Goal: Task Accomplishment & Management: Manage account settings

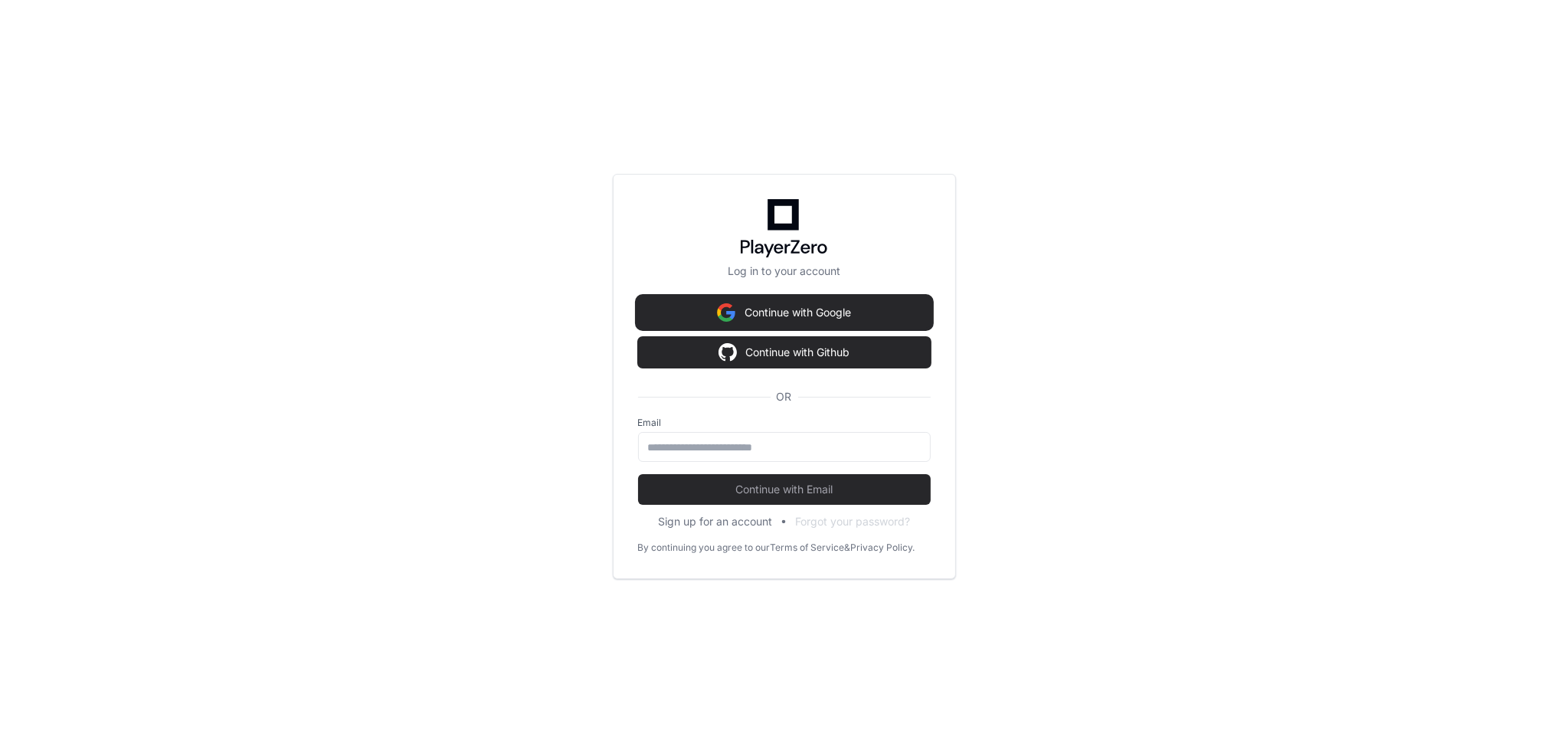
click at [806, 310] on button "Continue with Google" at bounding box center [784, 312] width 293 height 31
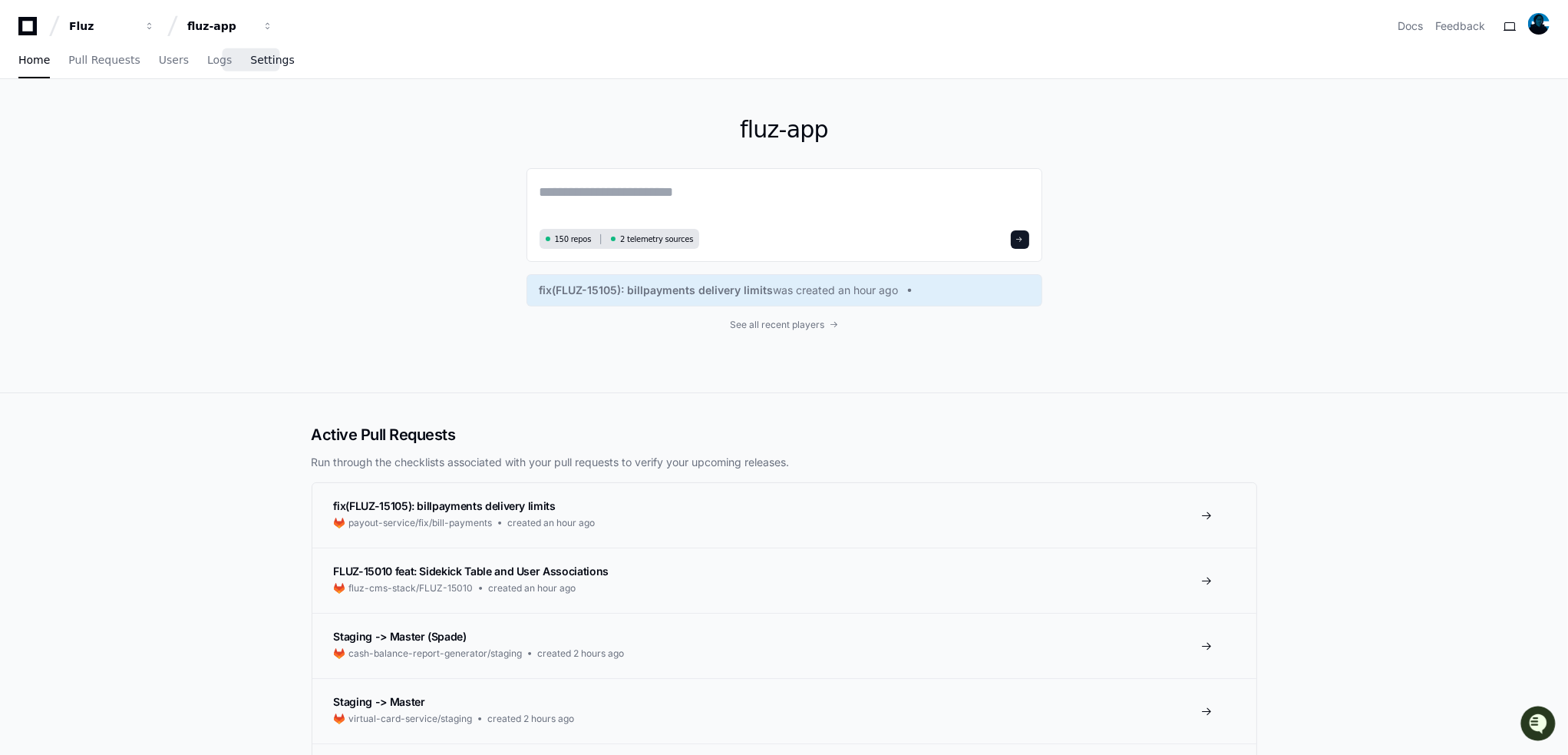
click at [253, 63] on span "Settings" at bounding box center [272, 60] width 44 height 9
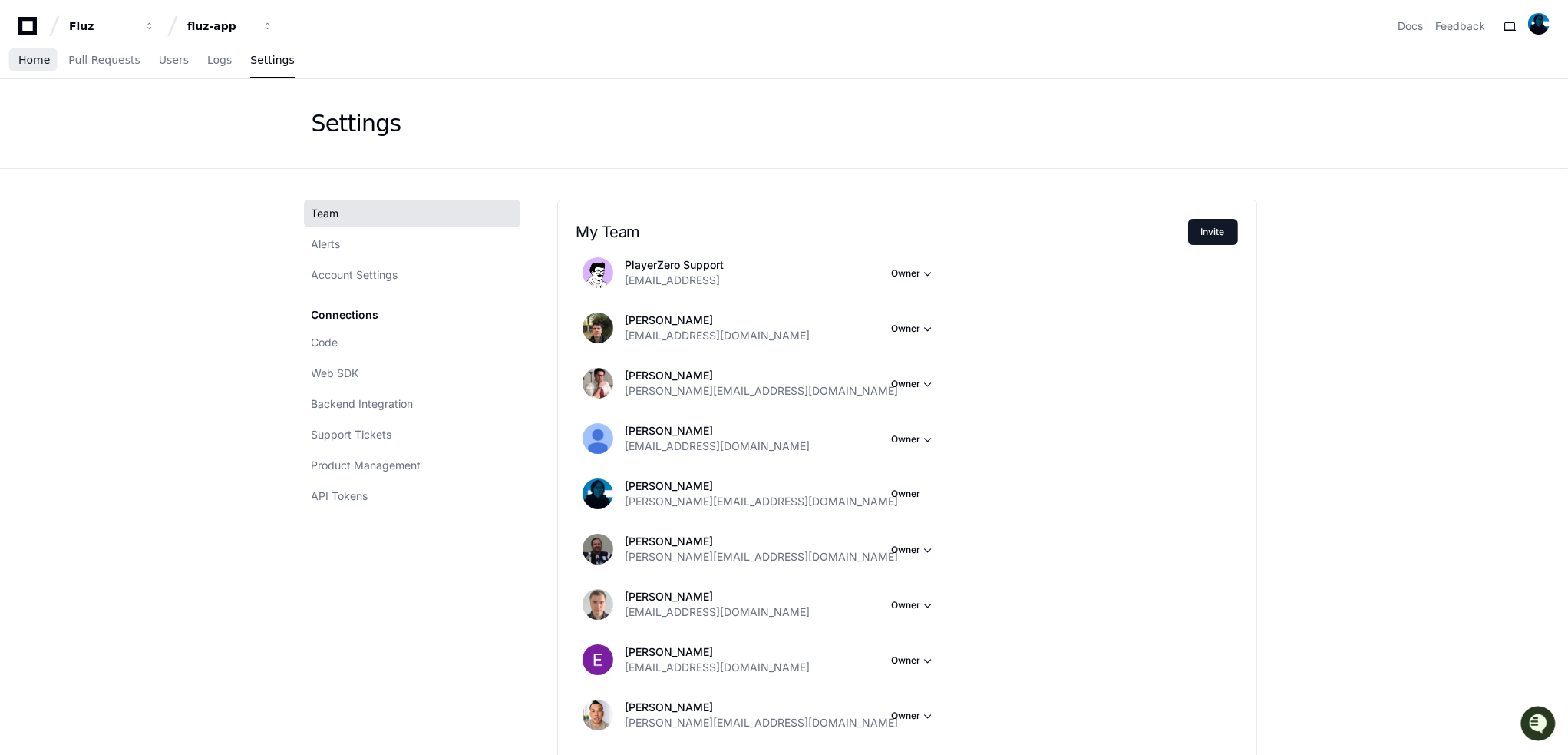
click at [43, 58] on span "Home" at bounding box center [34, 60] width 32 height 9
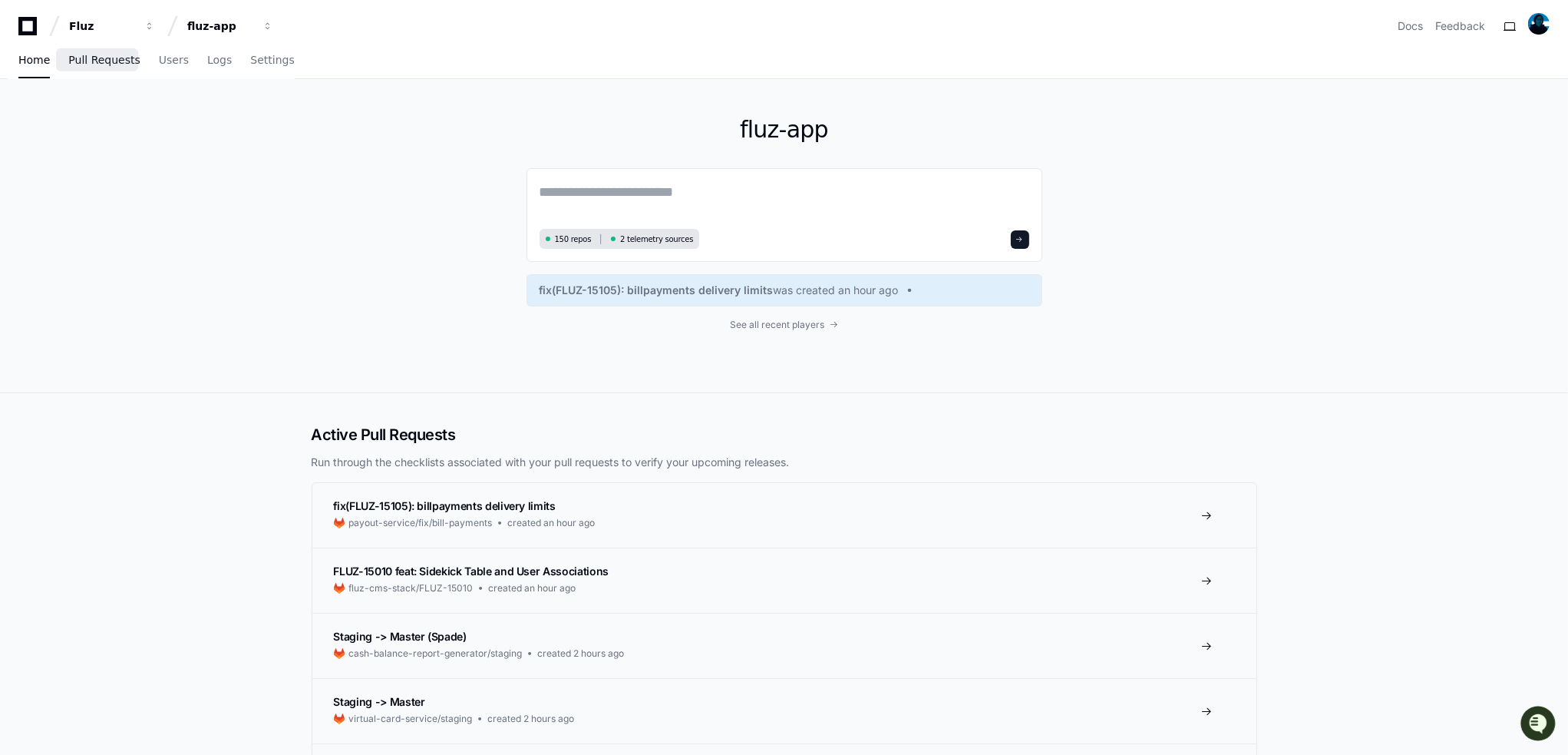
click at [98, 61] on span "Pull Requests" at bounding box center [104, 60] width 72 height 9
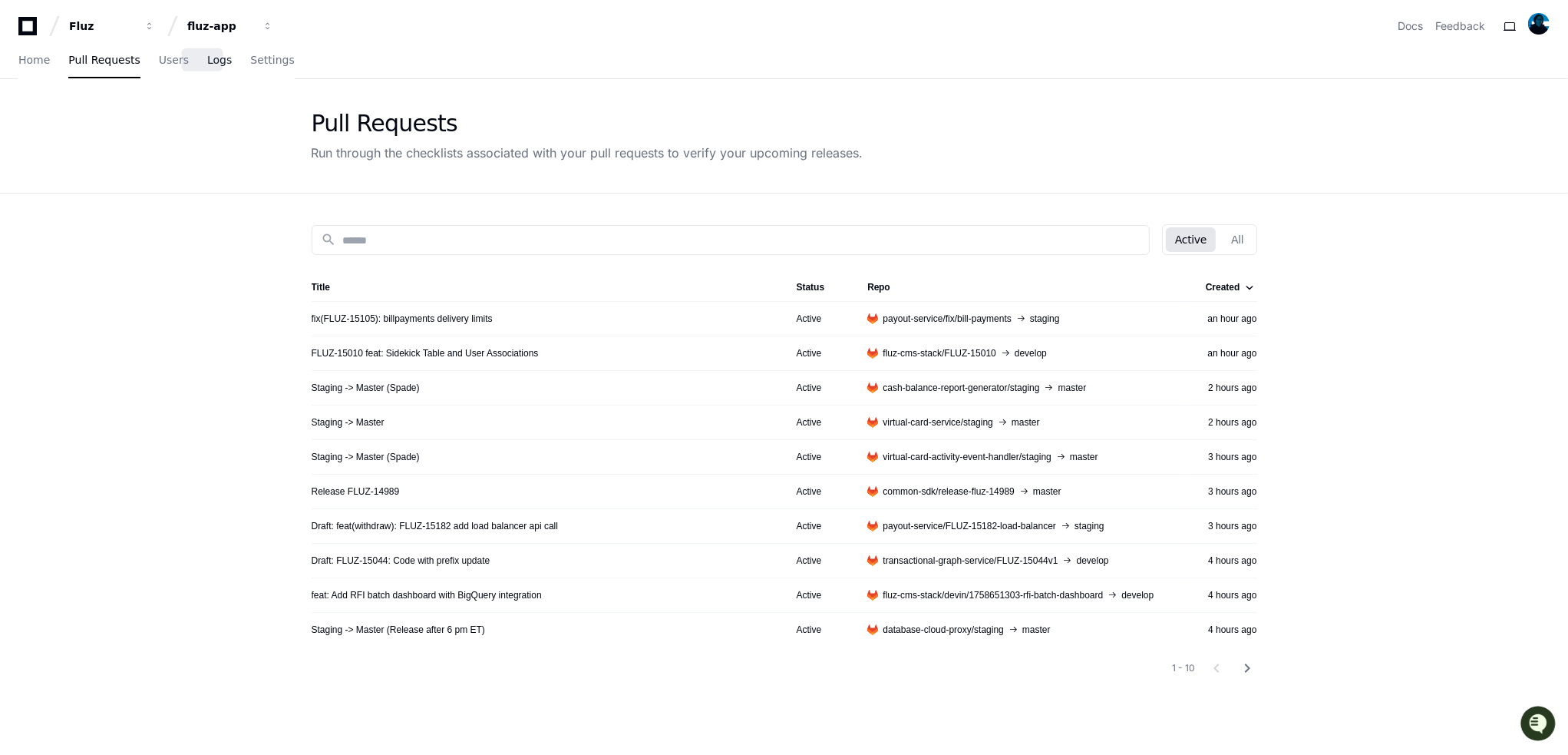
click at [207, 61] on span "Logs" at bounding box center [219, 60] width 25 height 9
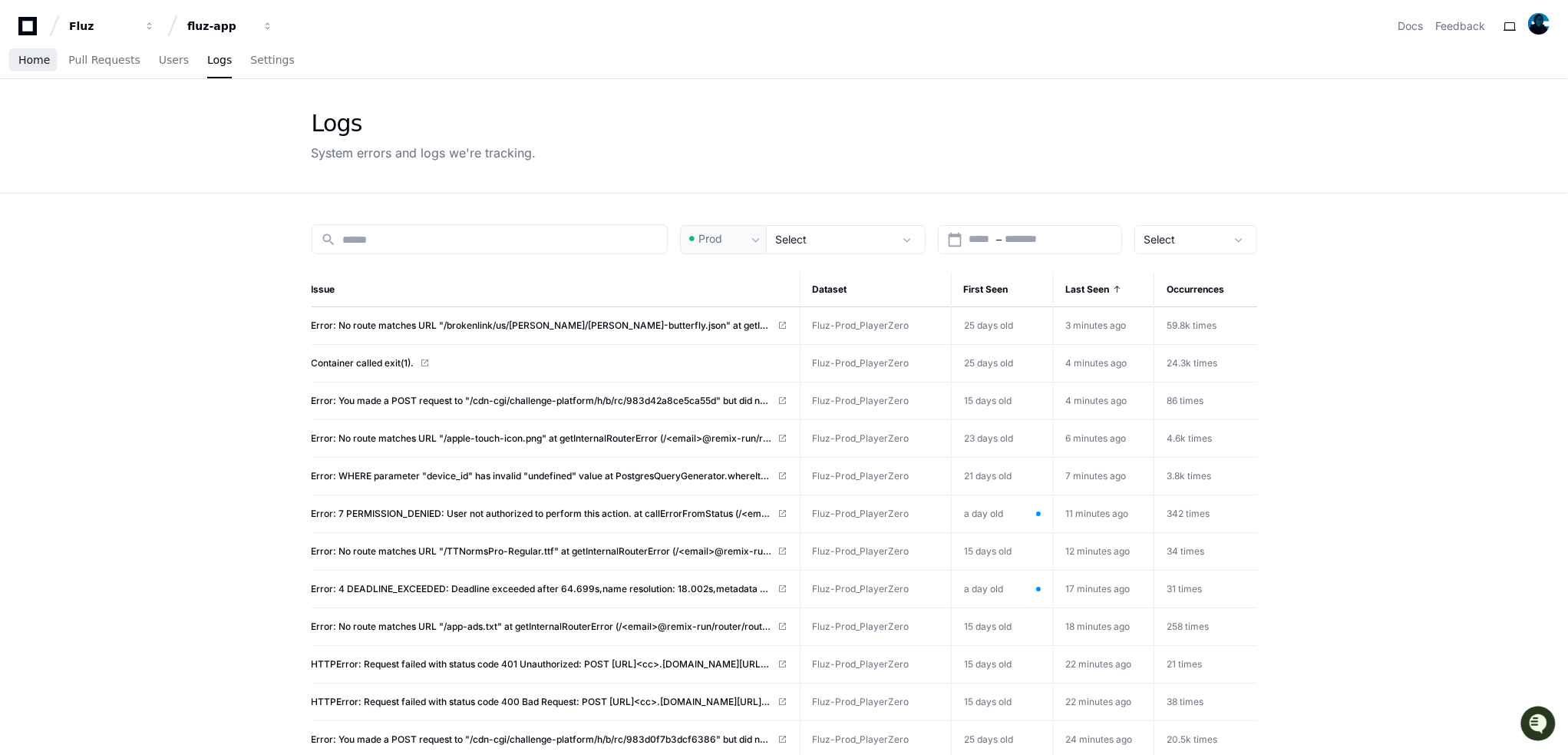
click at [28, 65] on span "Home" at bounding box center [34, 60] width 32 height 9
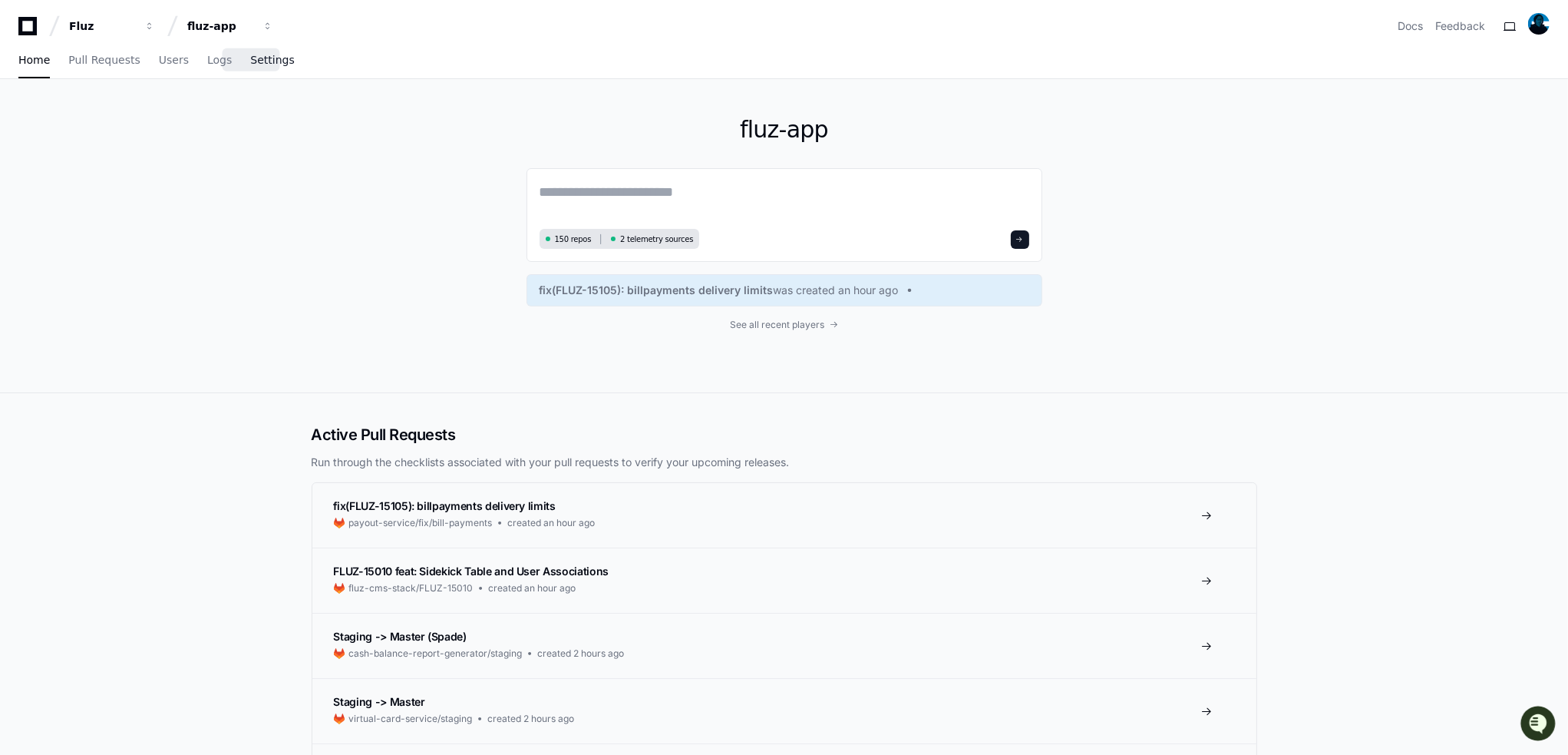
click at [261, 57] on span "Settings" at bounding box center [272, 60] width 44 height 9
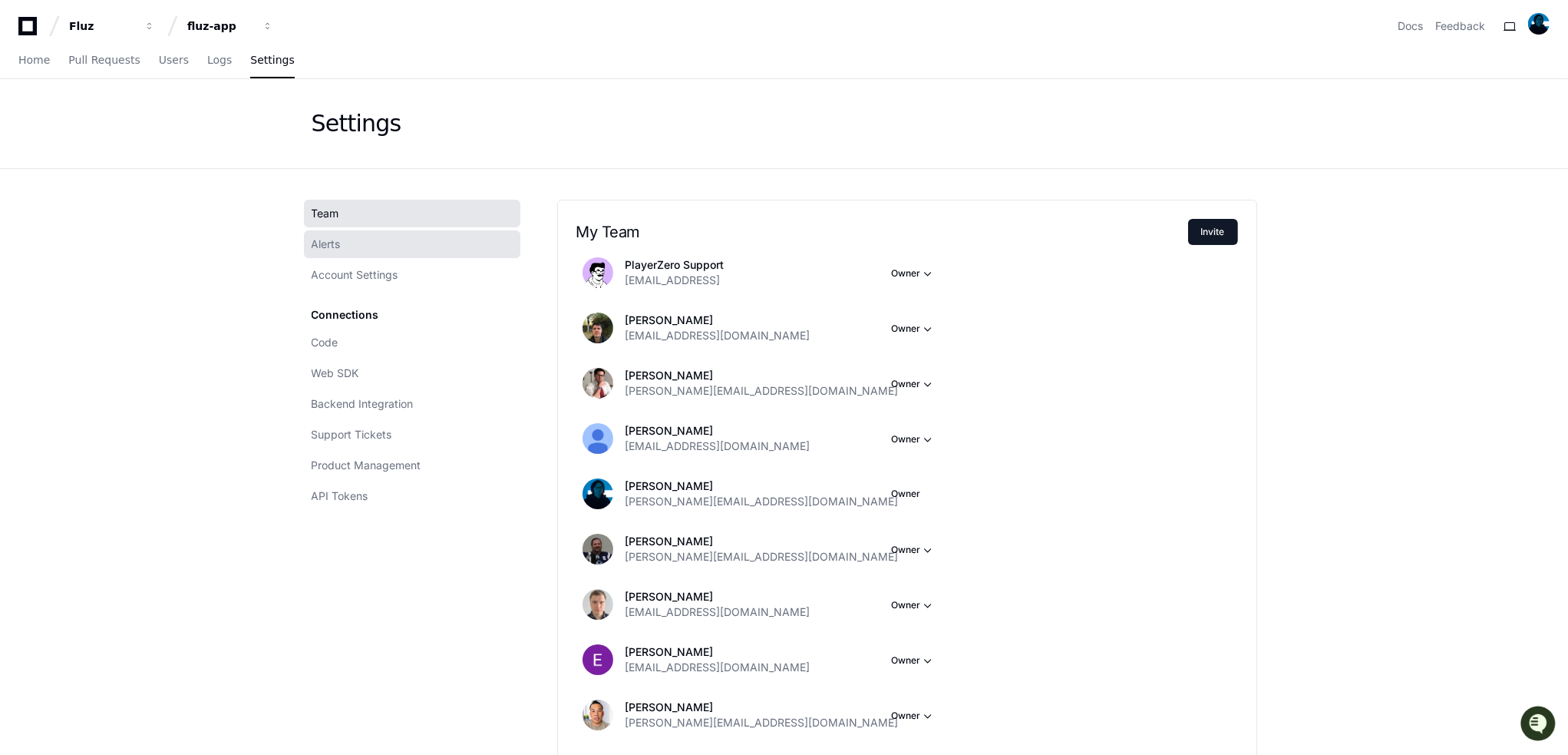
click at [362, 240] on link "Alerts" at bounding box center [412, 244] width 216 height 28
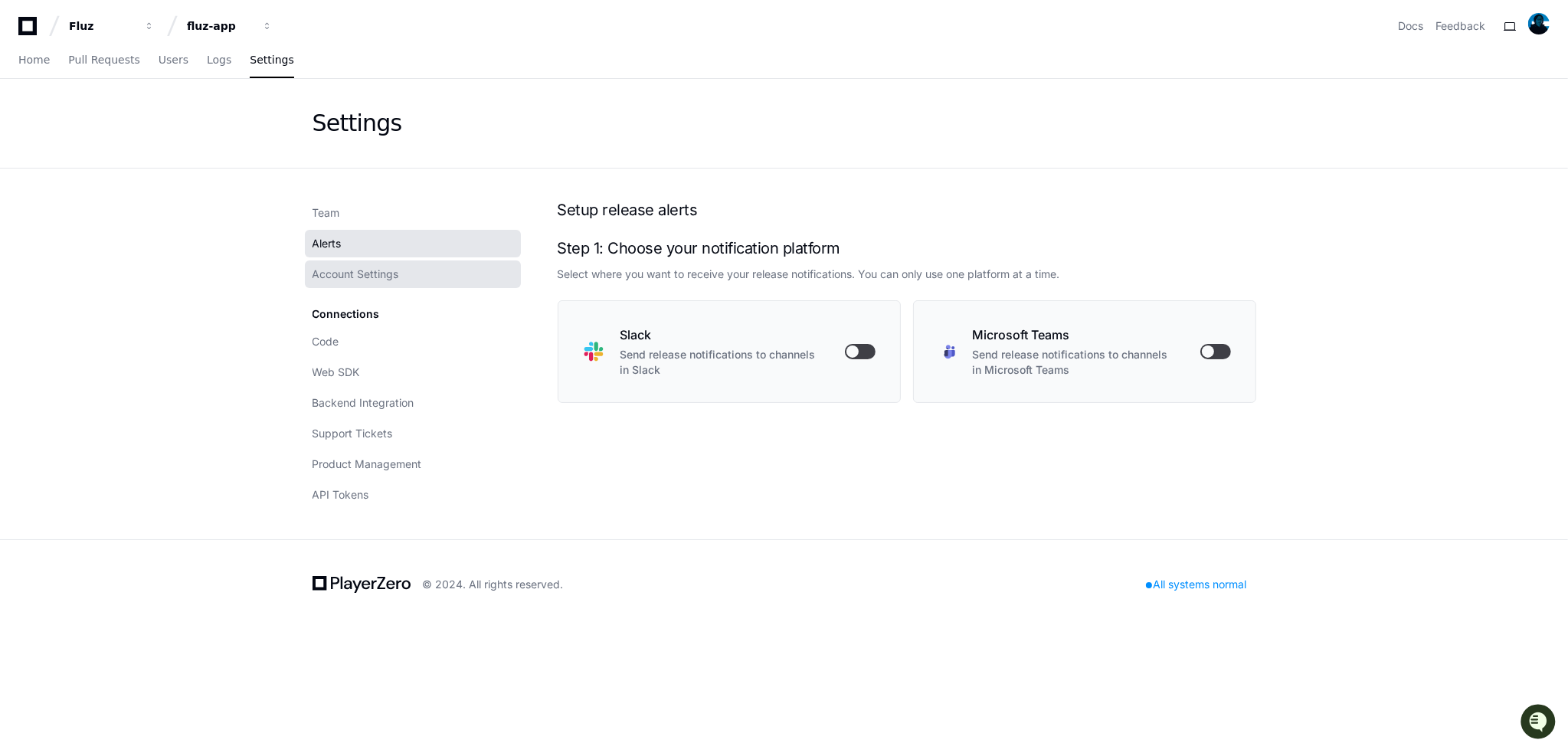
click at [369, 277] on span "Account Settings" at bounding box center [356, 274] width 87 height 15
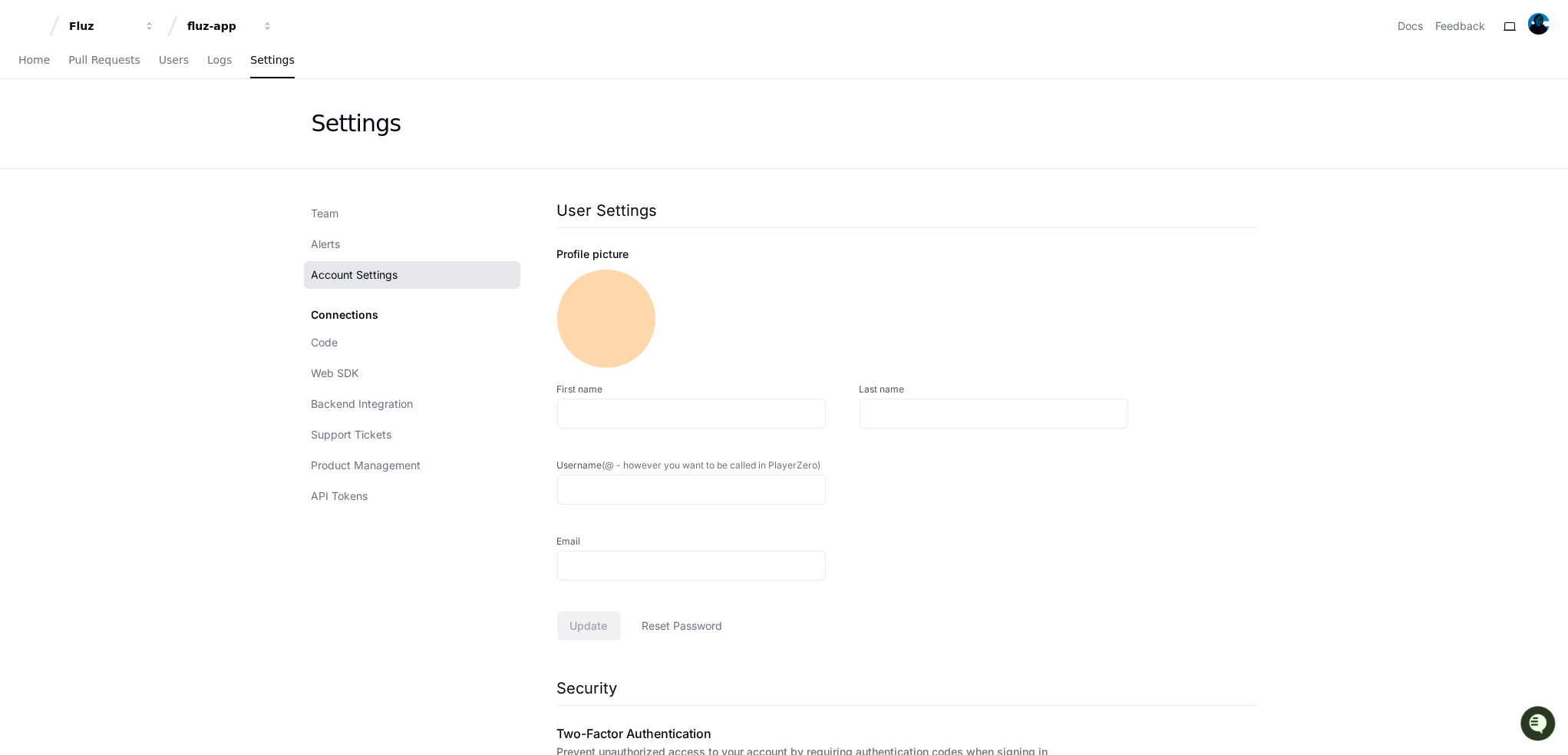
type input "*******"
type input "*****"
type input "**********"
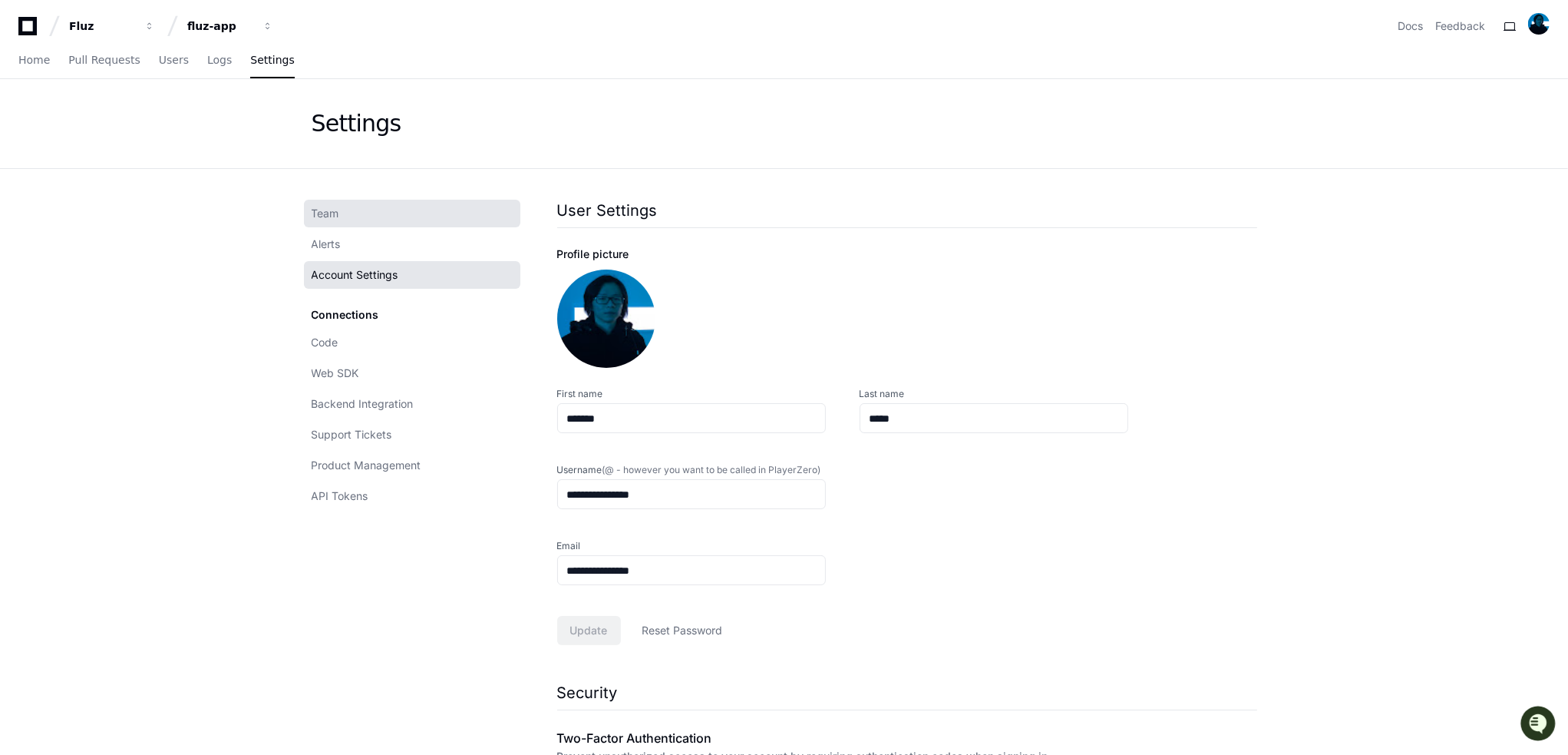
click at [384, 203] on link "Team" at bounding box center [412, 213] width 216 height 28
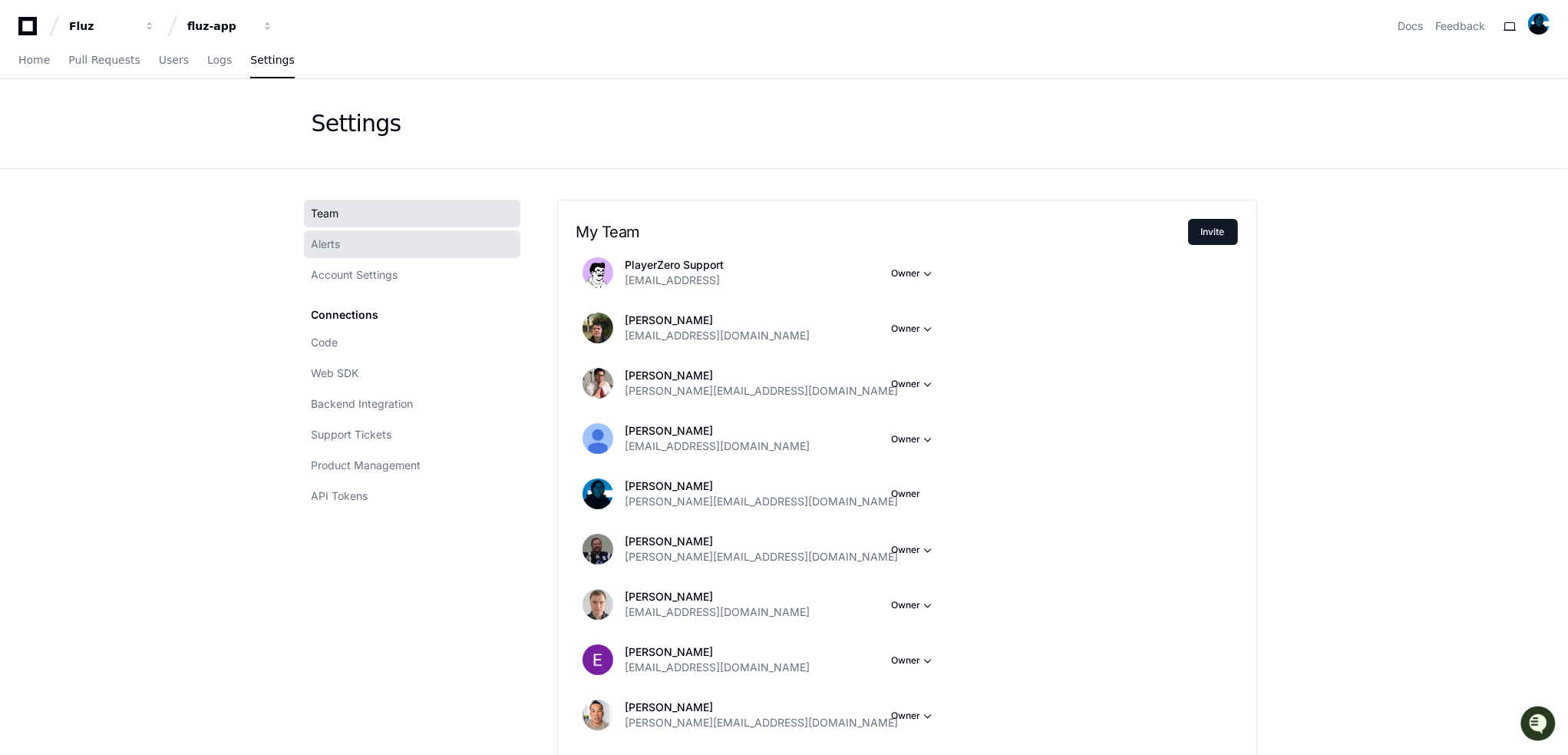
click at [399, 232] on link "Alerts" at bounding box center [412, 244] width 216 height 28
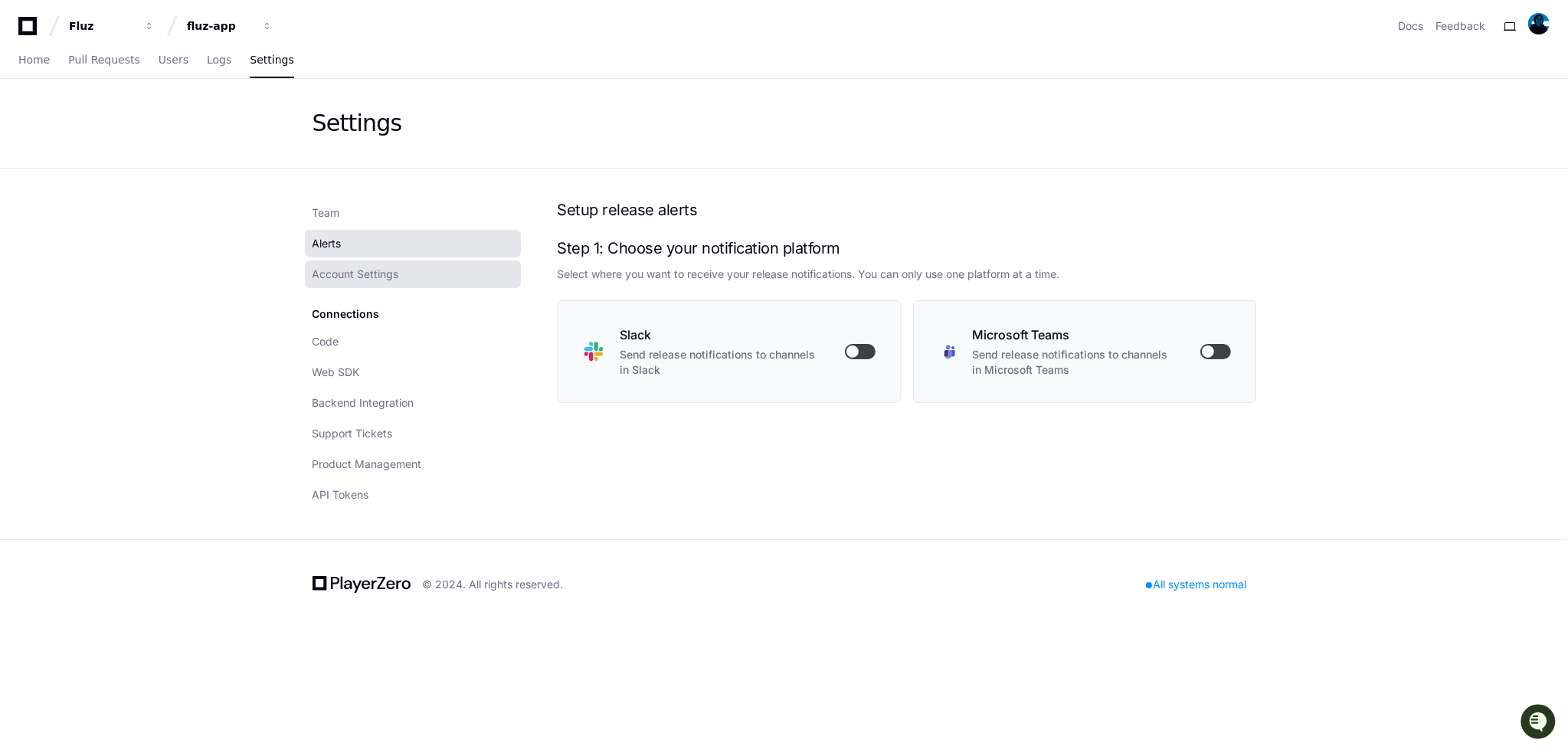
click at [418, 272] on link "Account Settings" at bounding box center [412, 274] width 216 height 28
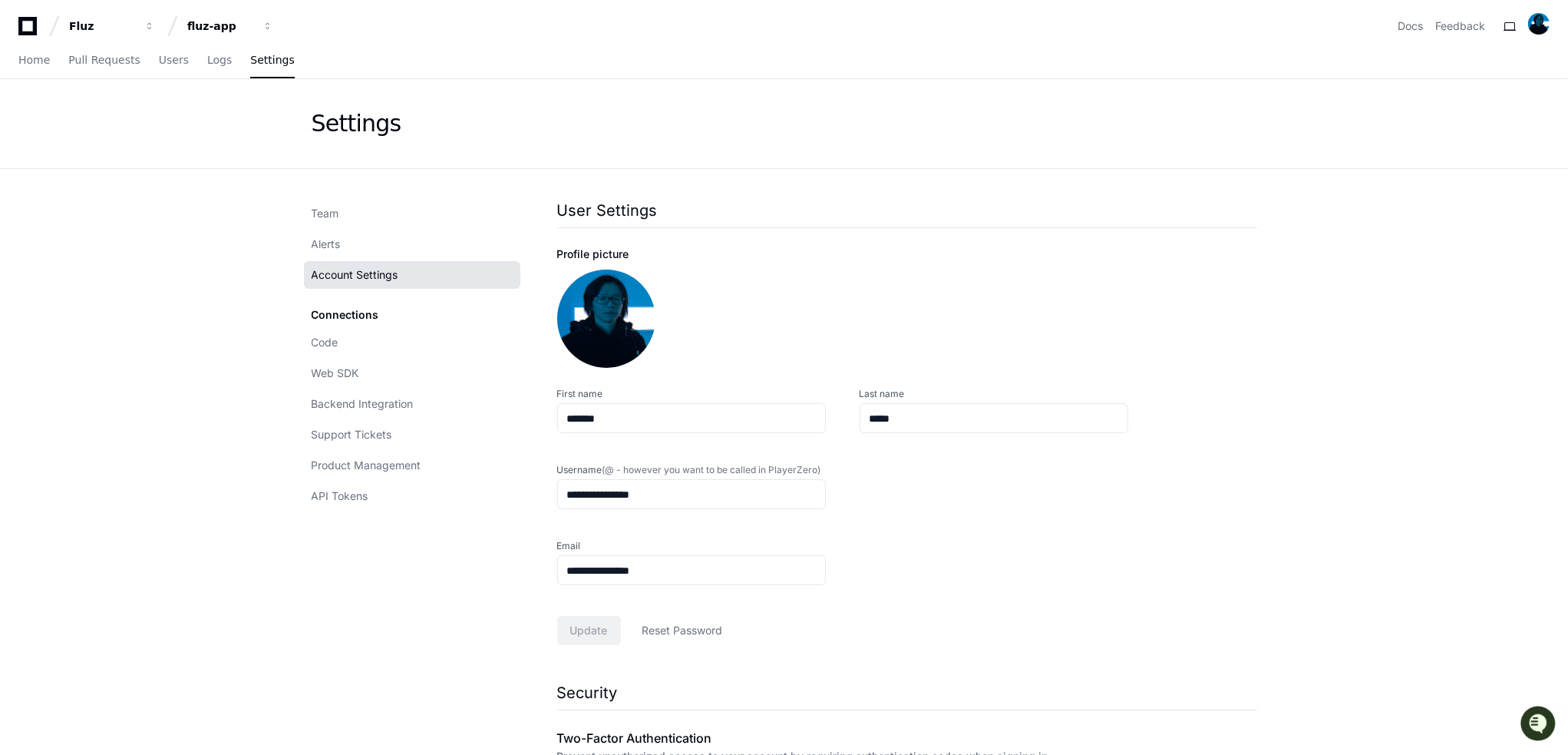
click at [390, 303] on div "Connections Code Web SDK Backend Integration Support Tickets Product Management…" at bounding box center [412, 405] width 216 height 209
click at [381, 352] on link "Code" at bounding box center [412, 342] width 216 height 28
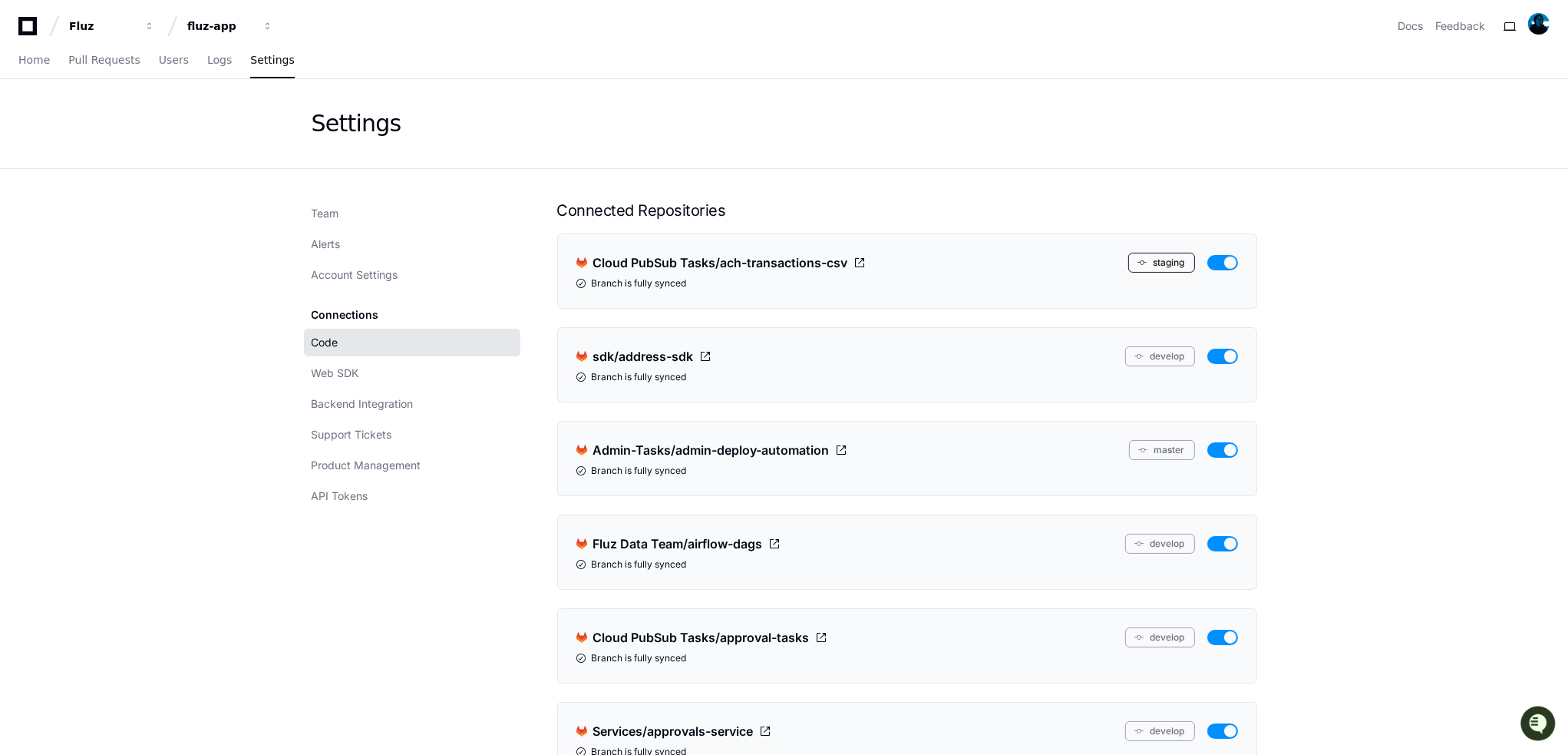
click at [1163, 261] on button "staging" at bounding box center [1162, 262] width 67 height 20
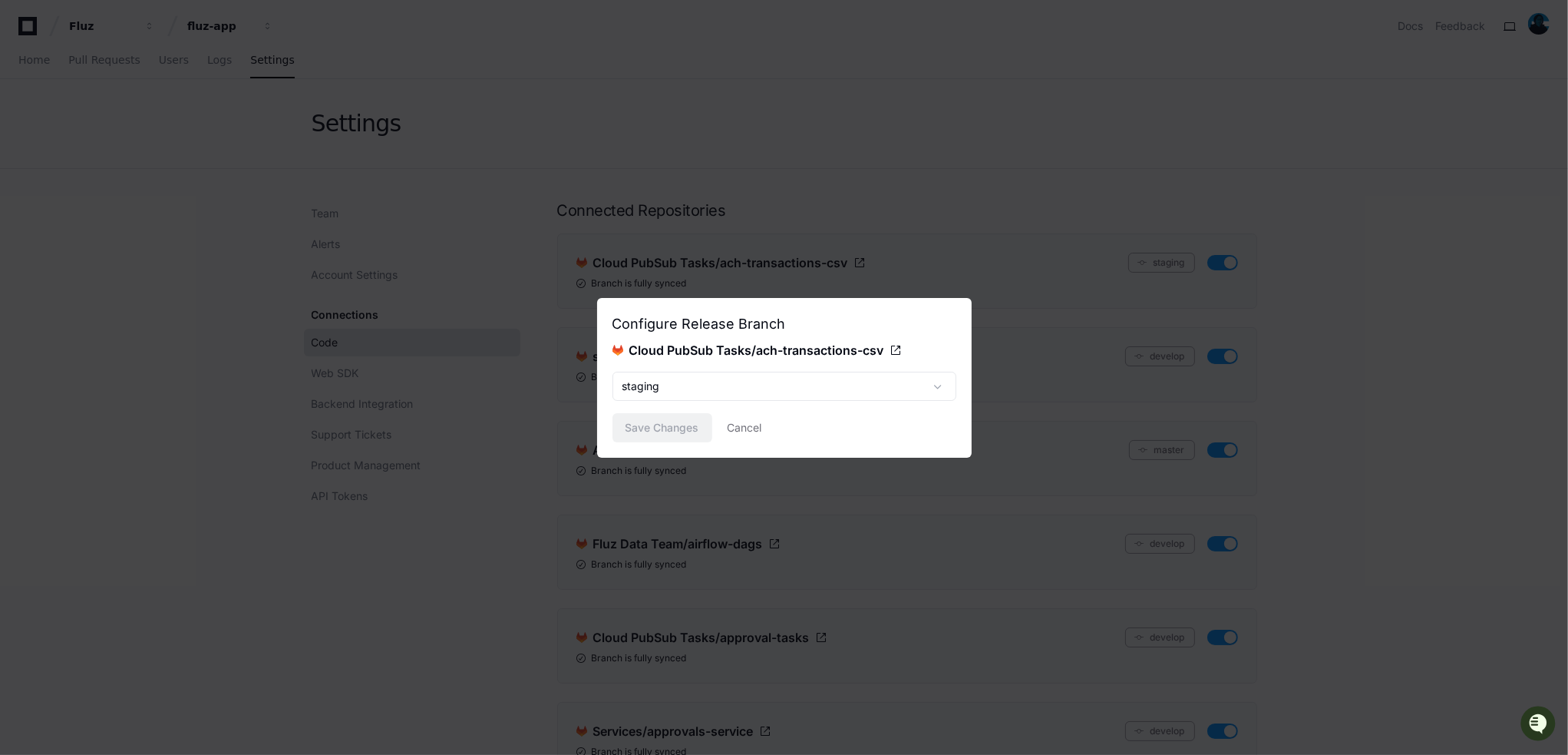
click at [1322, 352] on div at bounding box center [784, 377] width 1568 height 755
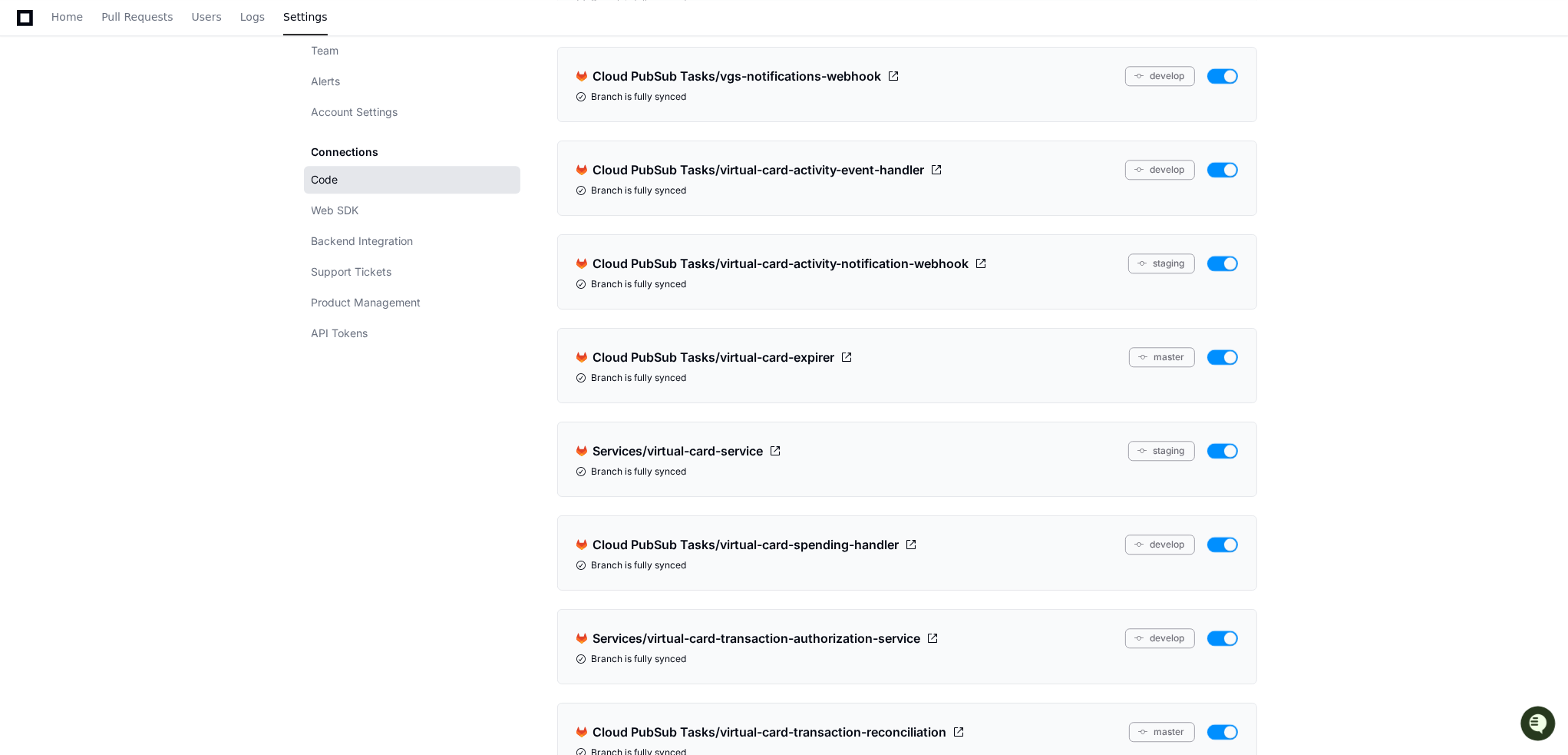
scroll to position [13849, 0]
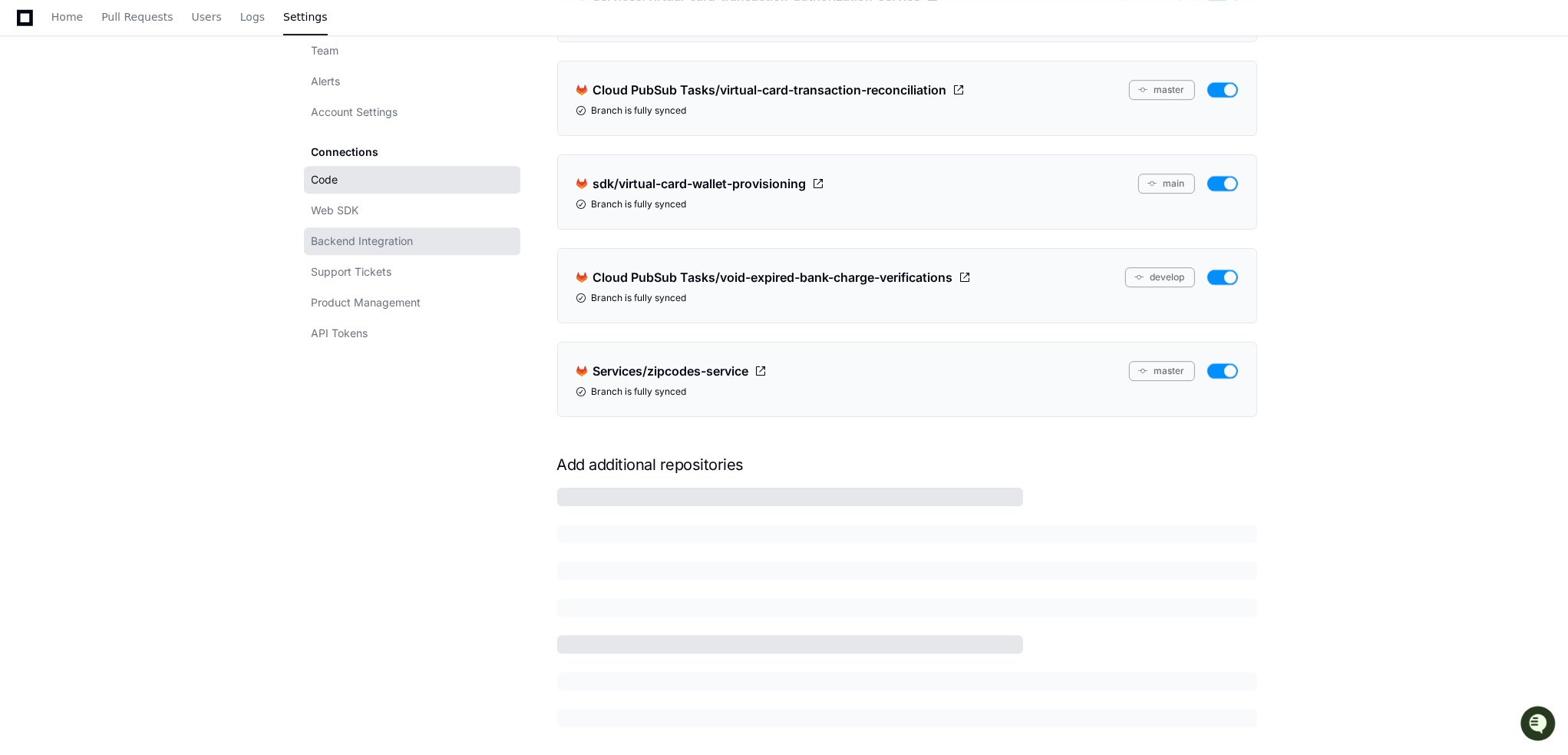
click at [362, 239] on span "Backend Integration" at bounding box center [362, 241] width 102 height 15
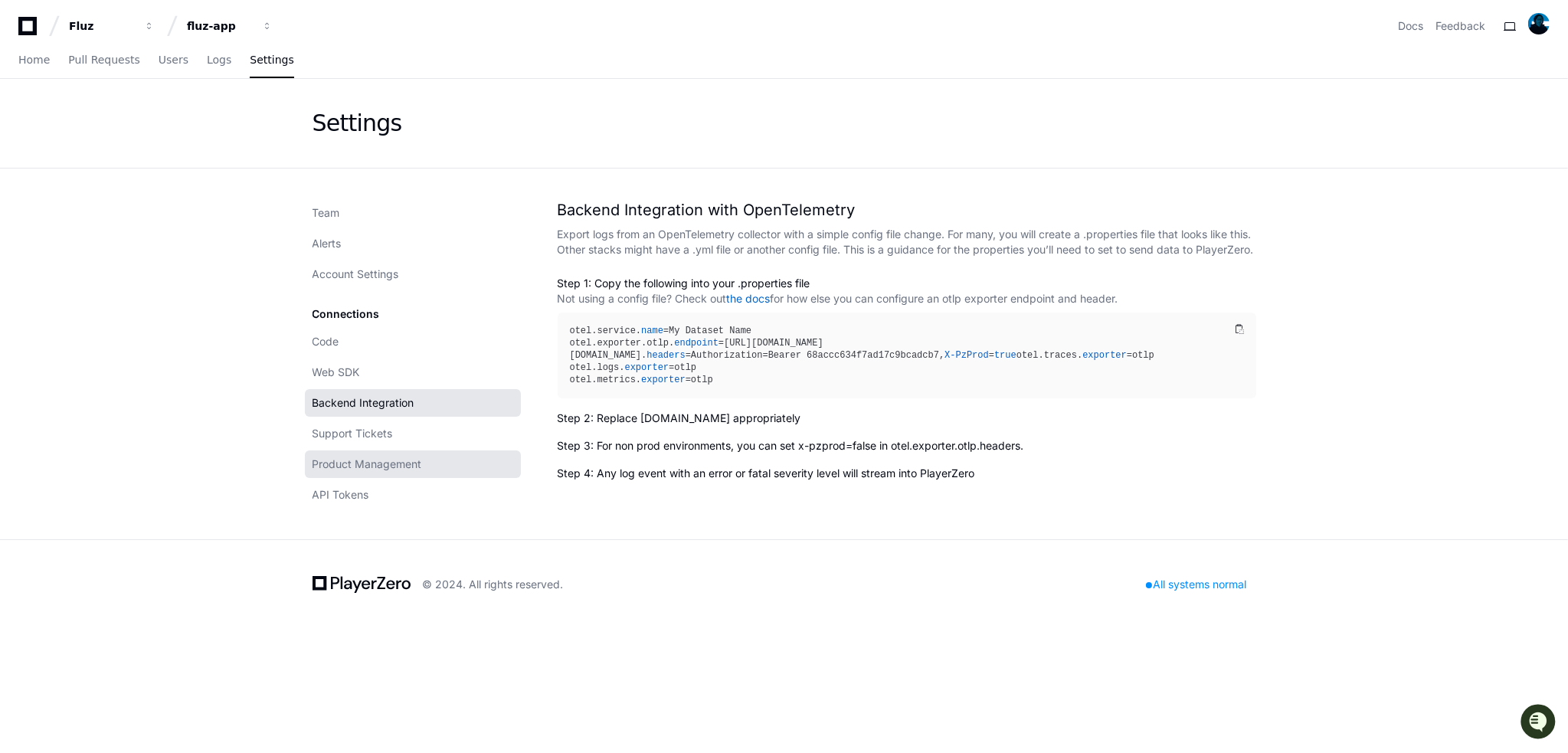
click at [369, 457] on span "Product Management" at bounding box center [367, 464] width 110 height 15
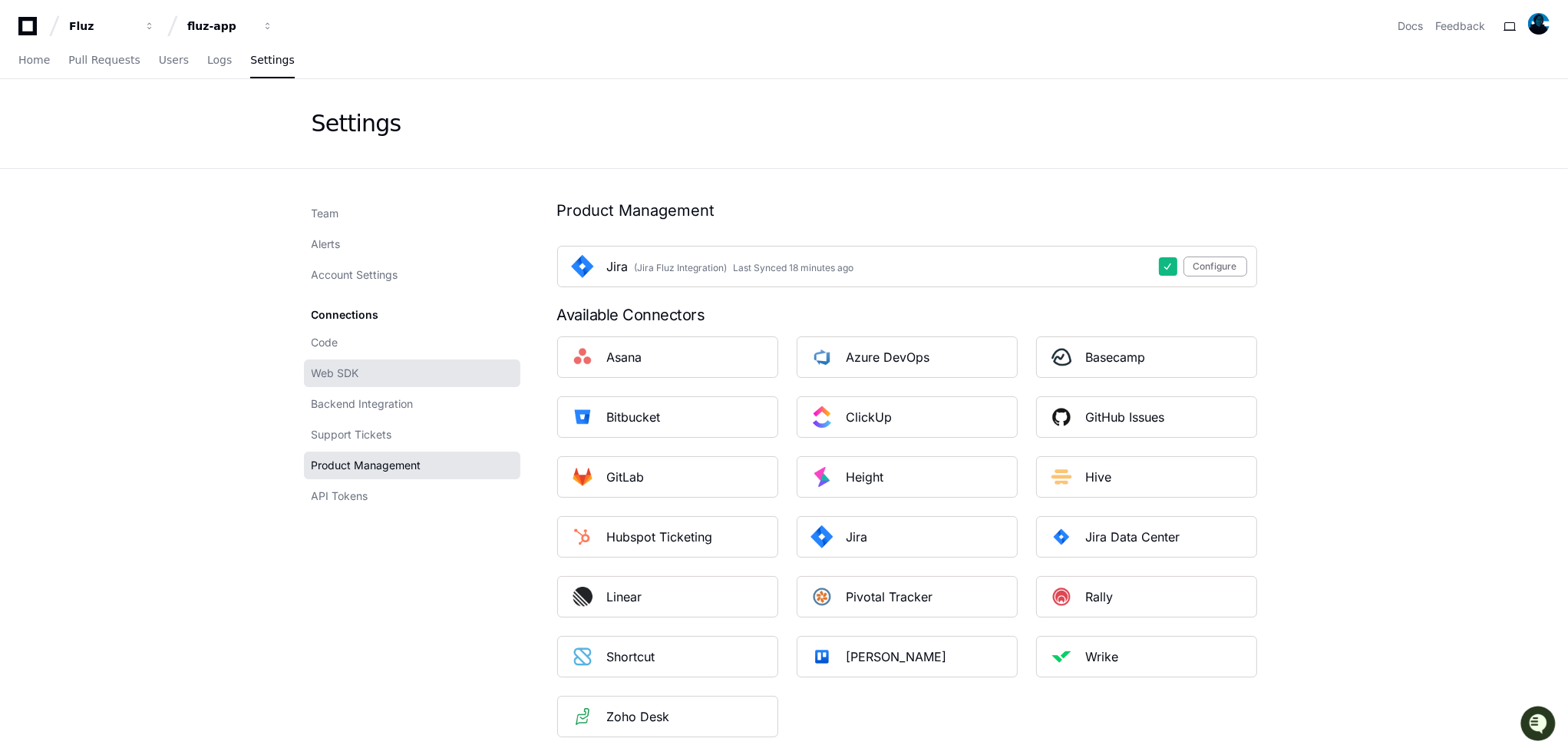
click at [352, 372] on span "Web SDK" at bounding box center [335, 373] width 48 height 15
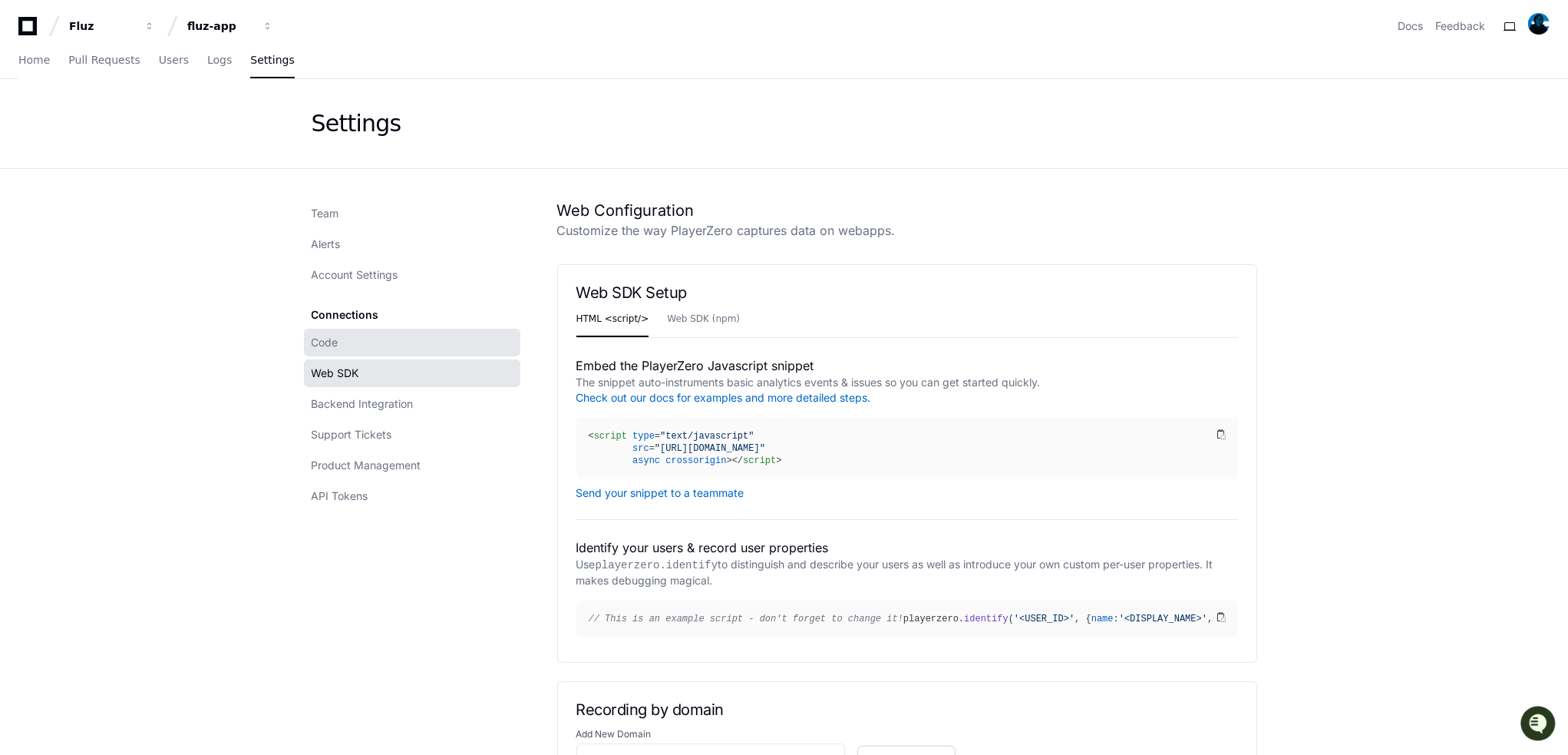
click at [354, 336] on link "Code" at bounding box center [412, 342] width 216 height 28
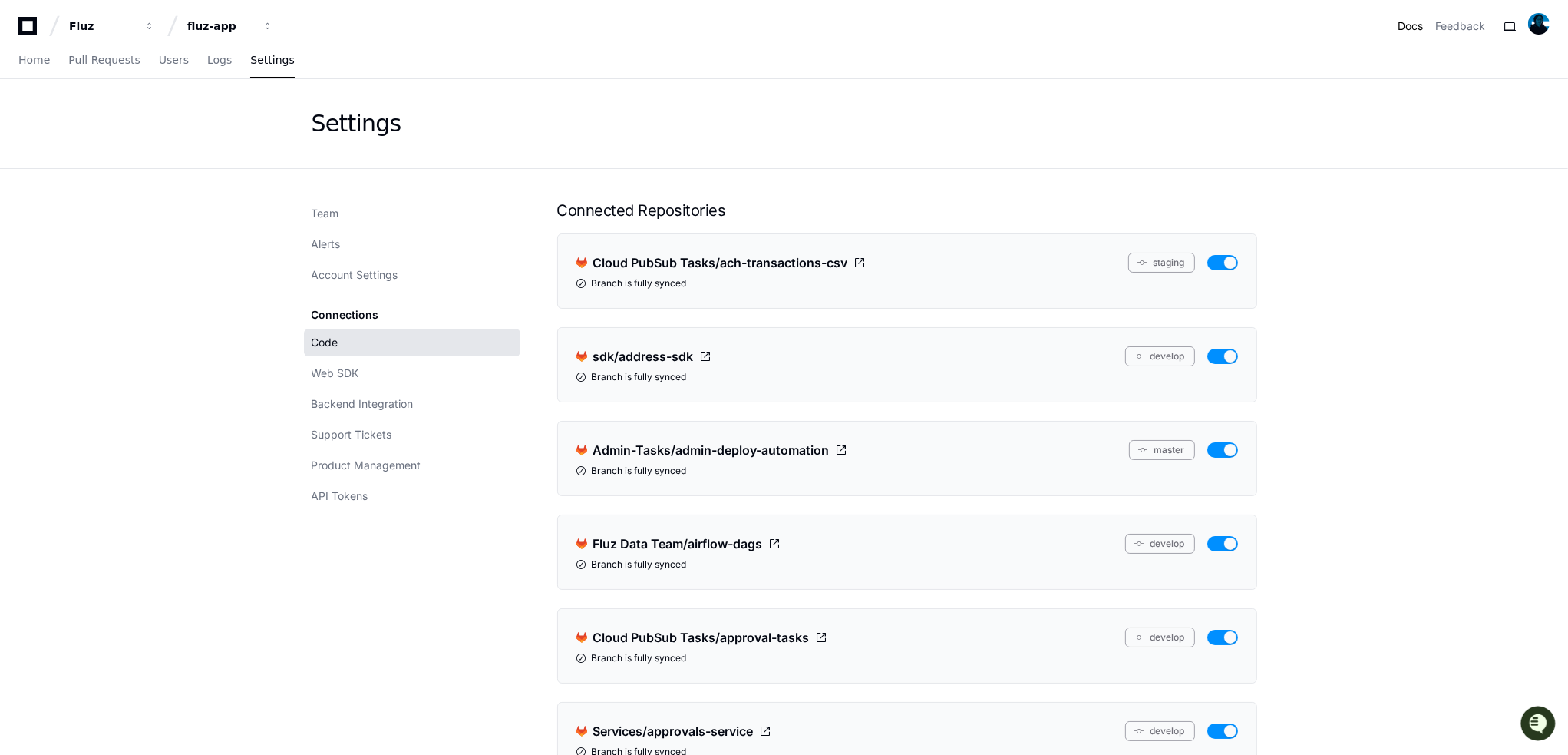
click at [1401, 24] on link "Docs" at bounding box center [1410, 26] width 25 height 15
click at [168, 63] on span "Users" at bounding box center [174, 60] width 30 height 9
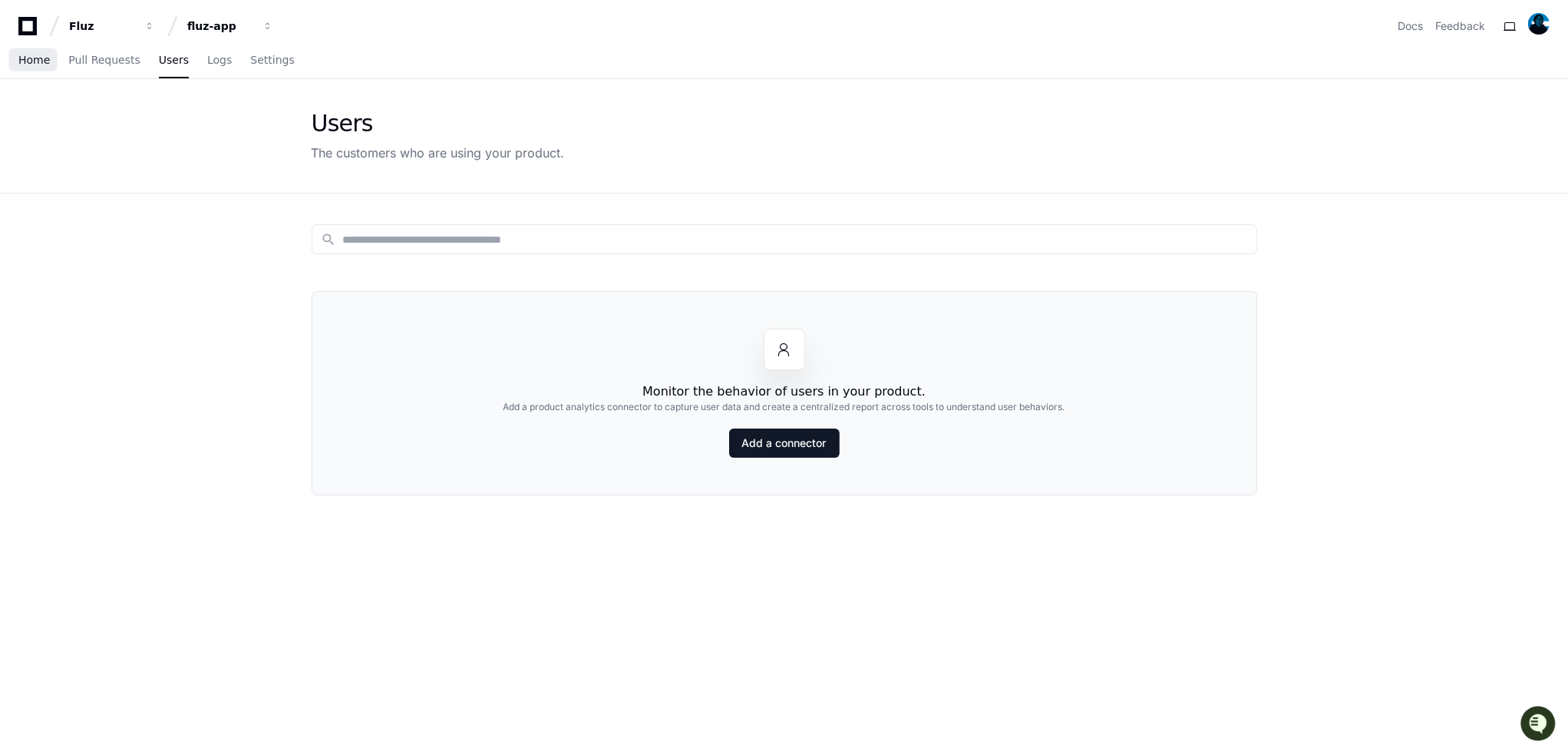
click at [45, 68] on link "Home" at bounding box center [34, 61] width 32 height 35
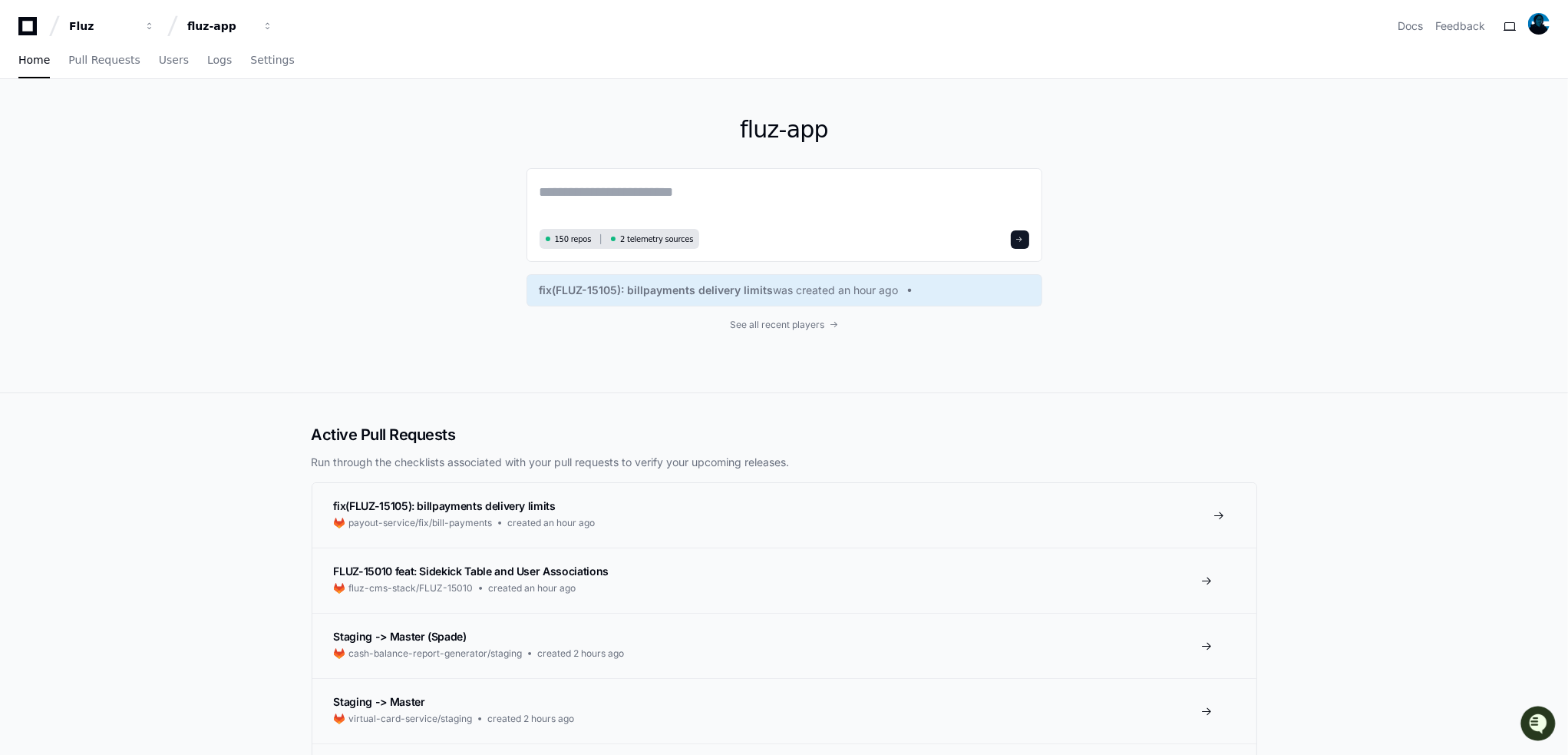
click at [466, 542] on link "fix(FLUZ-15105): billpayments delivery limits .cls-1{fill:#e24329;}.cls-2{fill:…" at bounding box center [784, 516] width 944 height 65
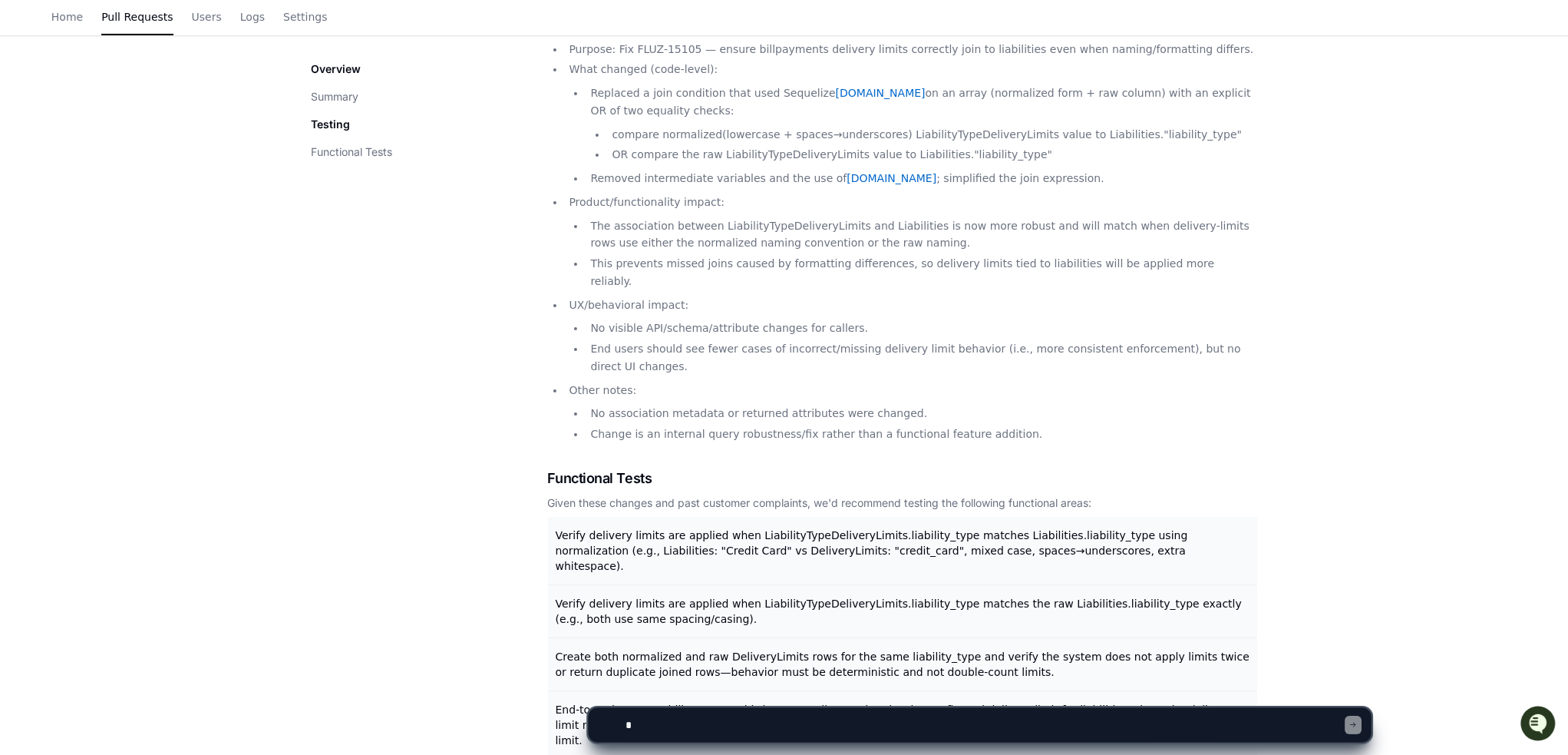
scroll to position [77, 0]
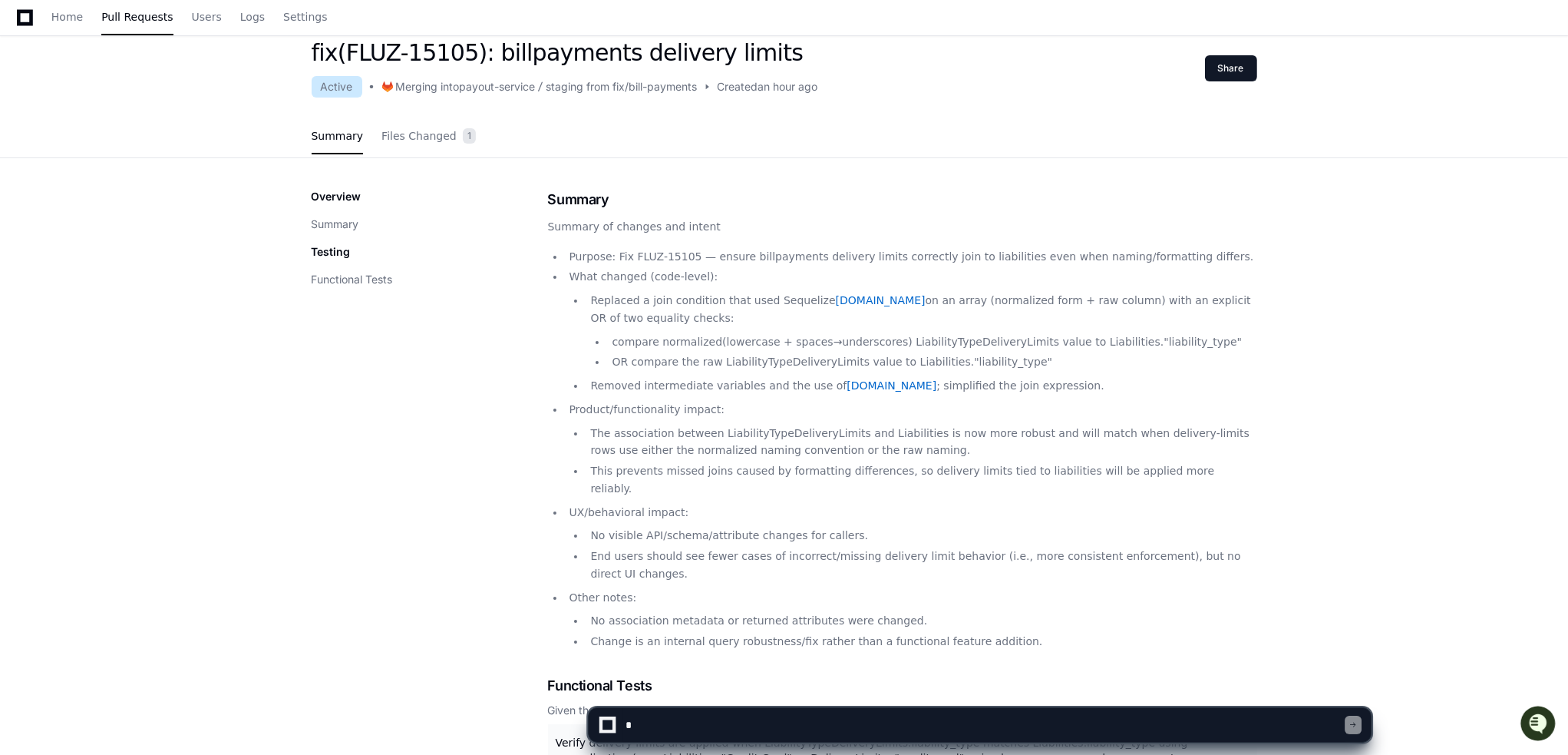
click at [646, 87] on div "staging from fix/bill-payments" at bounding box center [622, 87] width 152 height 15
click at [412, 135] on span "Files Changed" at bounding box center [419, 136] width 75 height 9
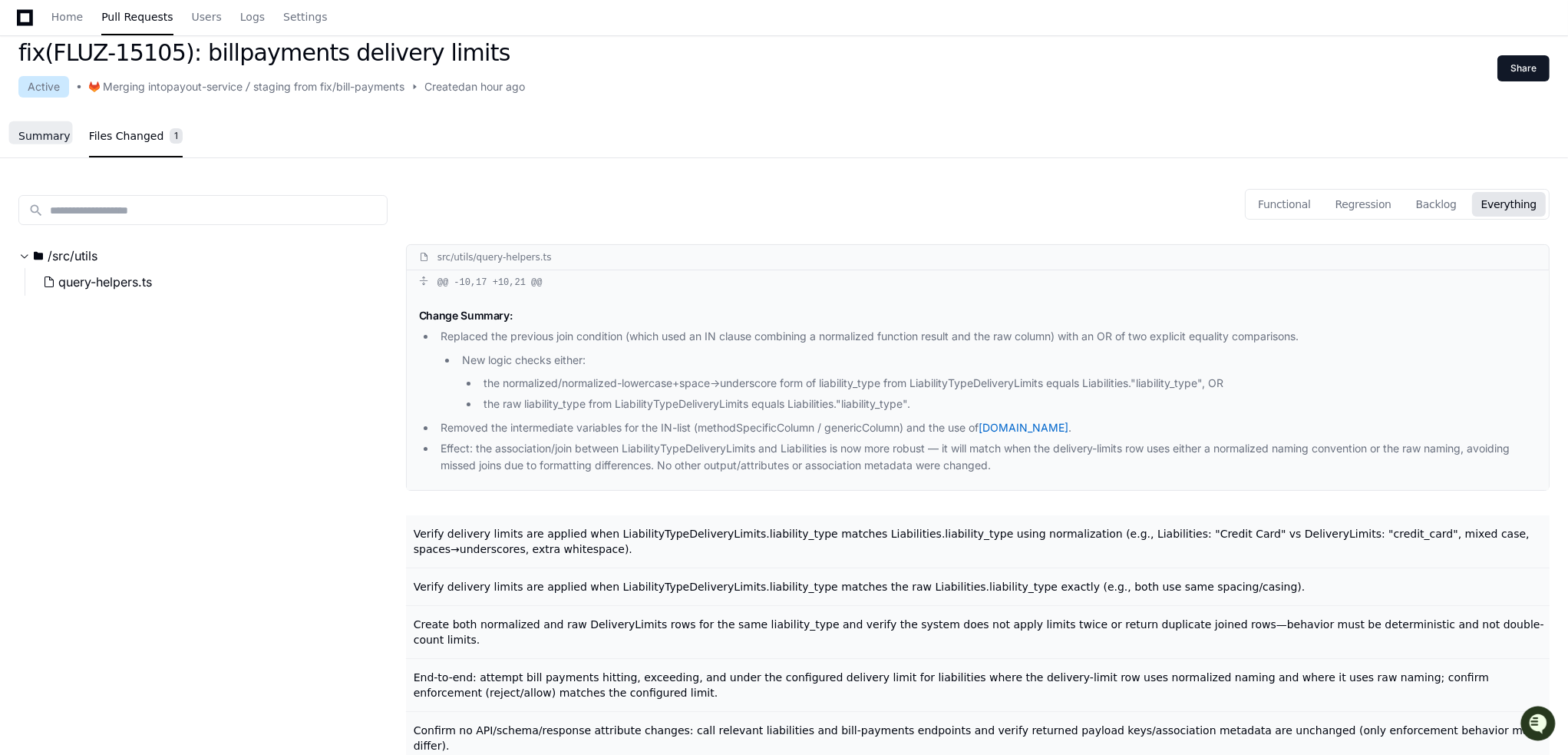
click at [49, 143] on link "Summary" at bounding box center [45, 137] width 52 height 35
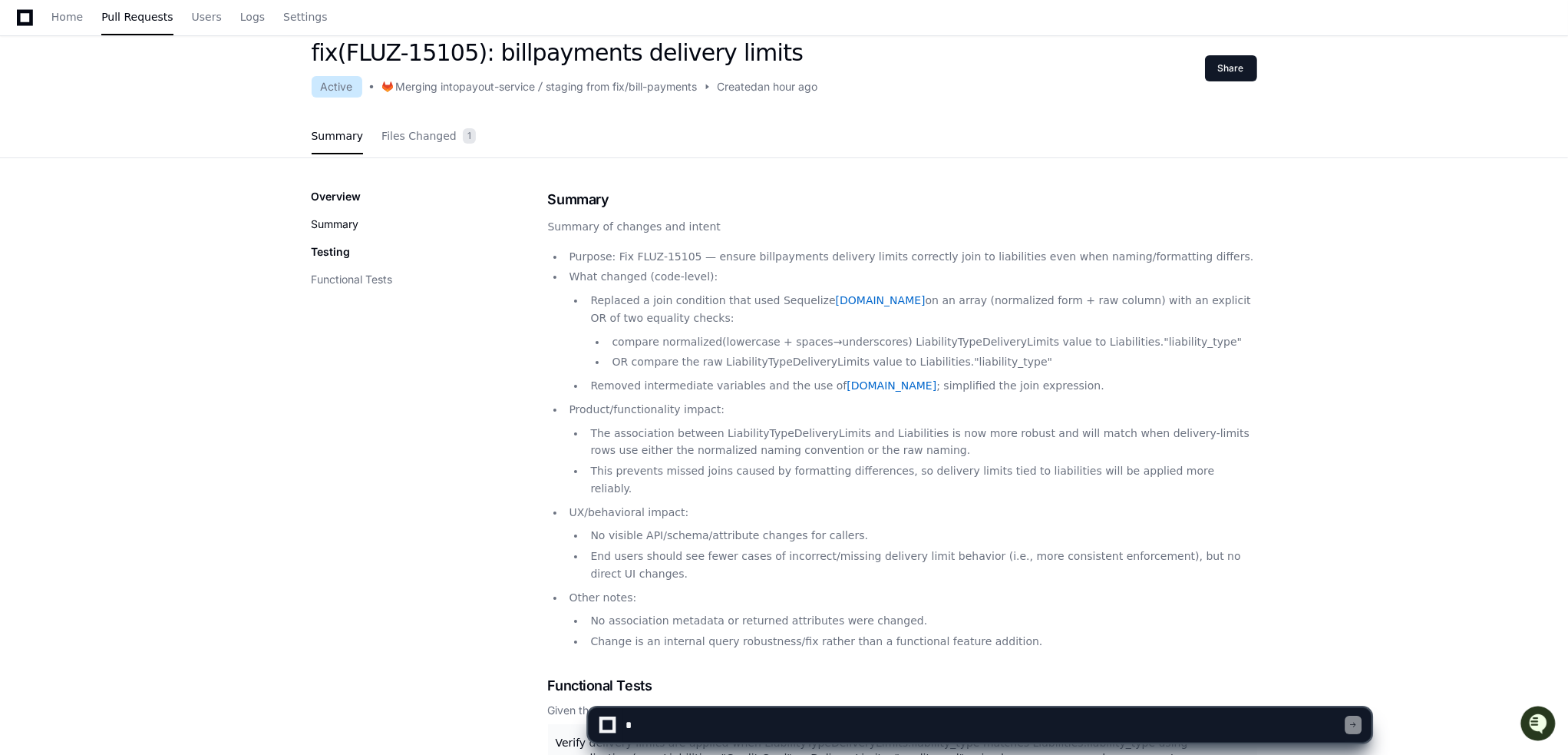
click at [349, 221] on button "Summary" at bounding box center [335, 224] width 48 height 15
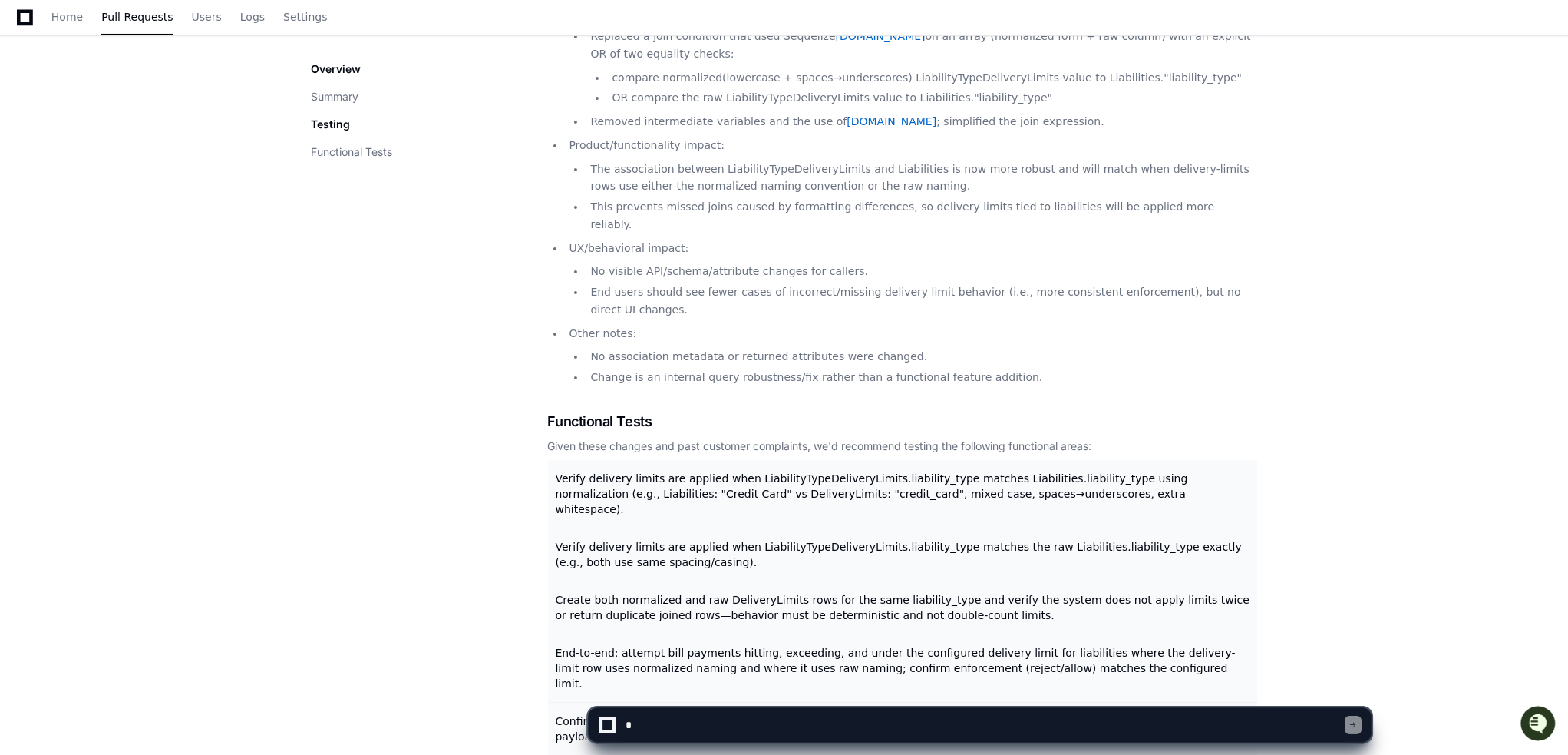
scroll to position [467, 0]
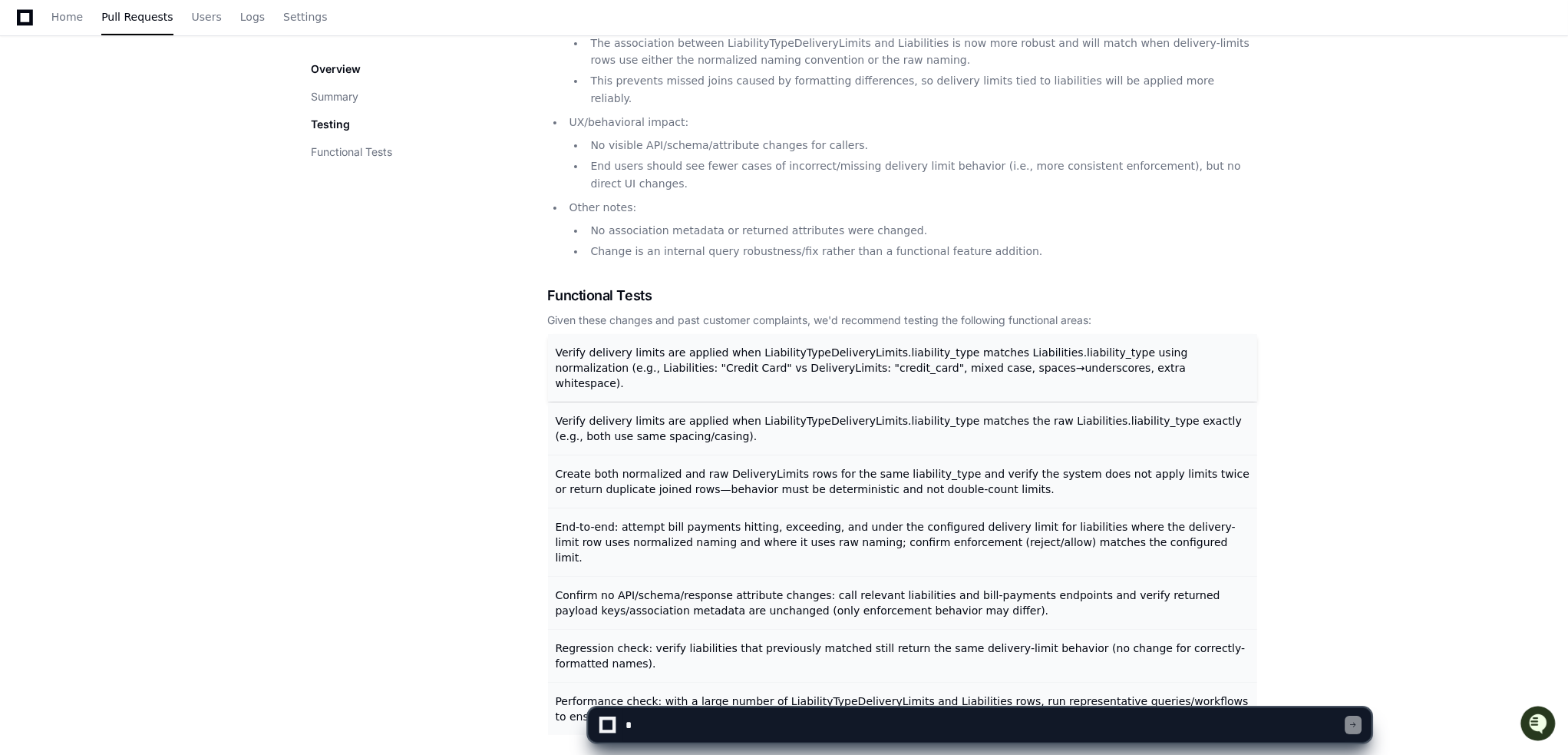
click at [640, 346] on span "Verify delivery limits are applied when LiabilityTypeDeliveryLimits.liability_t…" at bounding box center [872, 368] width 632 height 43
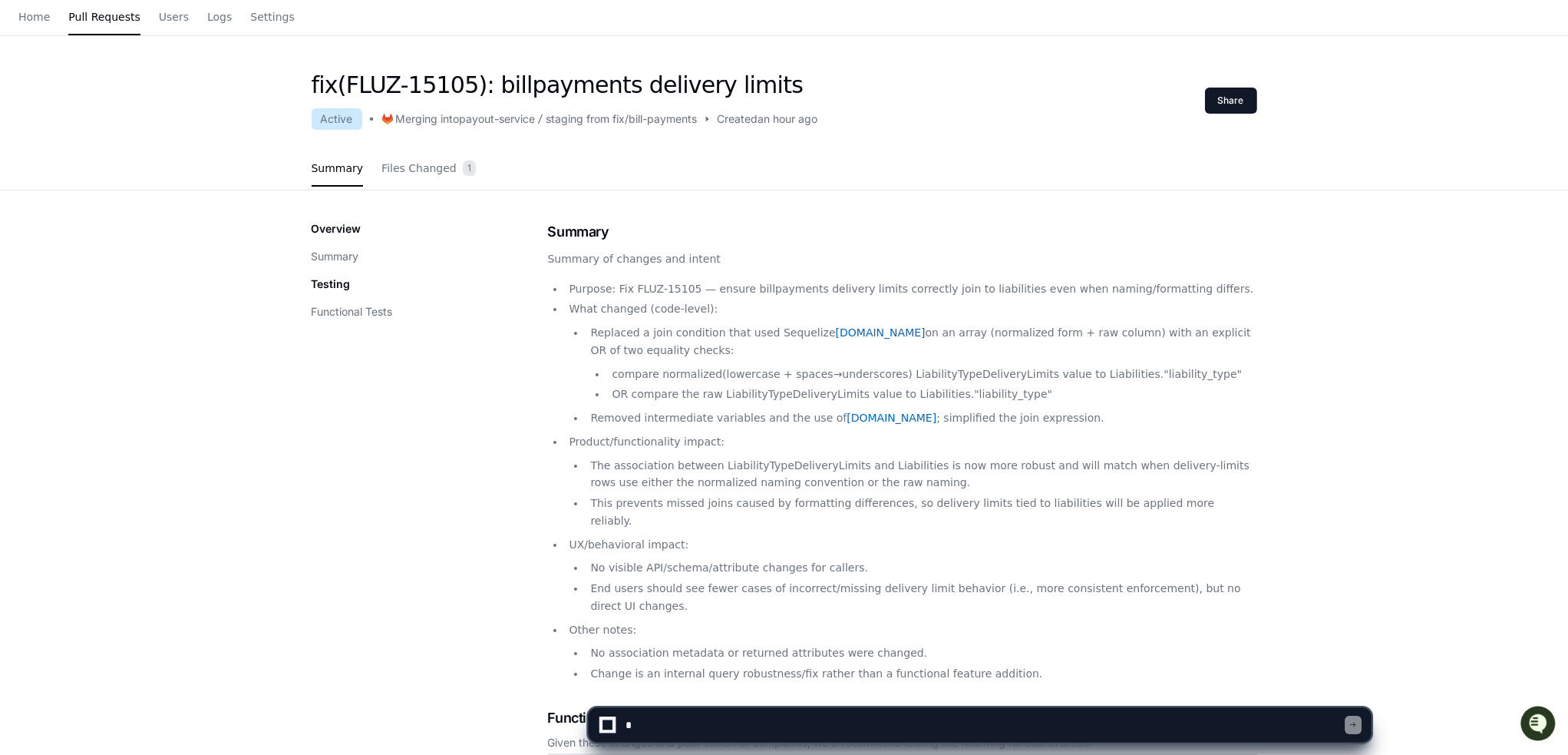
scroll to position [6, 0]
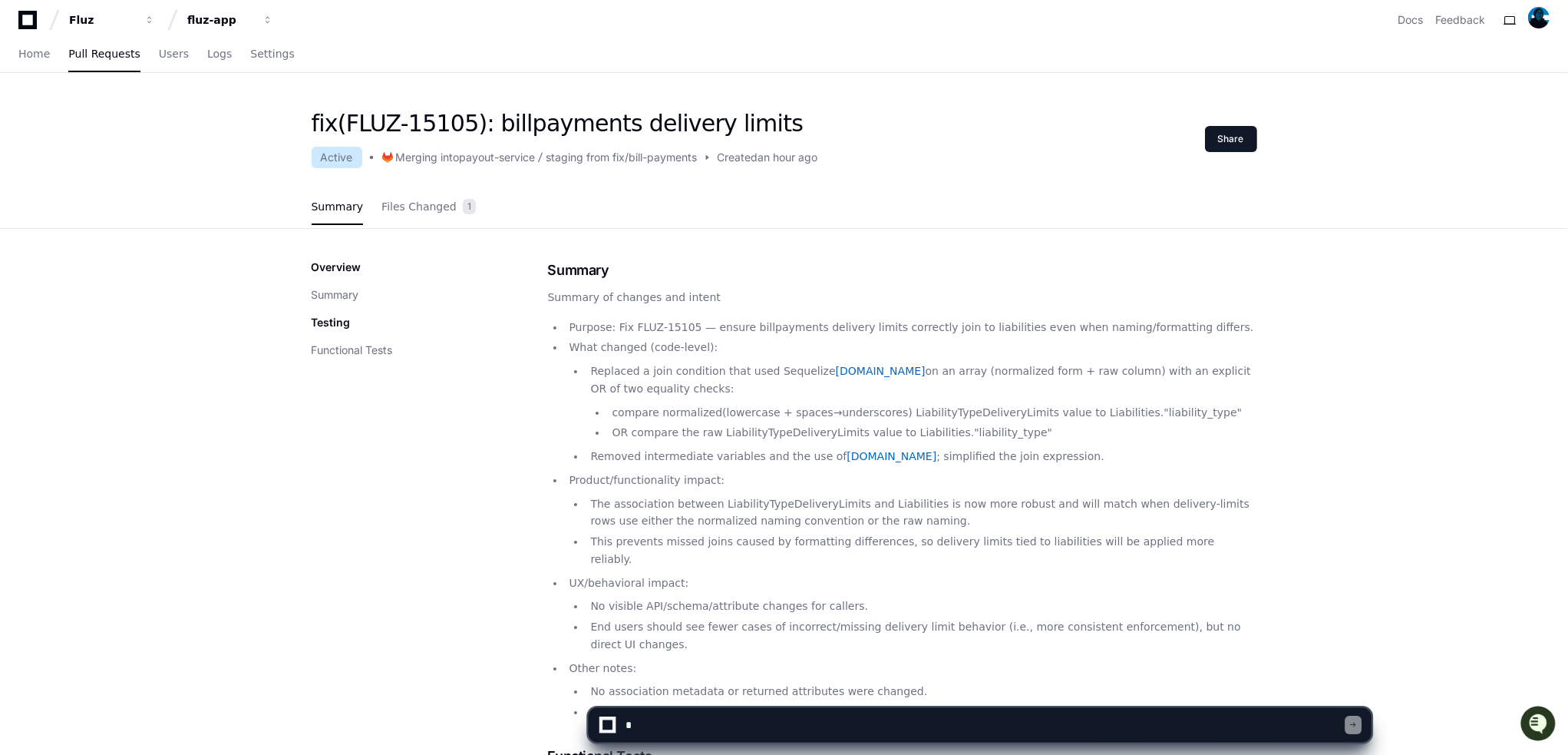
click at [465, 162] on div "payout-service" at bounding box center [498, 158] width 76 height 15
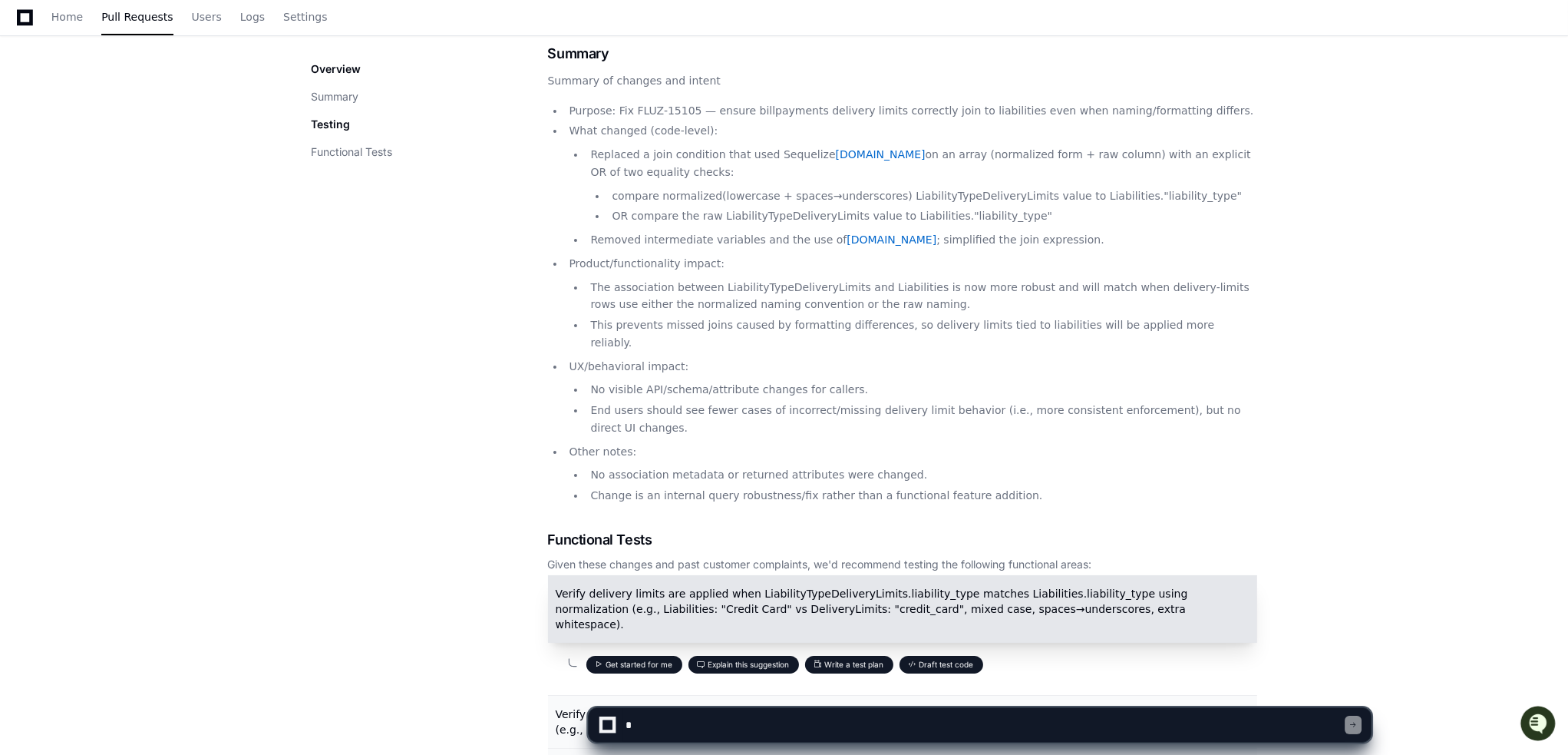
scroll to position [0, 0]
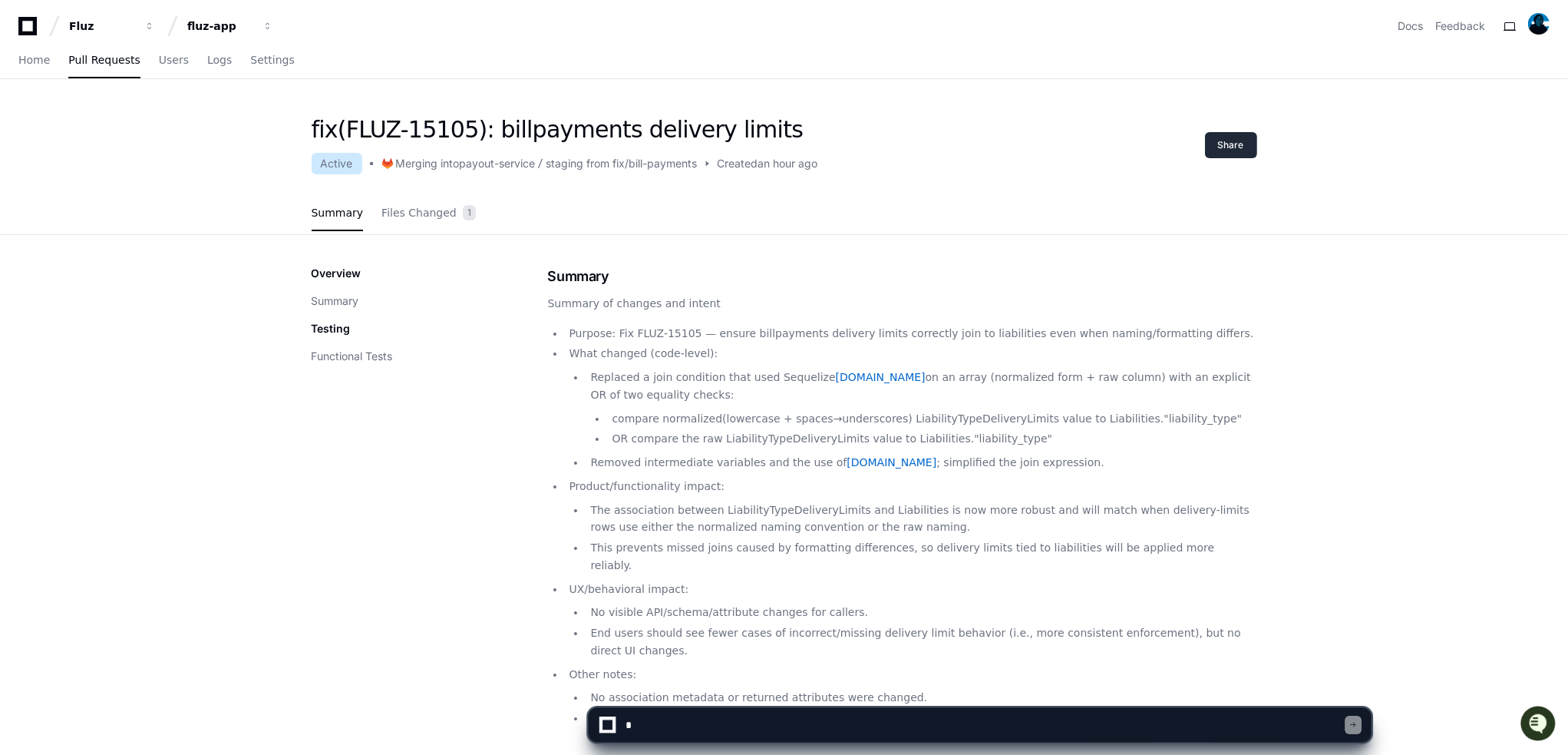
click at [1246, 147] on button "Share" at bounding box center [1231, 145] width 52 height 26
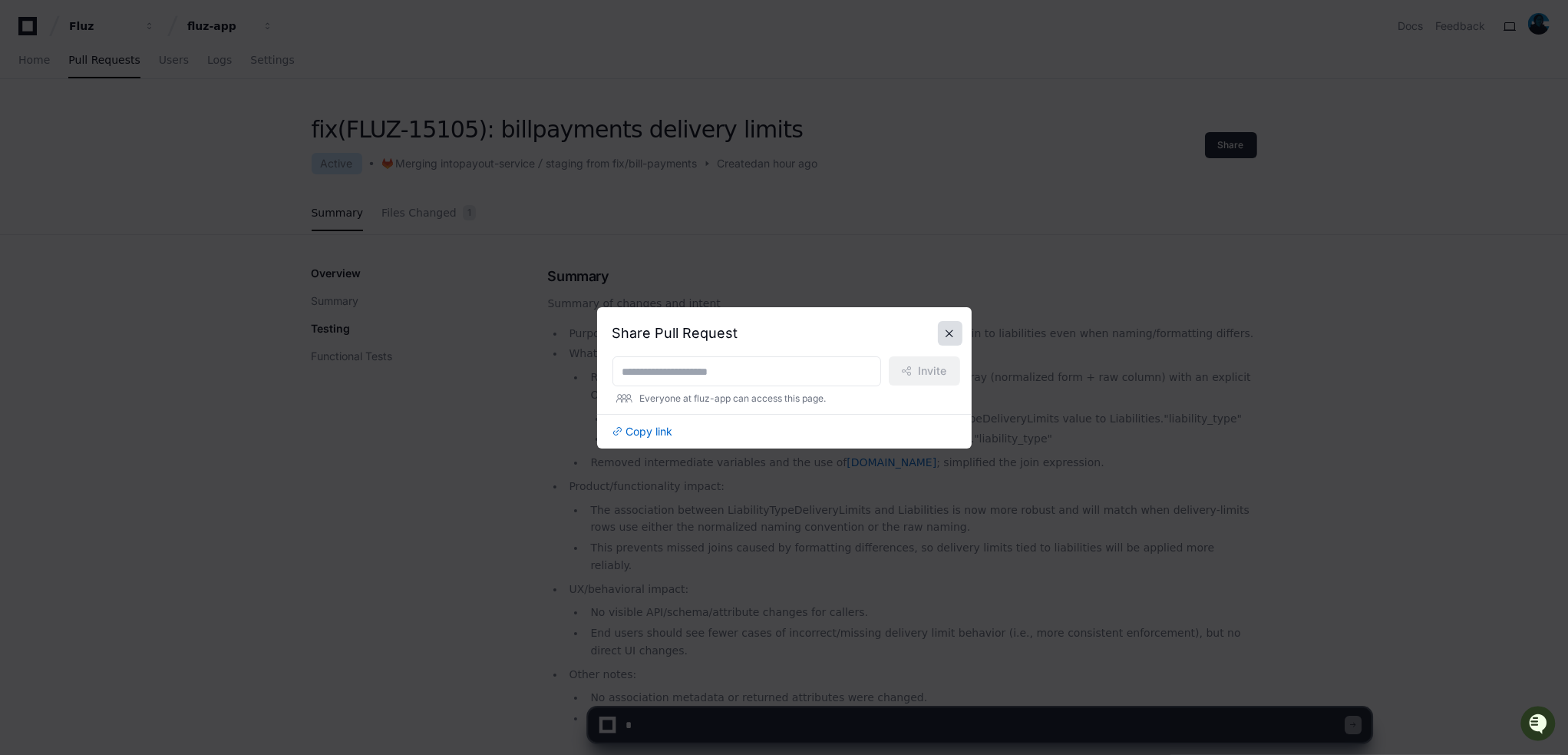
click at [952, 325] on button at bounding box center [950, 333] width 25 height 25
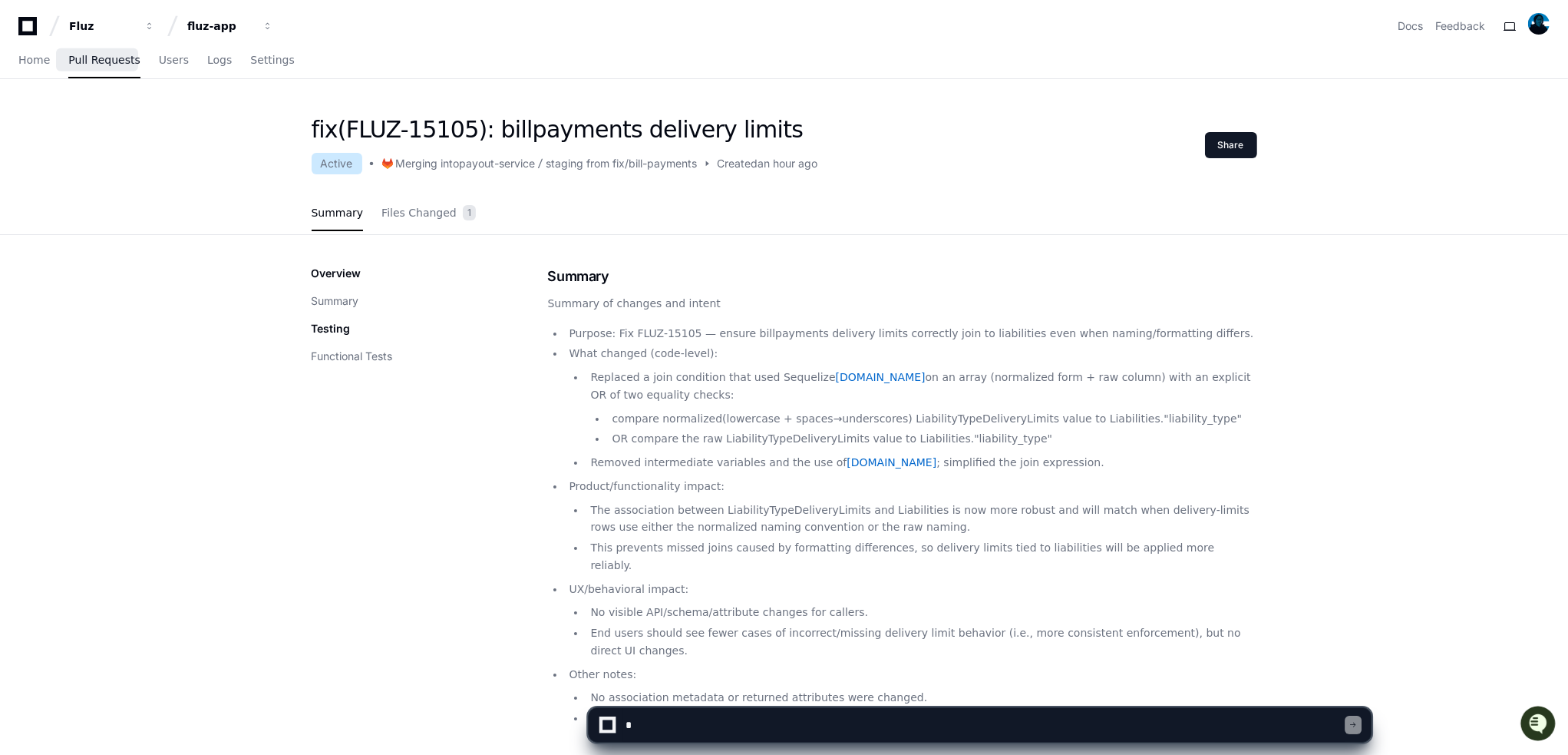
click at [72, 56] on span "Pull Requests" at bounding box center [104, 60] width 72 height 9
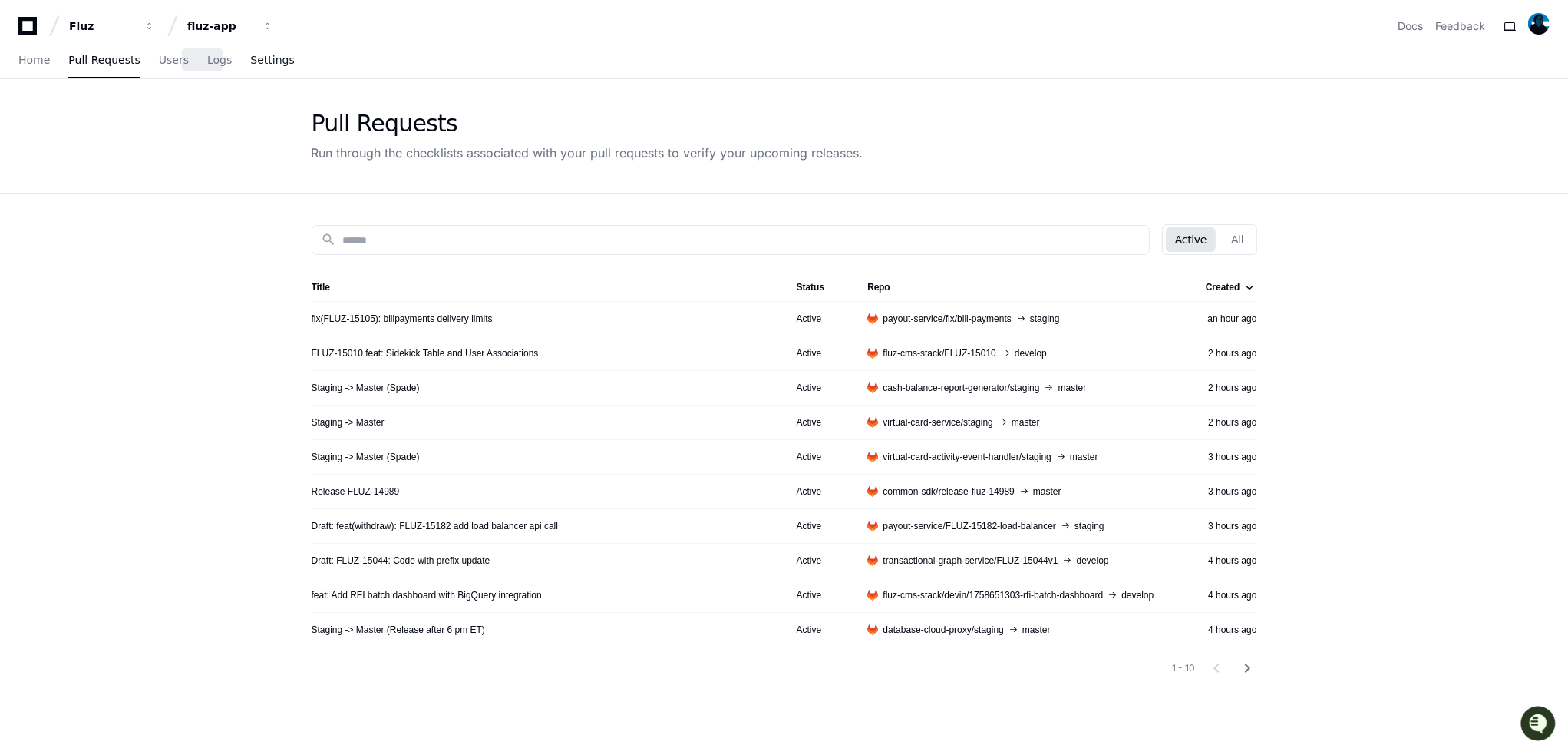
click at [252, 58] on span "Settings" at bounding box center [272, 60] width 44 height 9
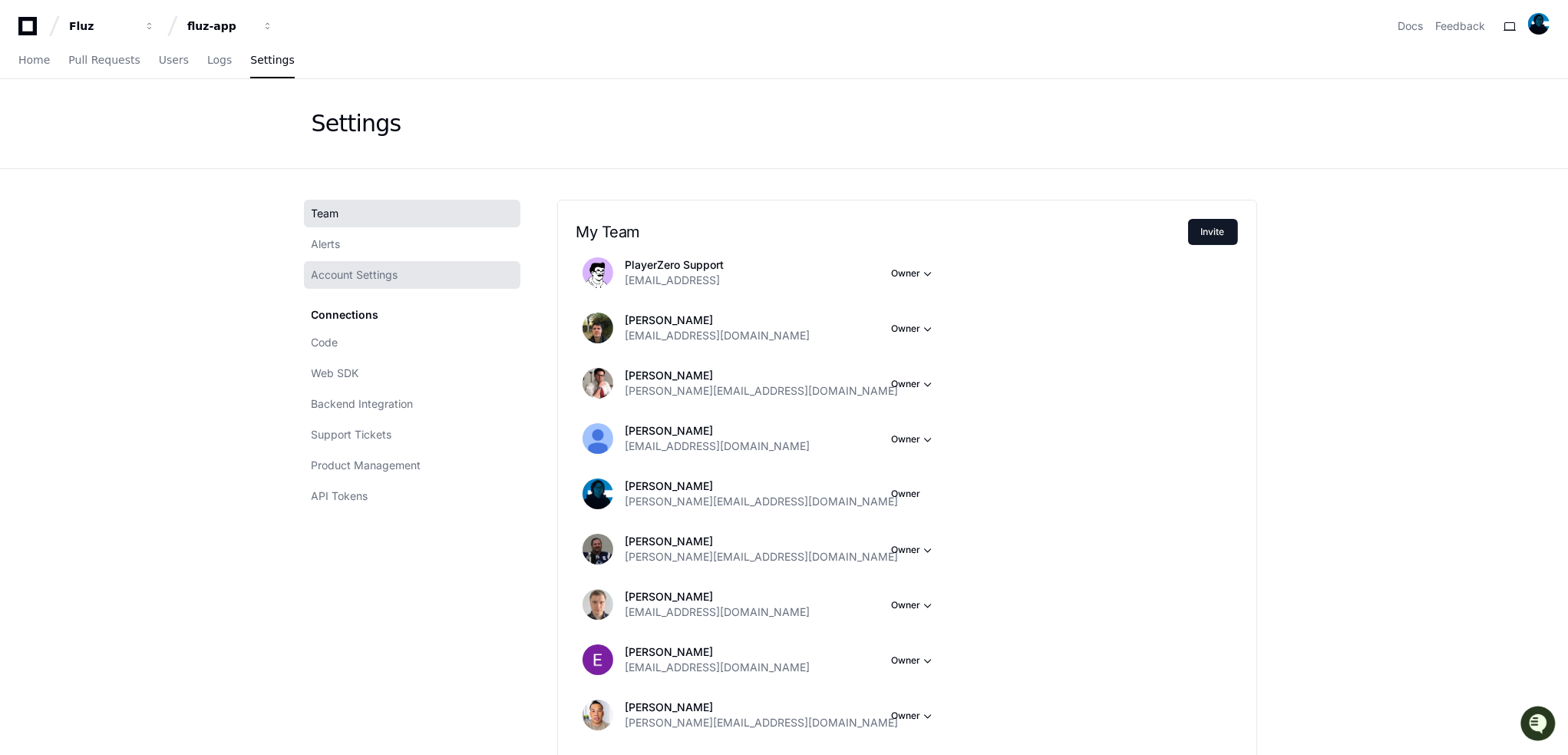
click at [360, 274] on span "Account Settings" at bounding box center [355, 275] width 87 height 15
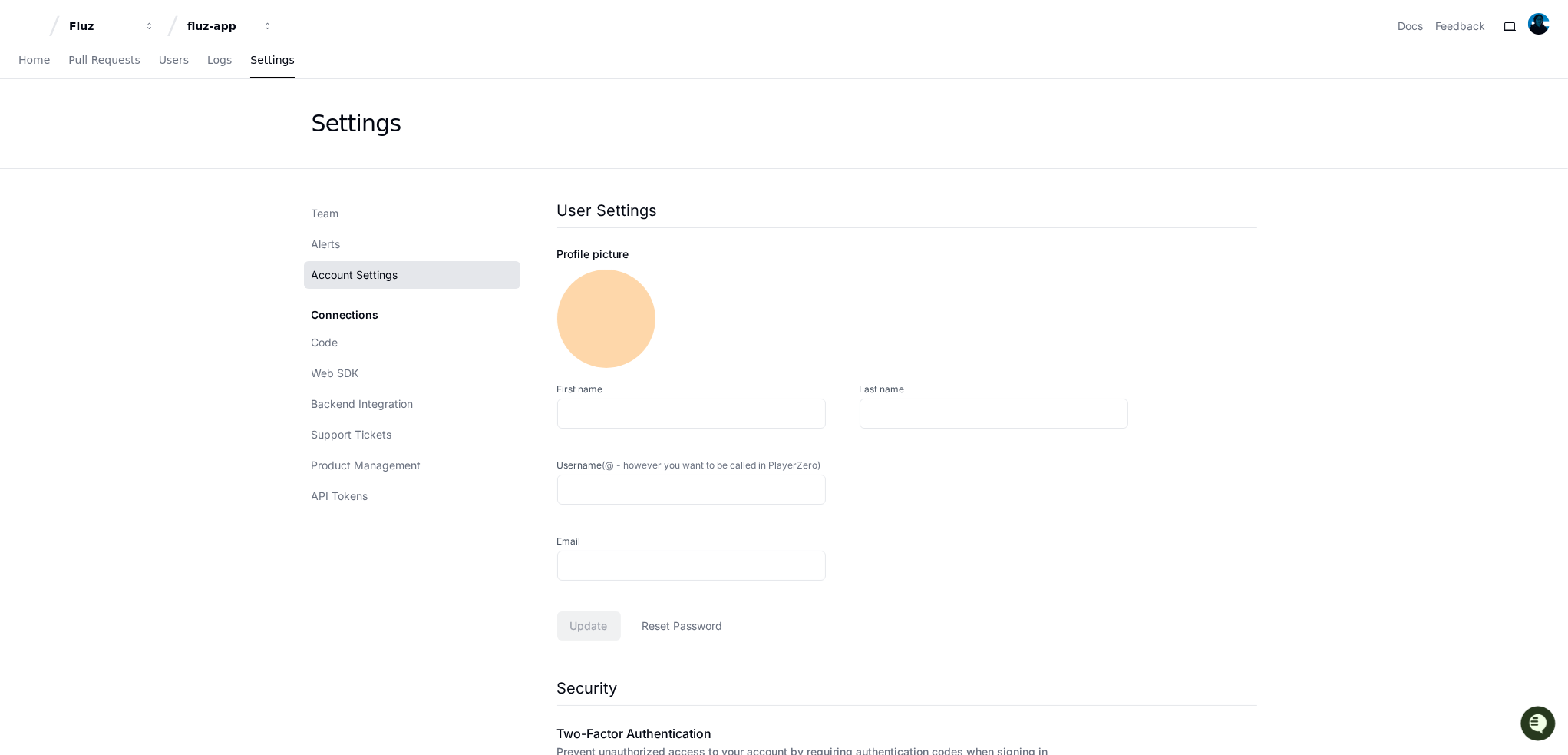
type input "*******"
type input "*****"
type input "**********"
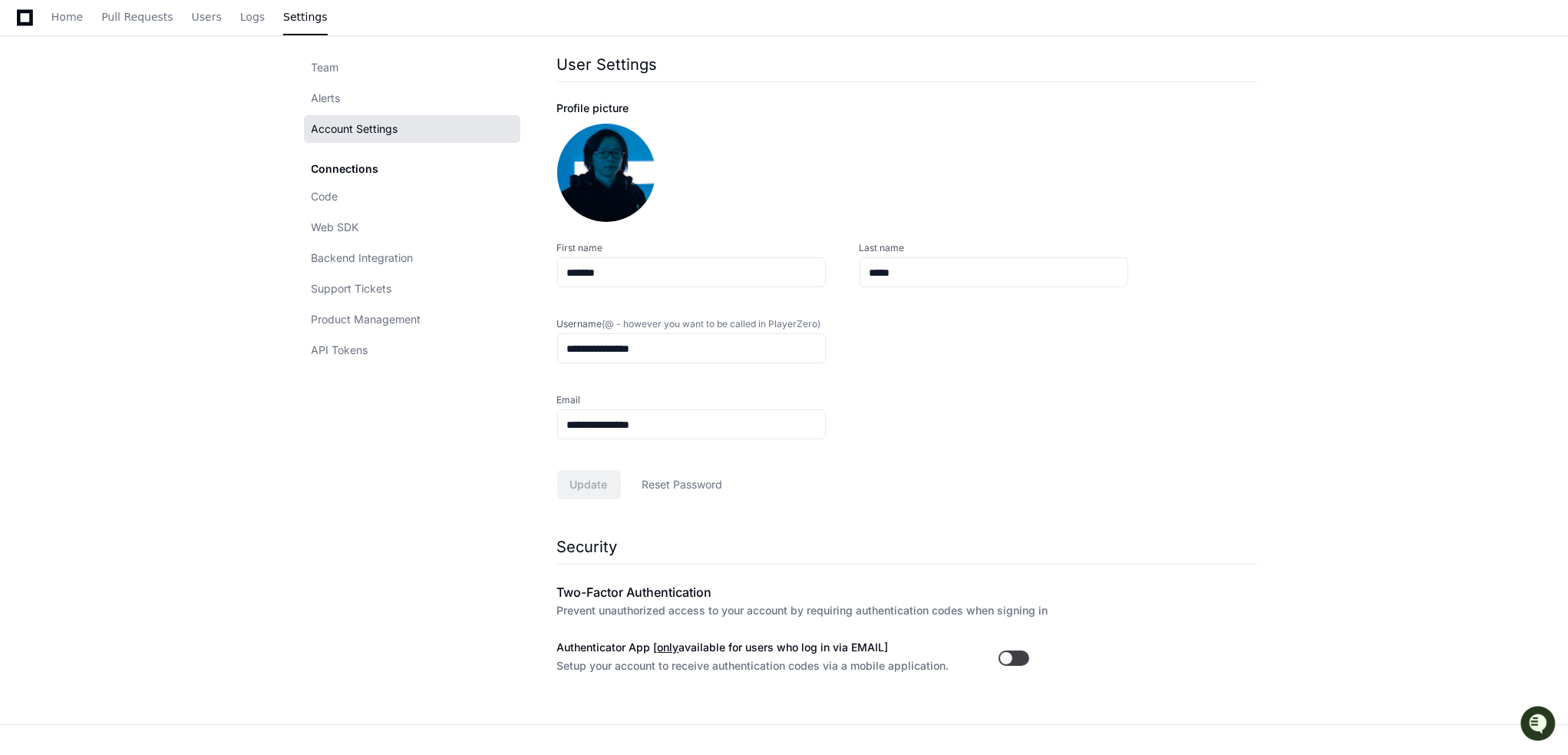
scroll to position [124, 0]
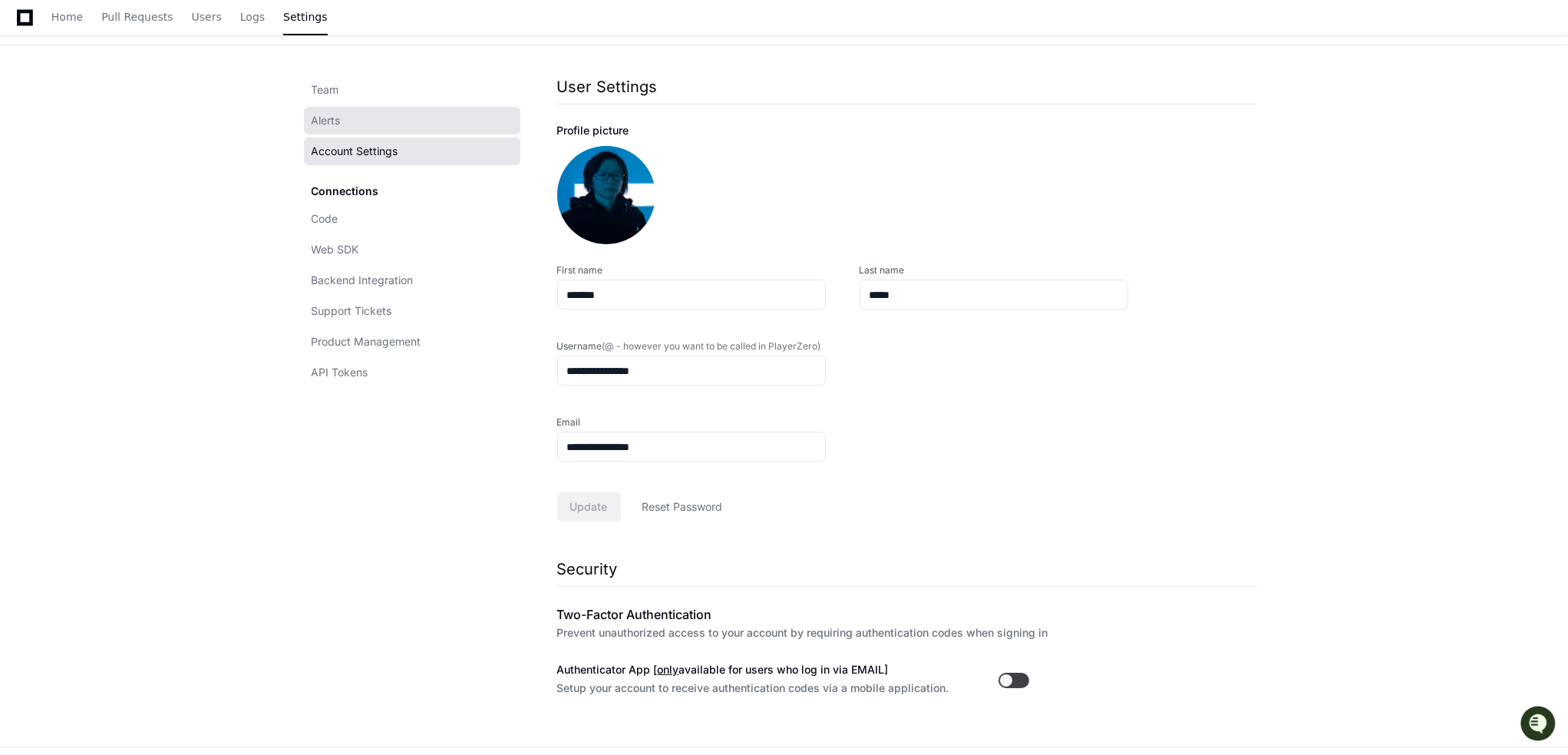
click at [356, 119] on link "Alerts" at bounding box center [412, 121] width 216 height 28
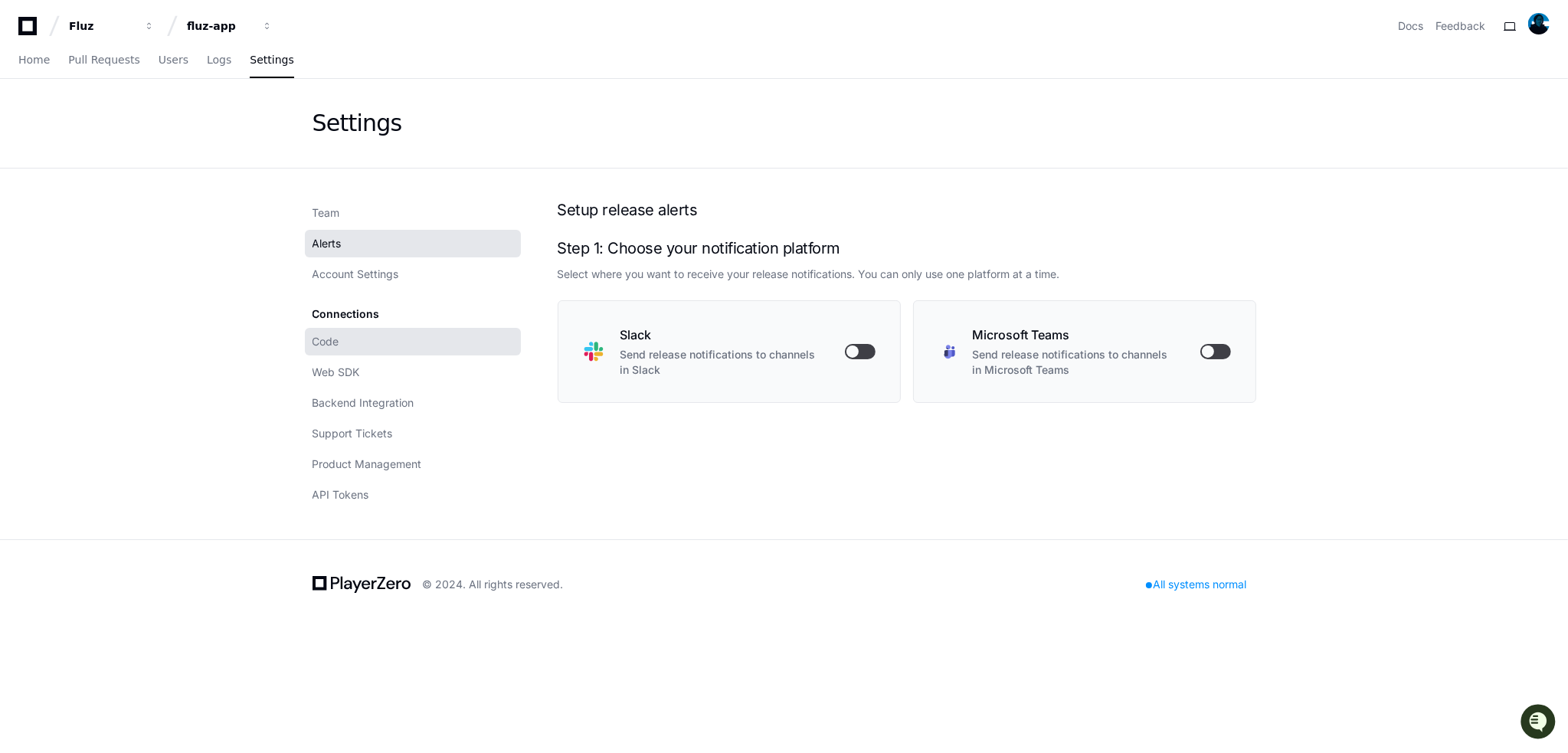
click at [369, 348] on link "Code" at bounding box center [412, 342] width 216 height 28
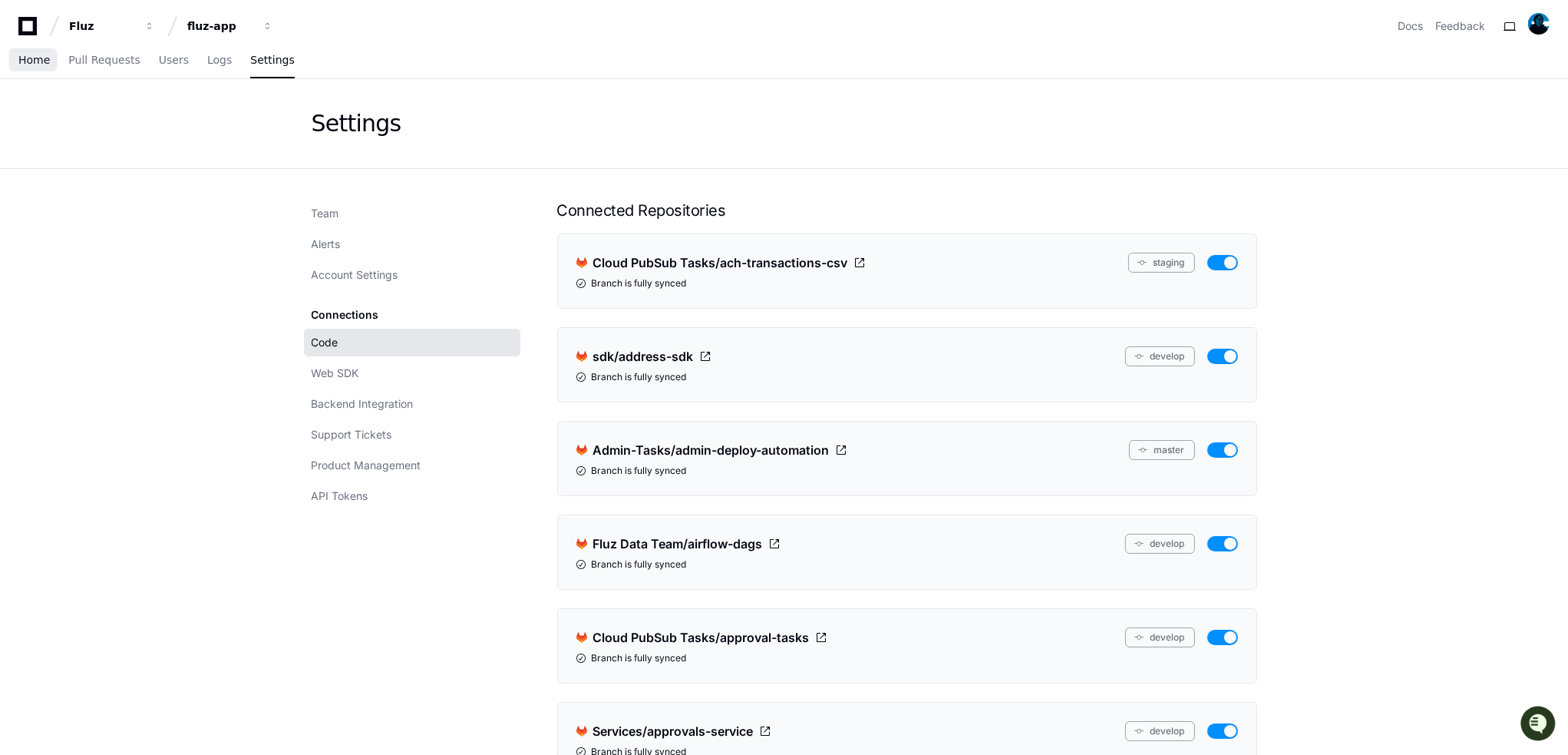
click at [31, 56] on span "Home" at bounding box center [34, 60] width 32 height 9
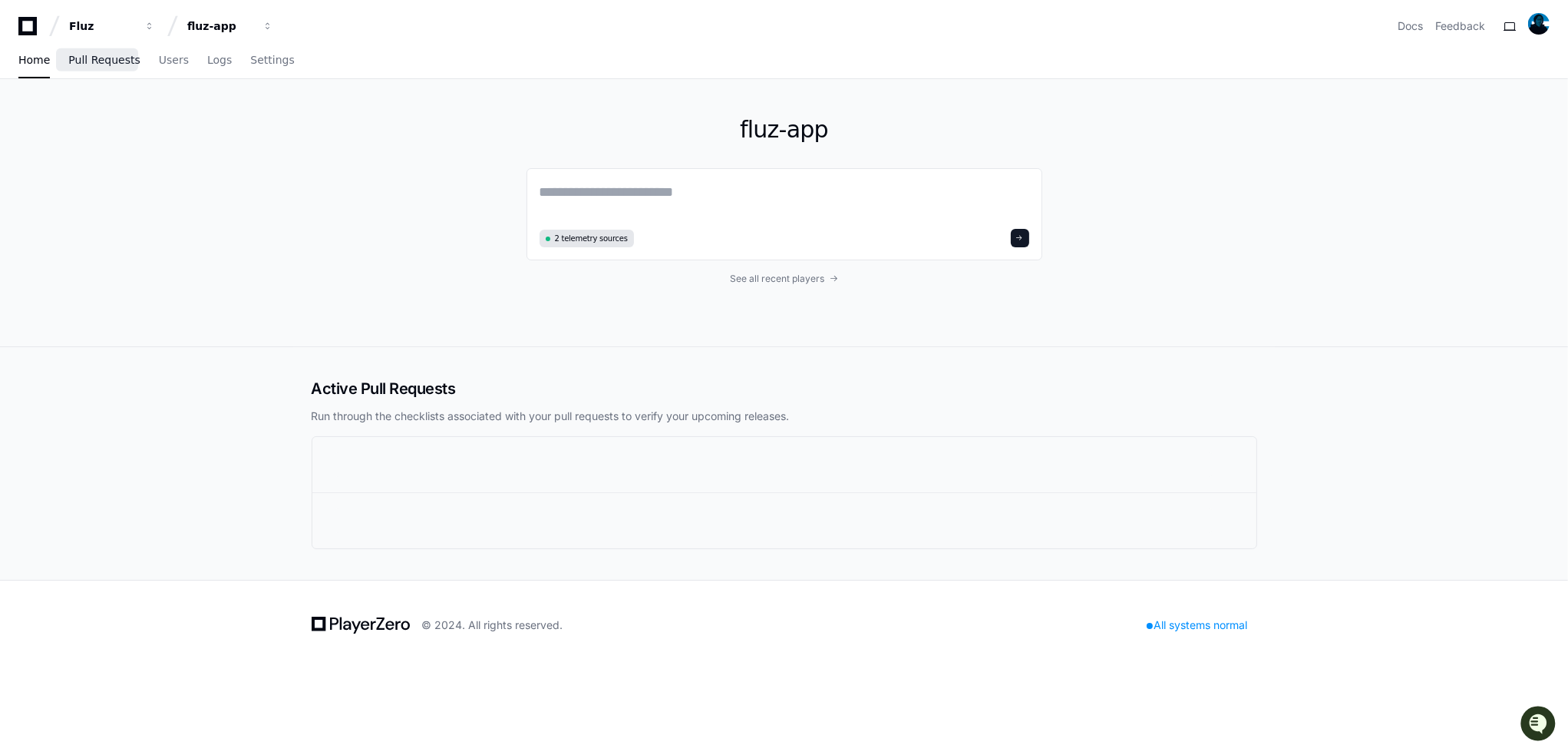
click at [89, 55] on span "Pull Requests" at bounding box center [104, 60] width 72 height 9
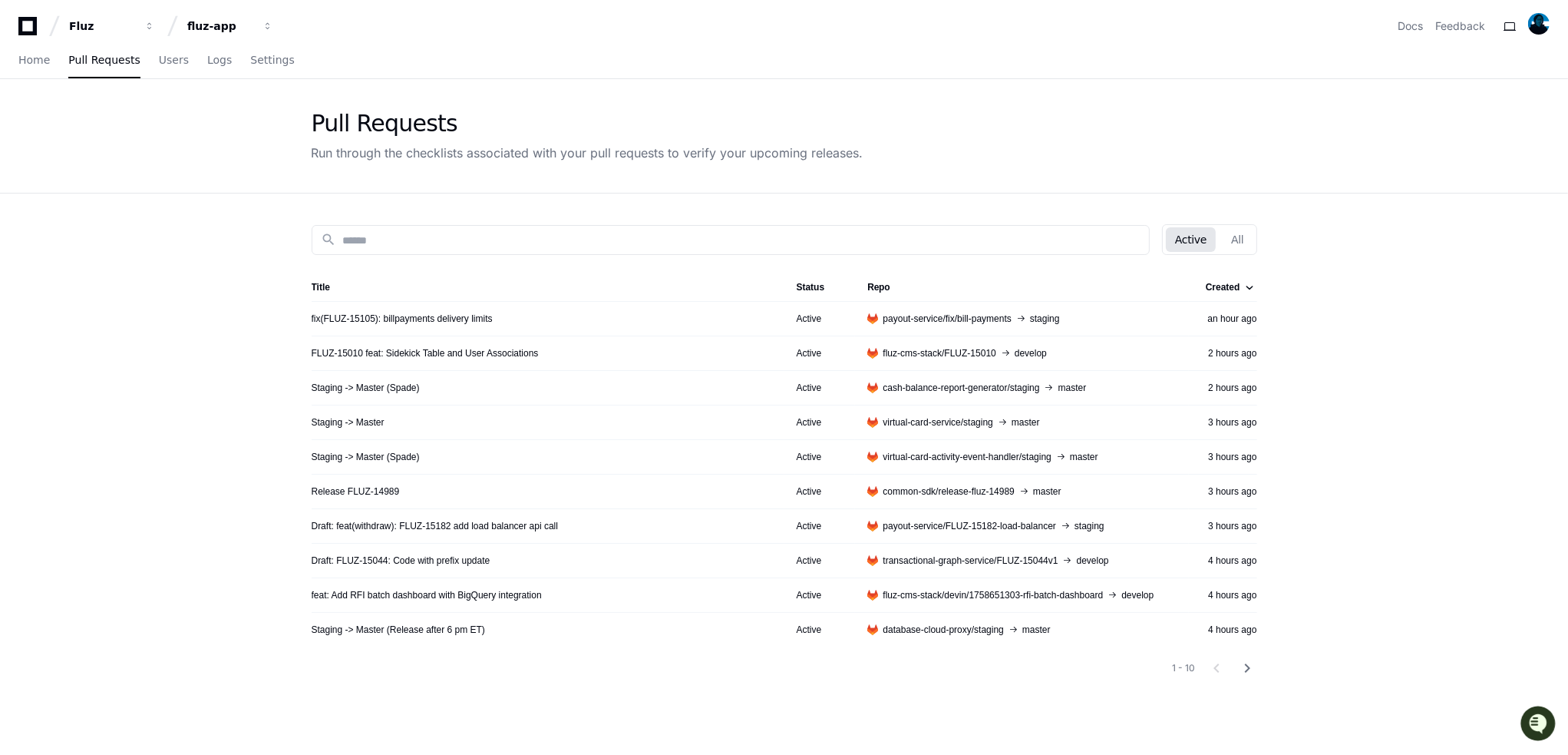
click at [9, 56] on div "Home Pull Requests Users Logs Settings" at bounding box center [784, 61] width 1568 height 36
click at [23, 64] on span "Home" at bounding box center [34, 60] width 32 height 9
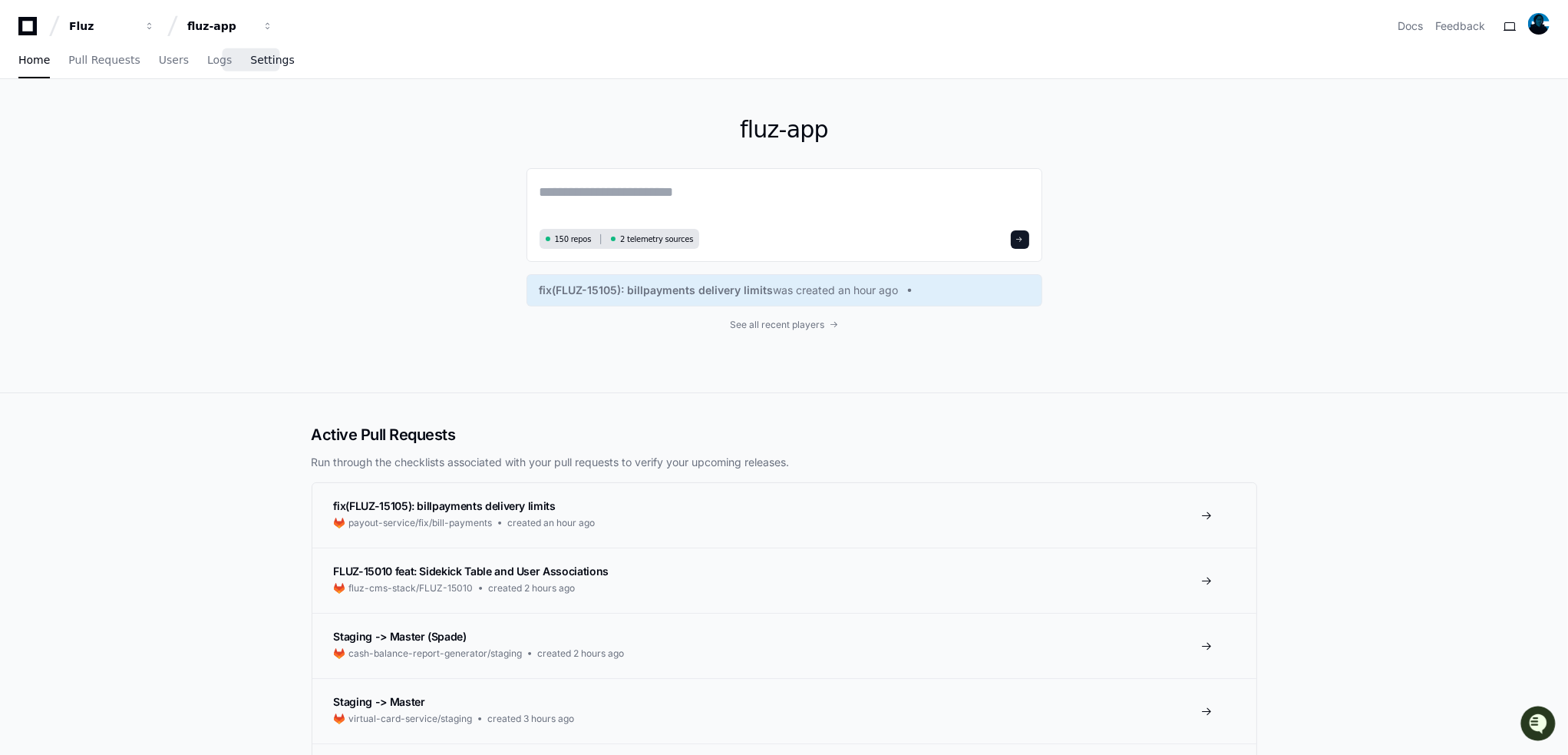
click at [250, 61] on span "Settings" at bounding box center [272, 60] width 44 height 9
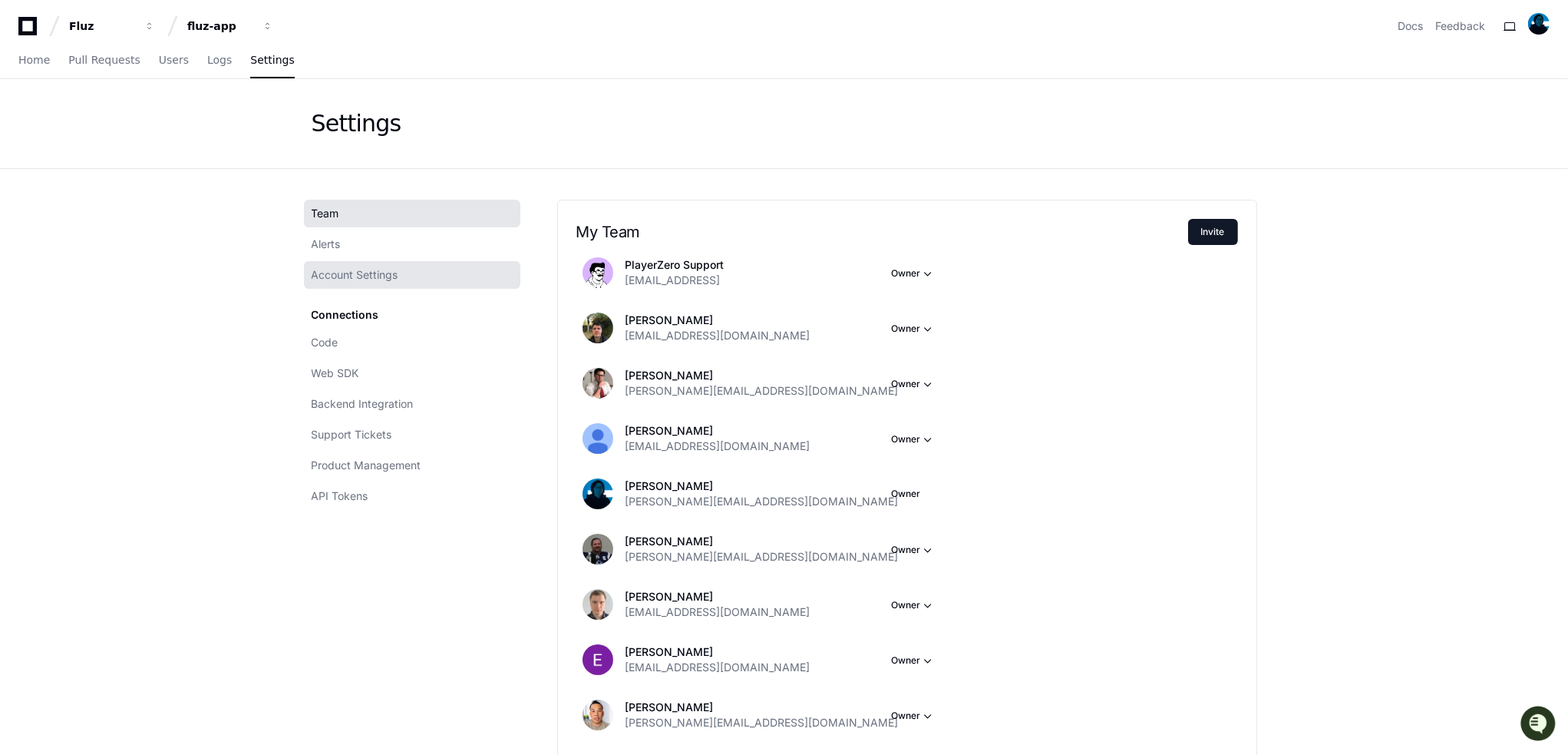
click at [378, 272] on span "Account Settings" at bounding box center [355, 275] width 87 height 15
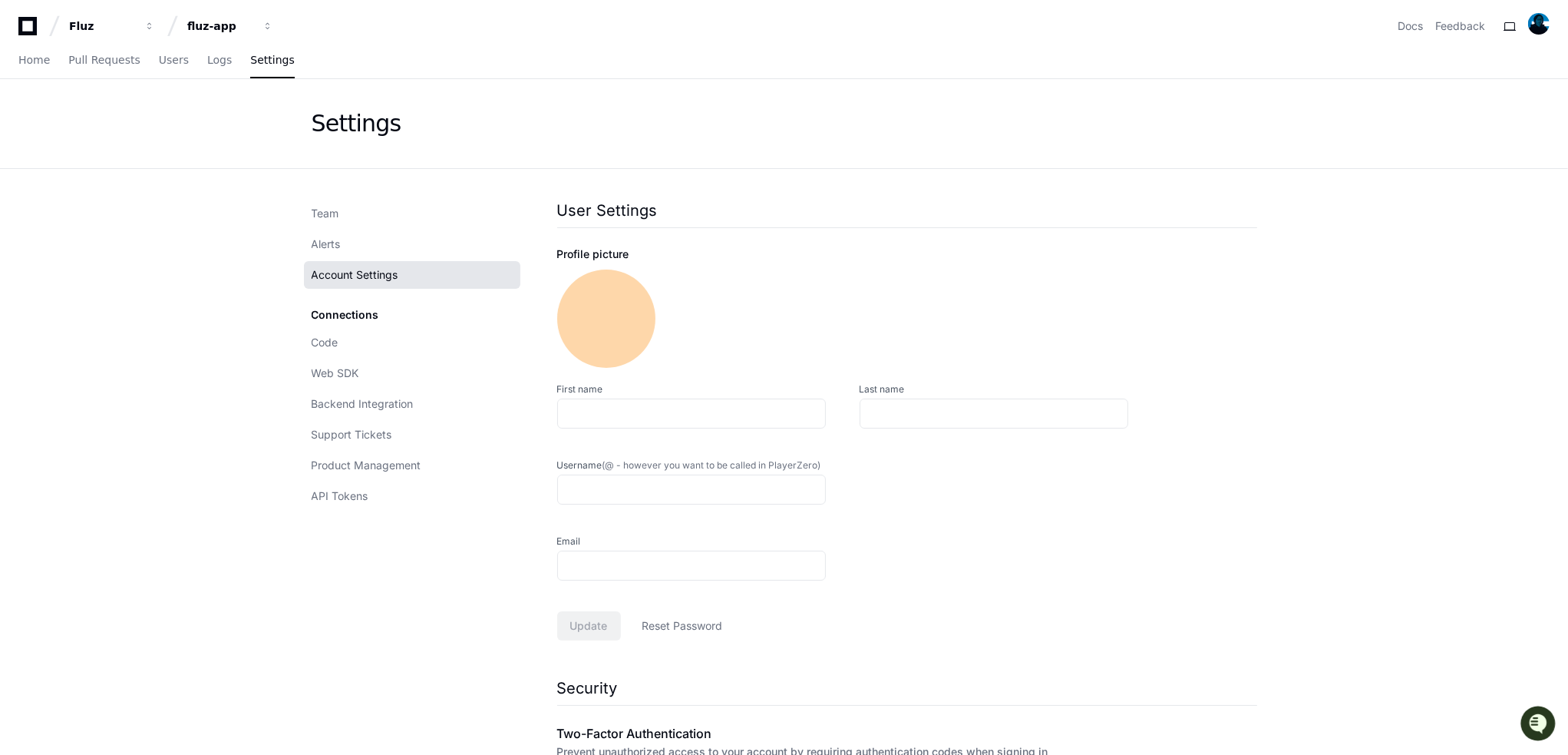
type input "*******"
type input "*****"
type input "**********"
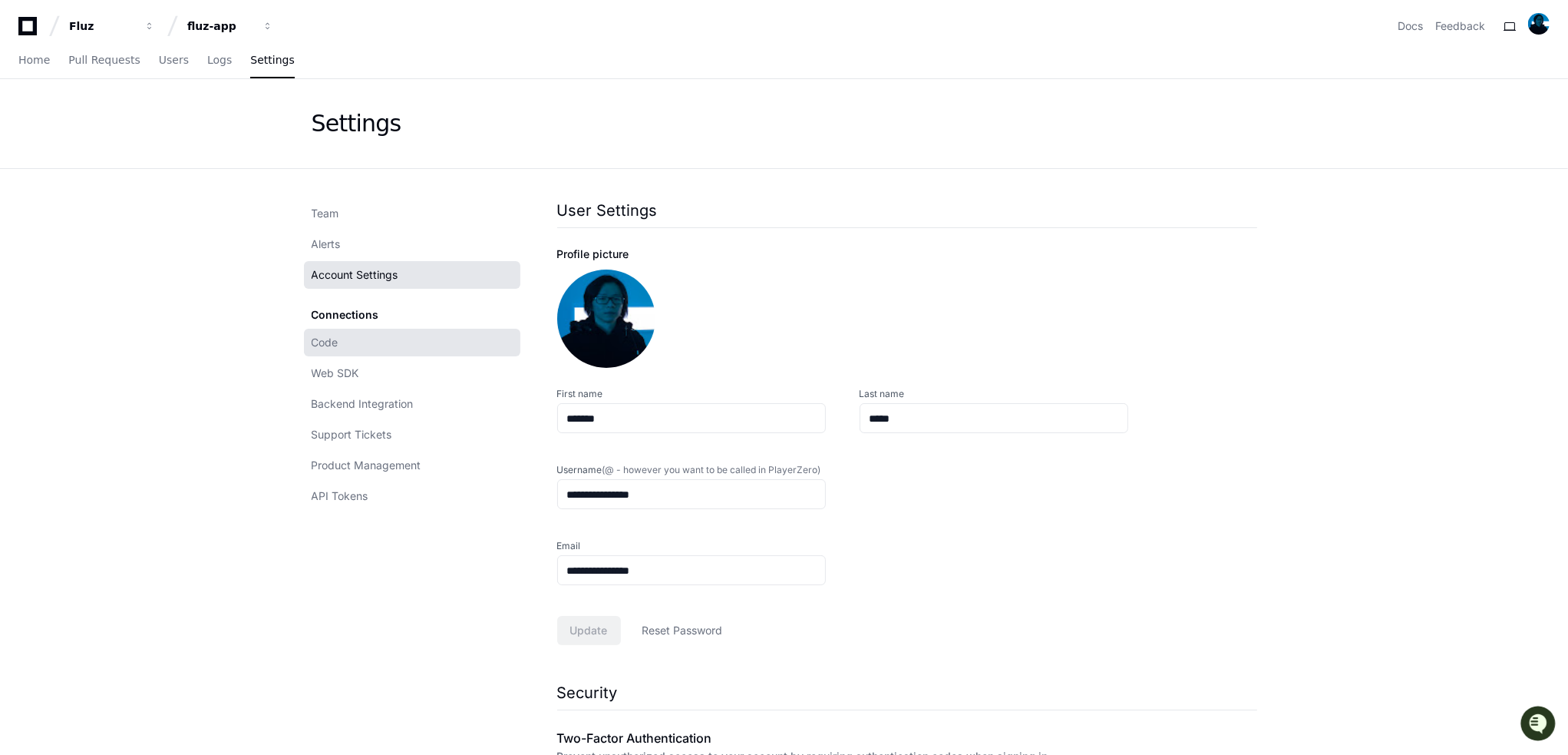
click at [351, 351] on link "Code" at bounding box center [412, 342] width 216 height 28
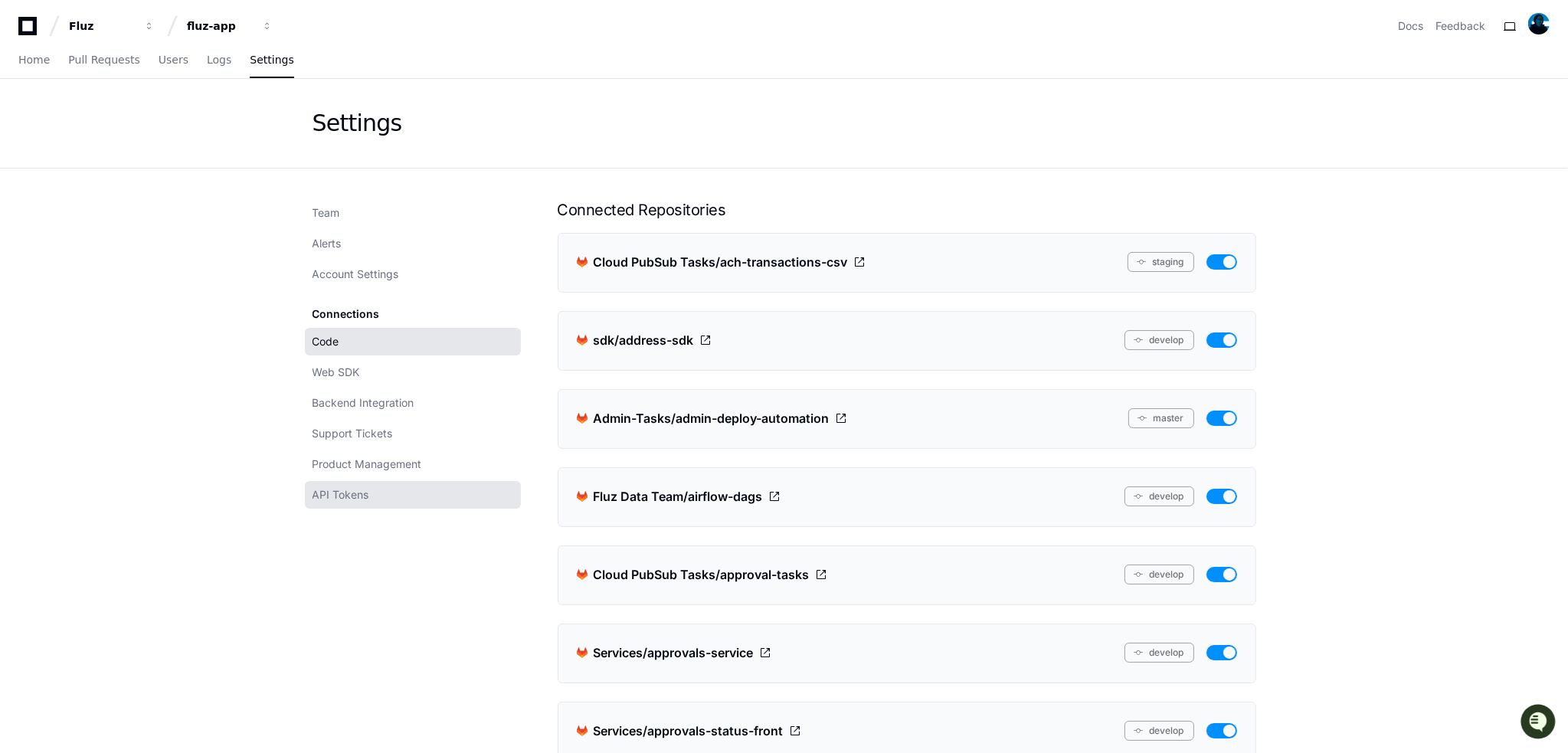
click at [361, 504] on link "API Tokens" at bounding box center [412, 495] width 216 height 28
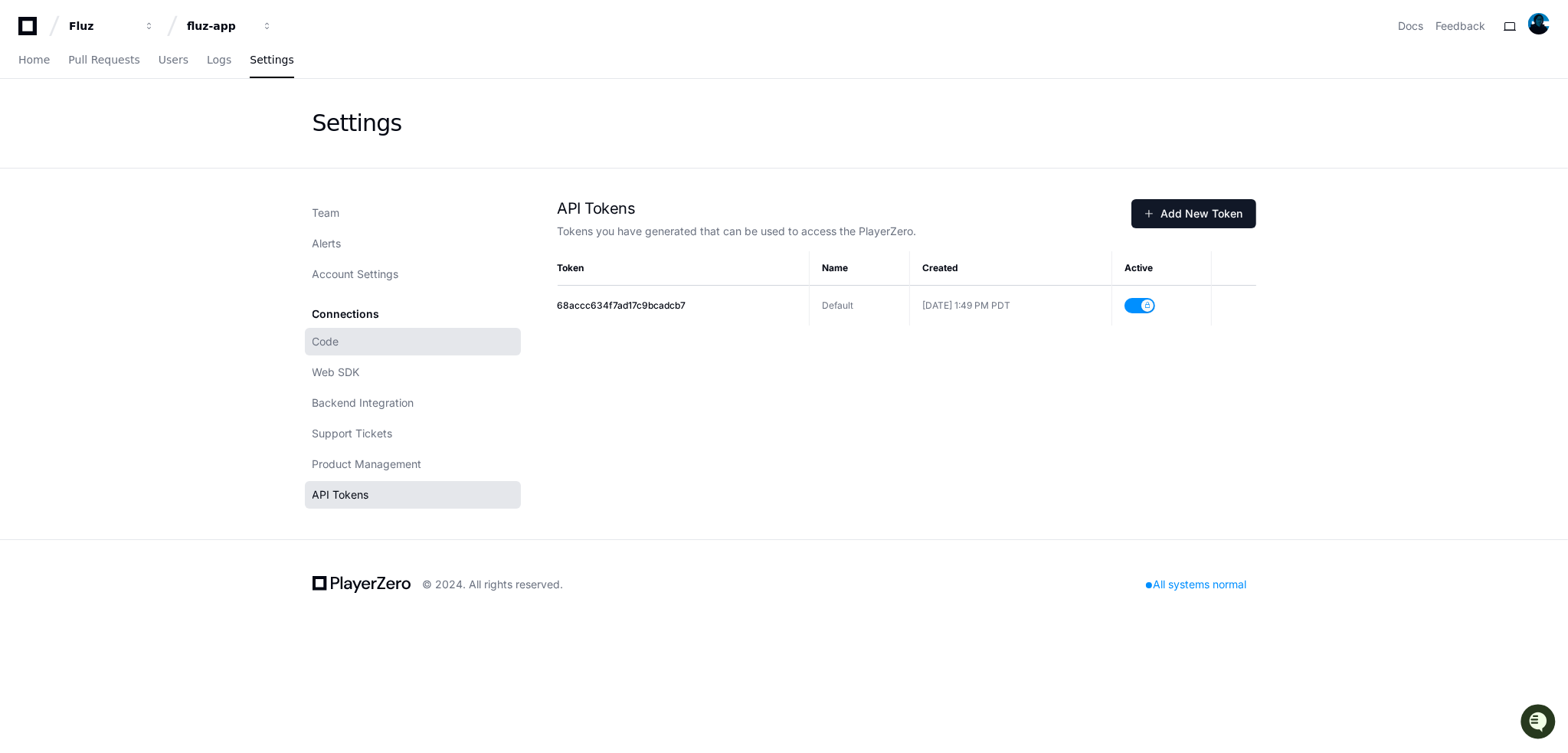
click at [355, 351] on link "Code" at bounding box center [412, 342] width 216 height 28
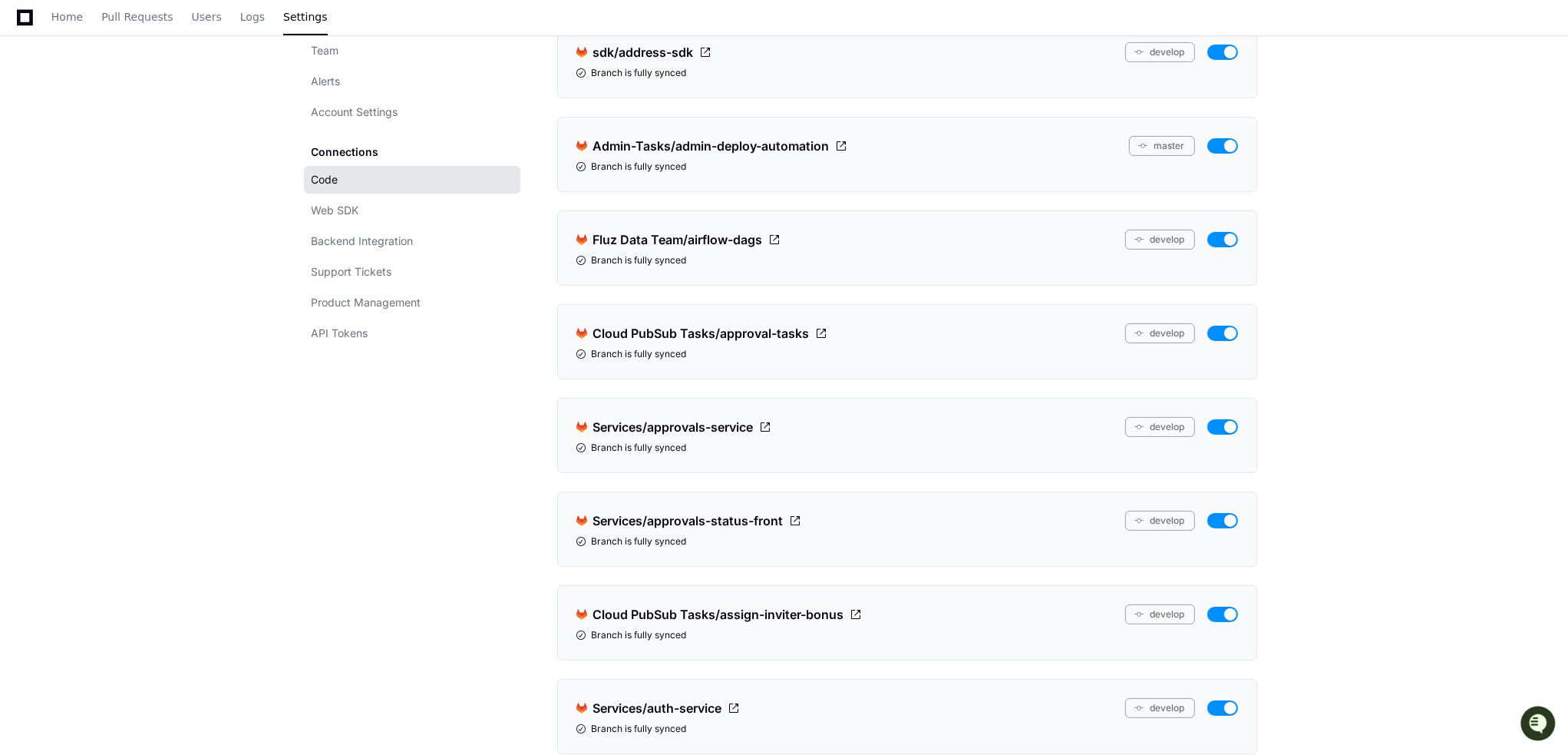
scroll to position [307, 0]
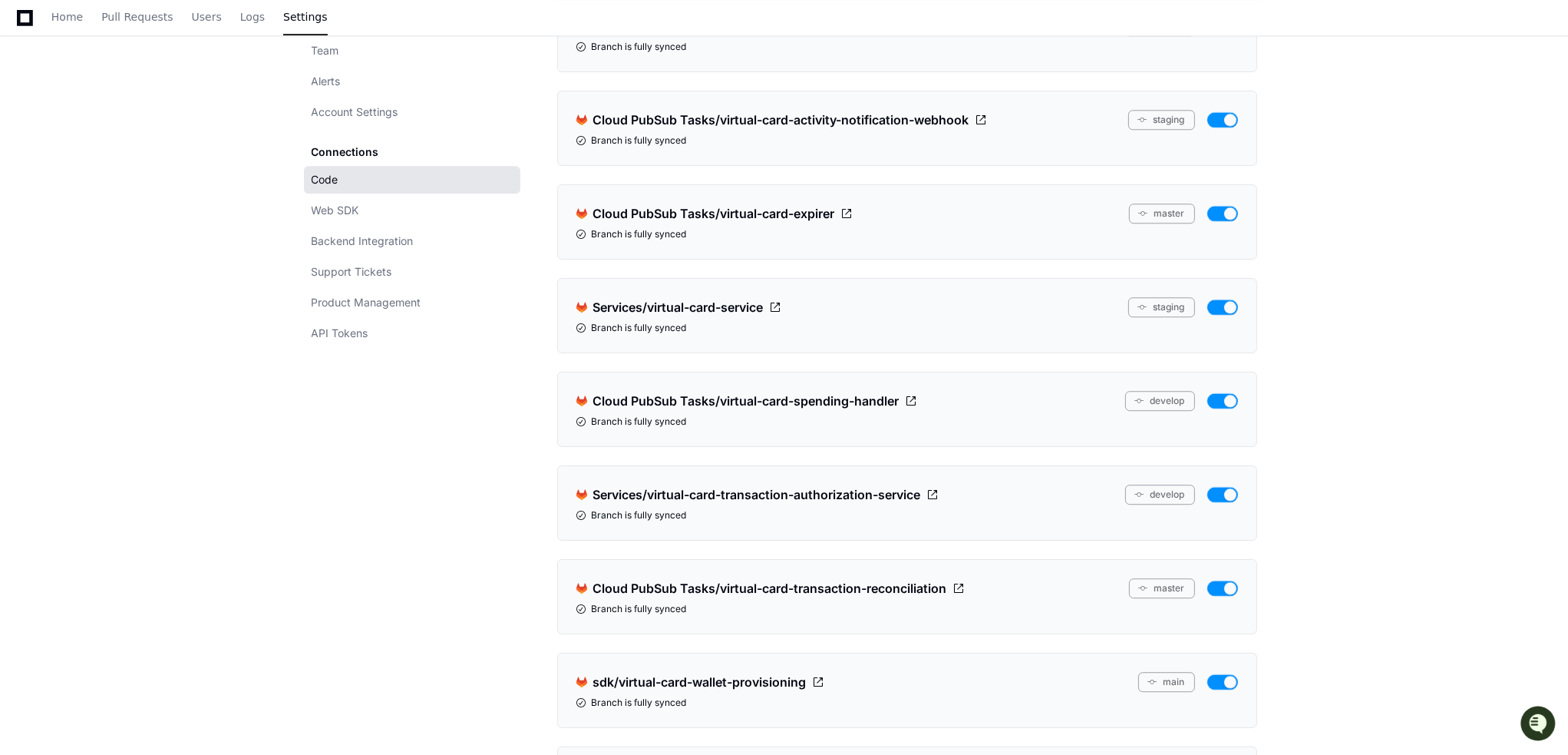
scroll to position [13862, 0]
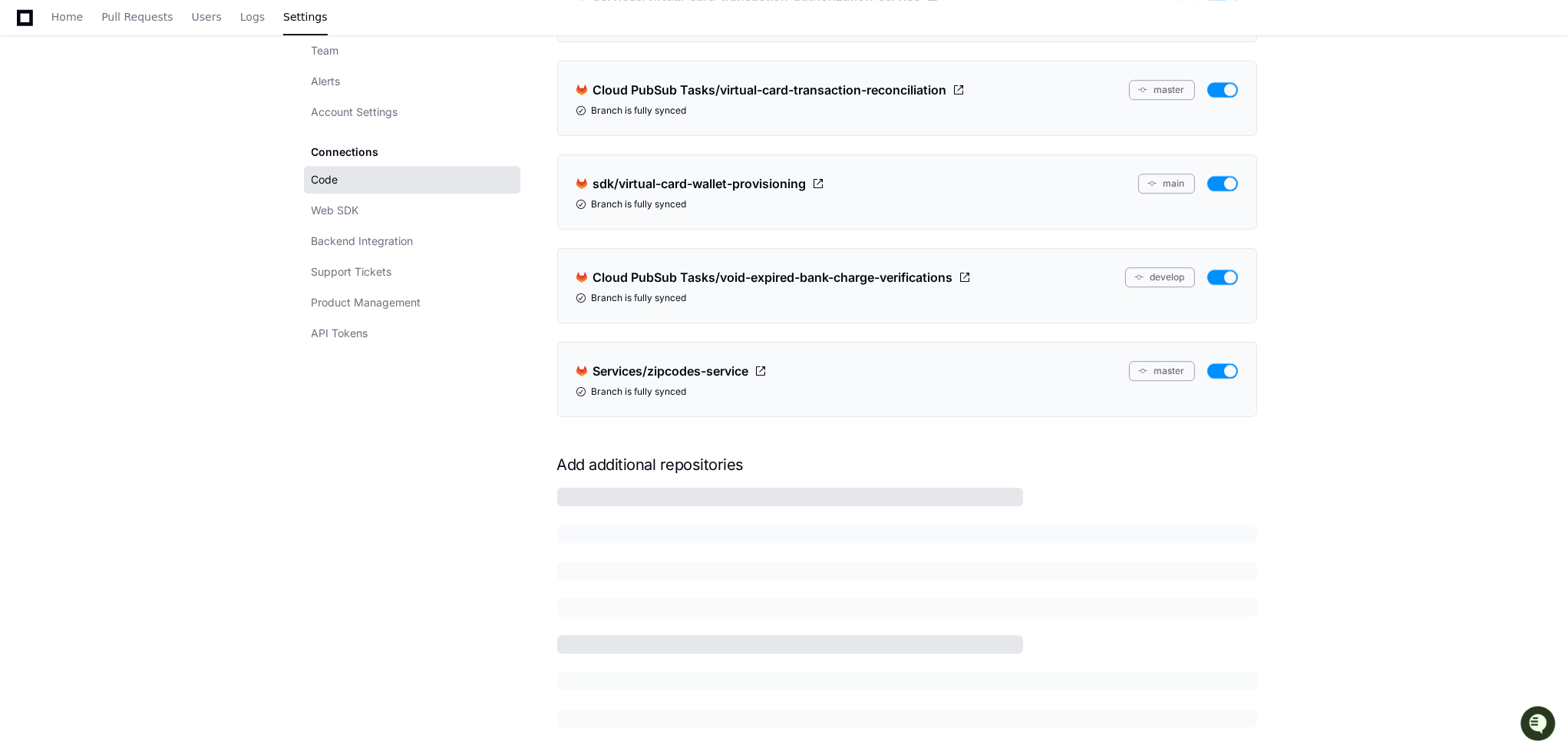
click at [660, 488] on div at bounding box center [790, 497] width 467 height 18
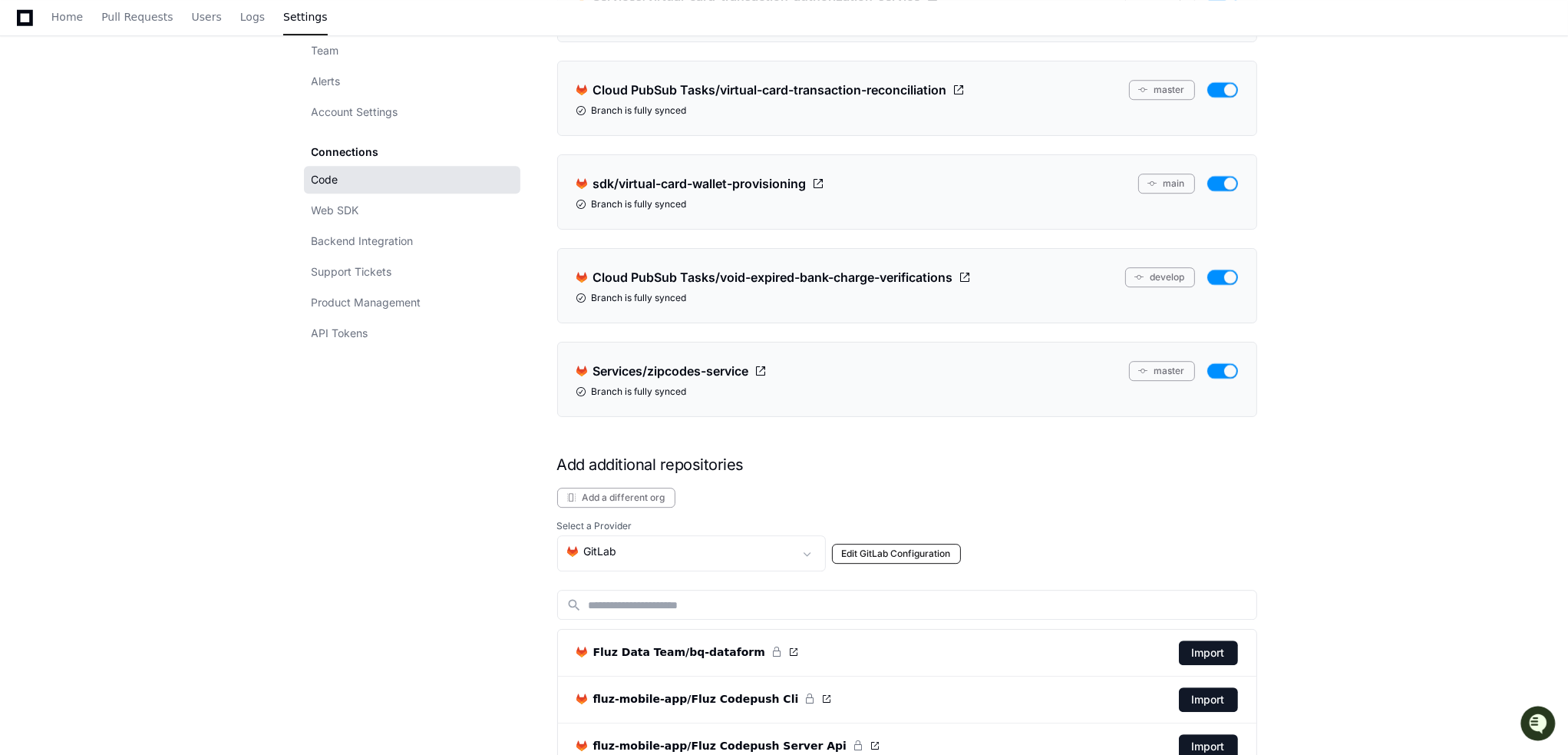
click at [898, 543] on button "Edit GitLab Configuration" at bounding box center [896, 553] width 129 height 20
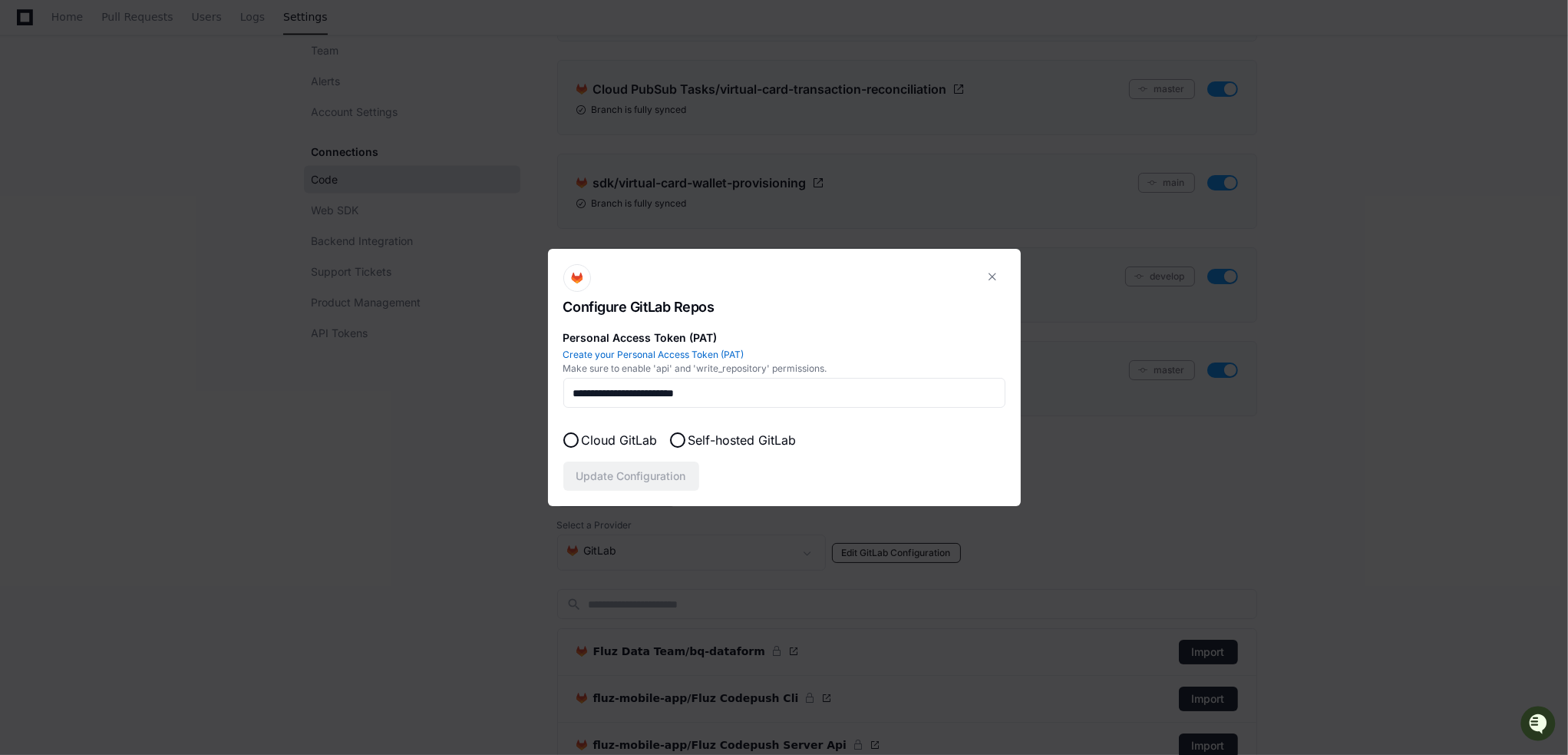
scroll to position [0, 0]
click at [711, 359] on link "Create your Personal Access Token (PAT)" at bounding box center [653, 354] width 181 height 12
click at [693, 356] on link "Create your Personal Access Token (PAT)" at bounding box center [653, 354] width 181 height 12
click at [752, 398] on input "**********" at bounding box center [784, 393] width 422 height 15
drag, startPoint x: 741, startPoint y: 395, endPoint x: 338, endPoint y: 408, distance: 403.2
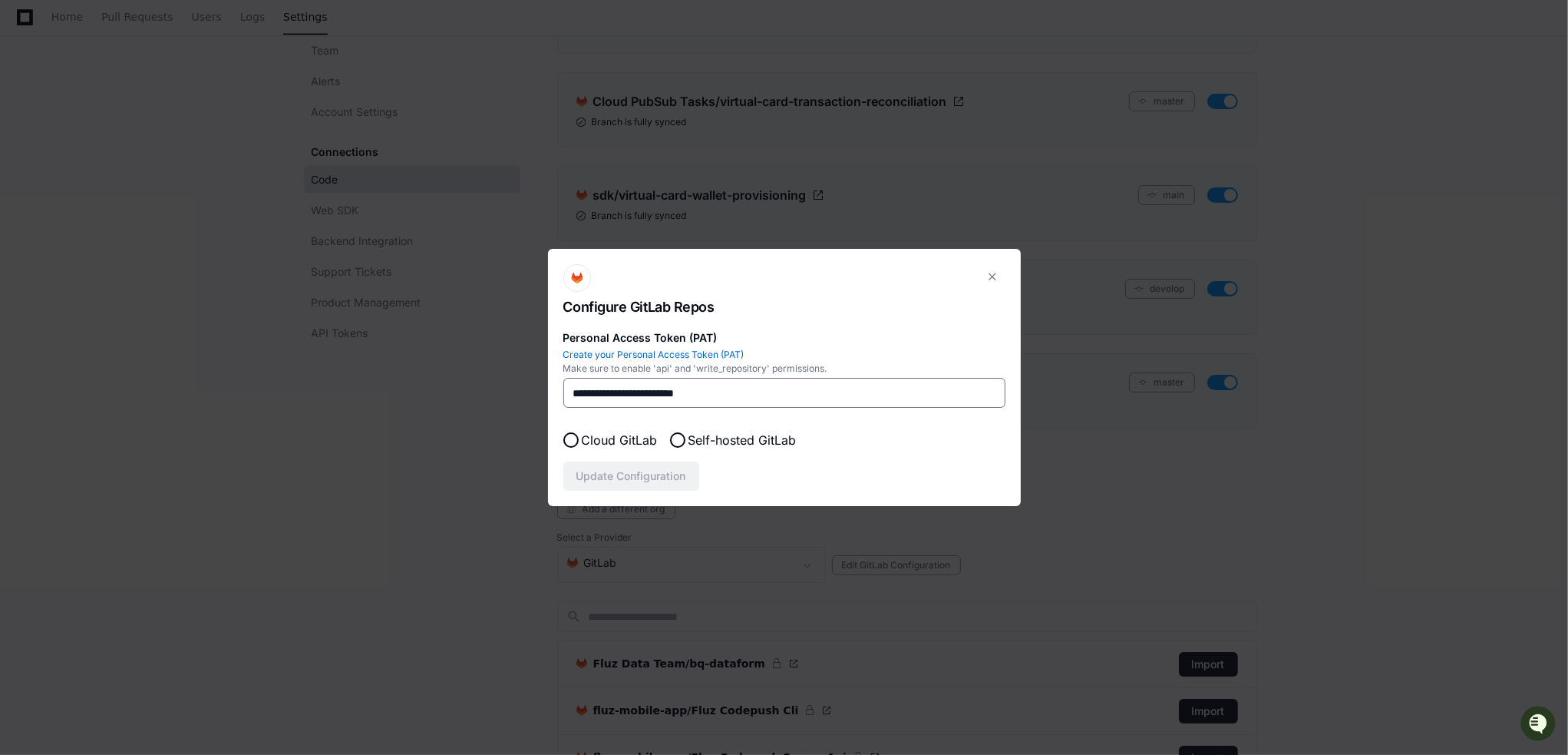
click at [339, 408] on div "**********" at bounding box center [784, 377] width 1568 height 755
paste input "**********"
type input "**********"
click at [670, 473] on button "Update Configuration" at bounding box center [631, 476] width 136 height 29
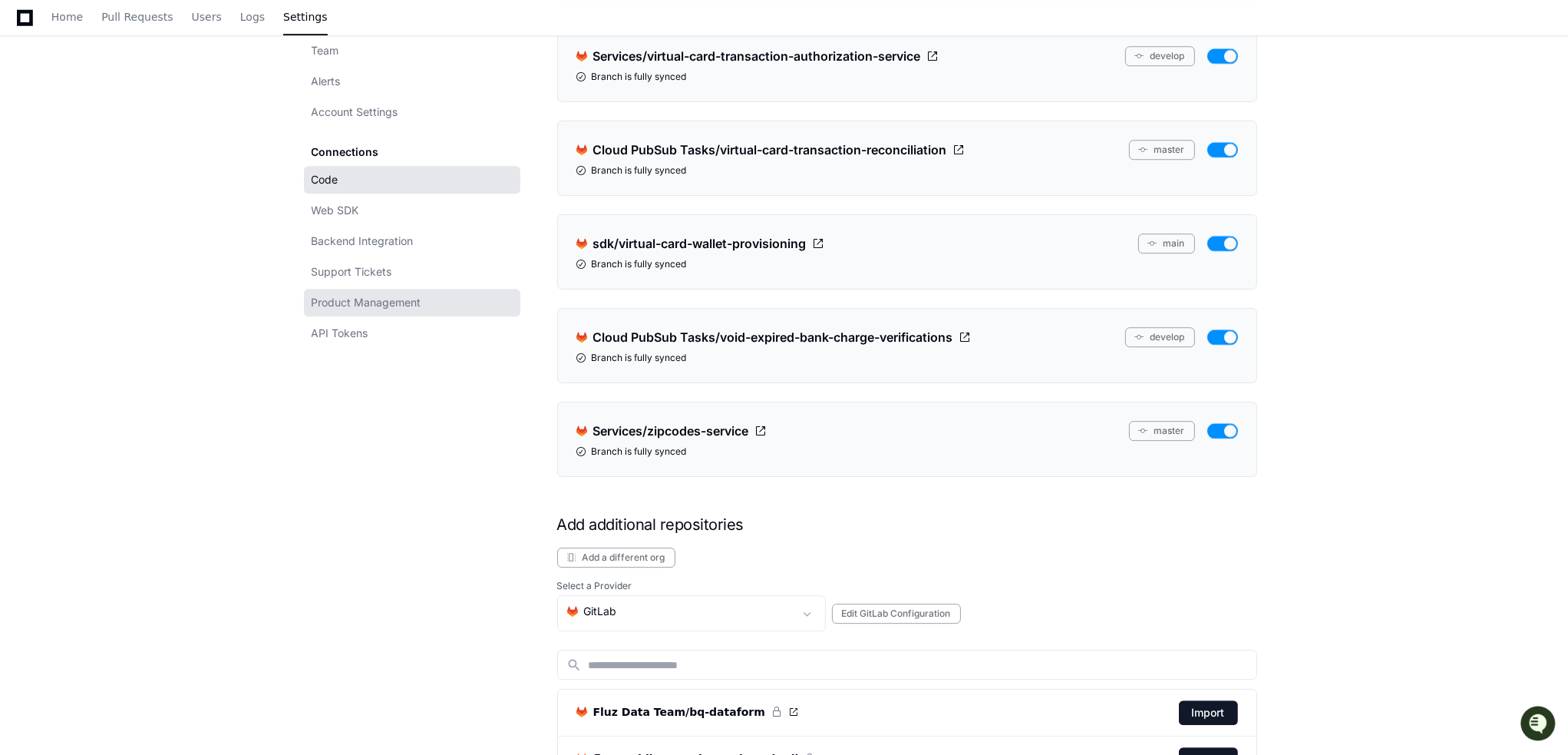
scroll to position [13785, 0]
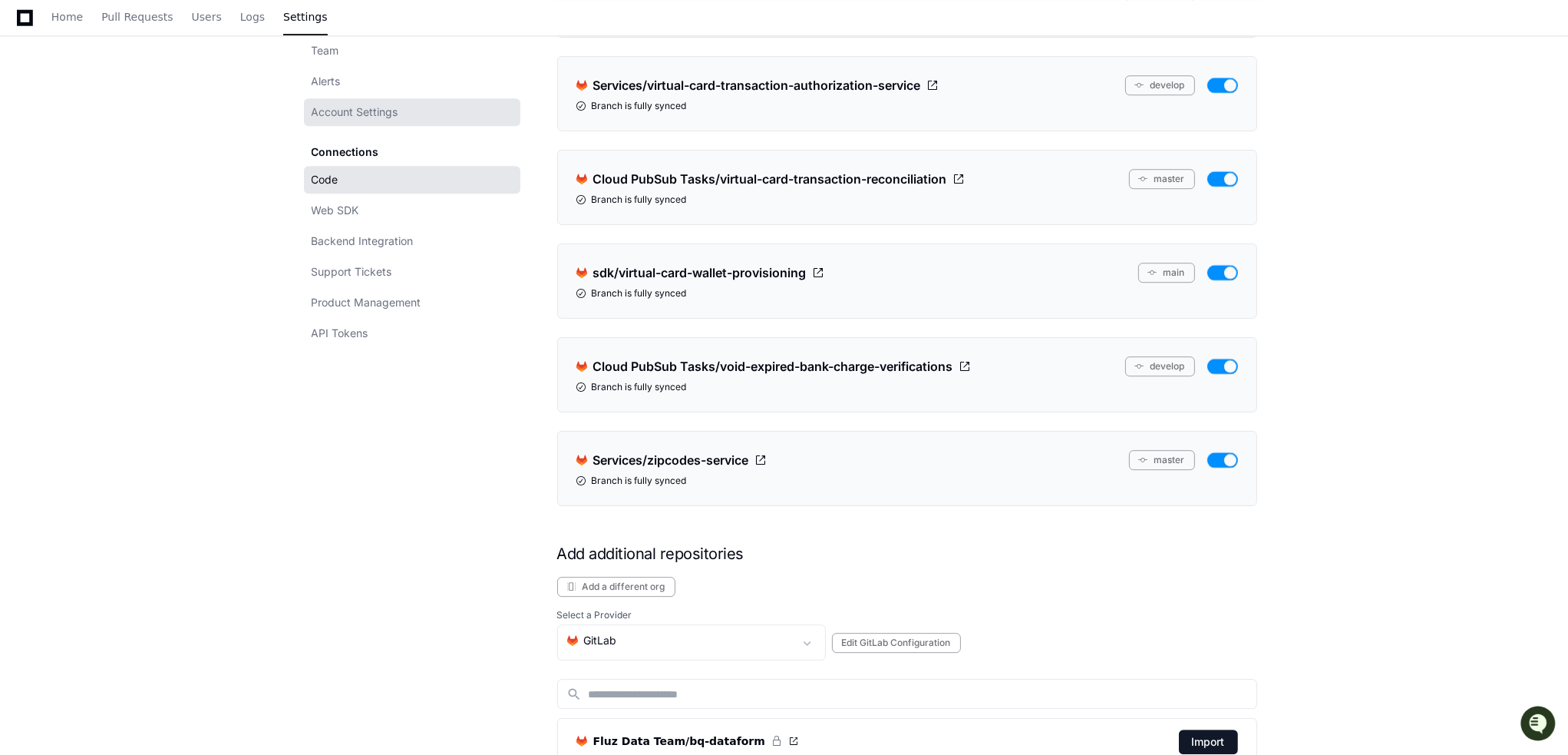
click at [348, 110] on span "Account Settings" at bounding box center [355, 112] width 87 height 15
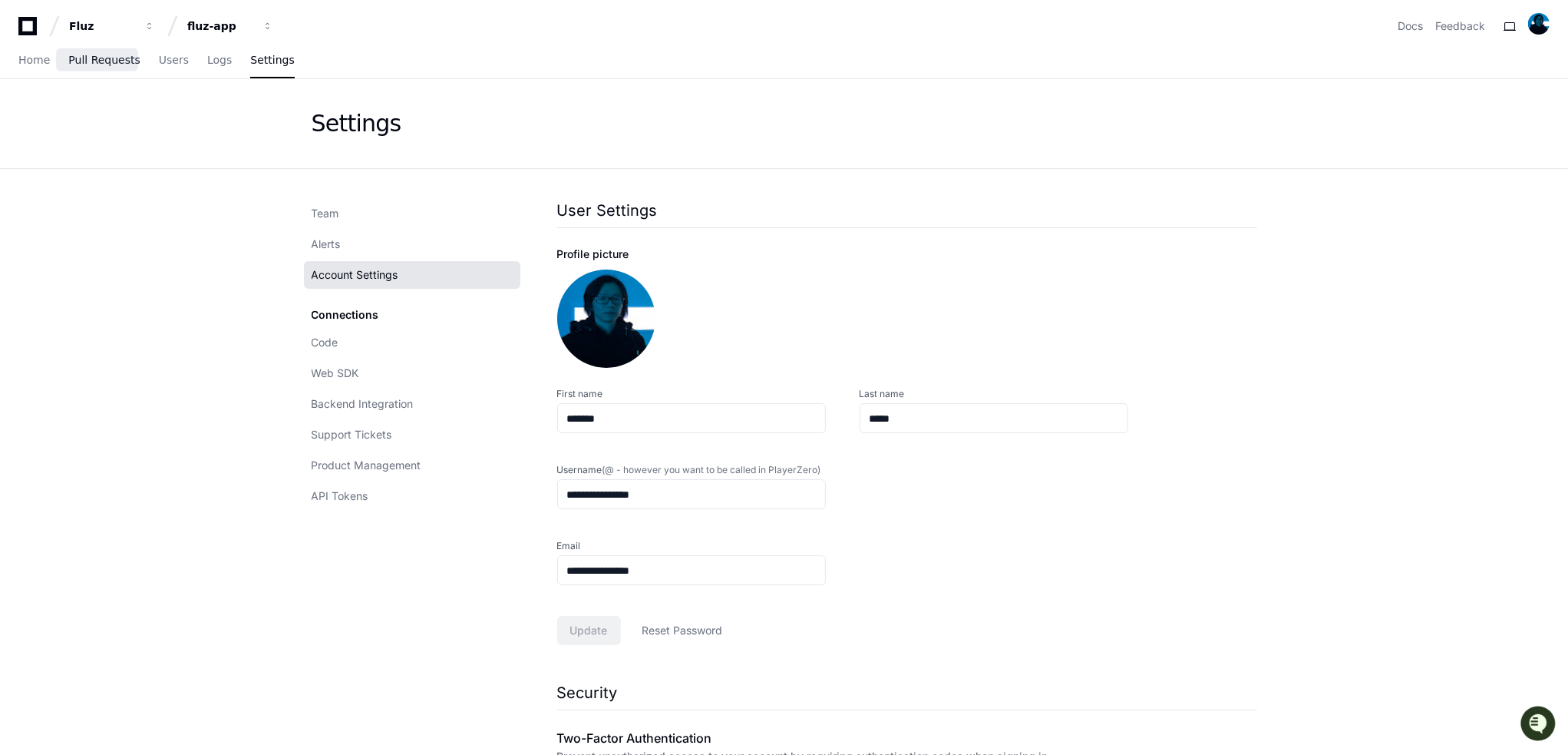
click at [115, 50] on link "Pull Requests" at bounding box center [104, 61] width 72 height 35
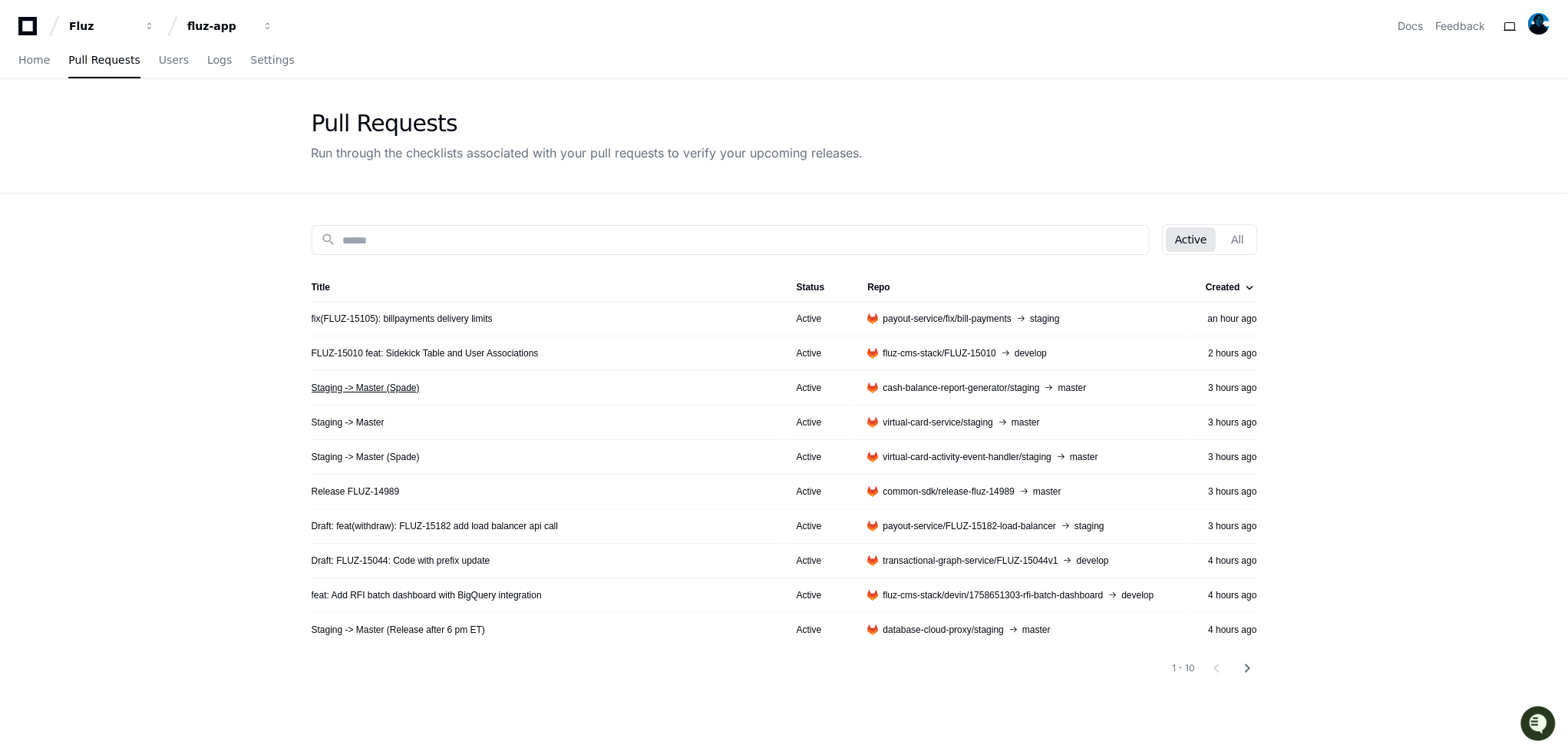
click at [350, 389] on link "Staging -> Master (Spade)" at bounding box center [365, 388] width 108 height 12
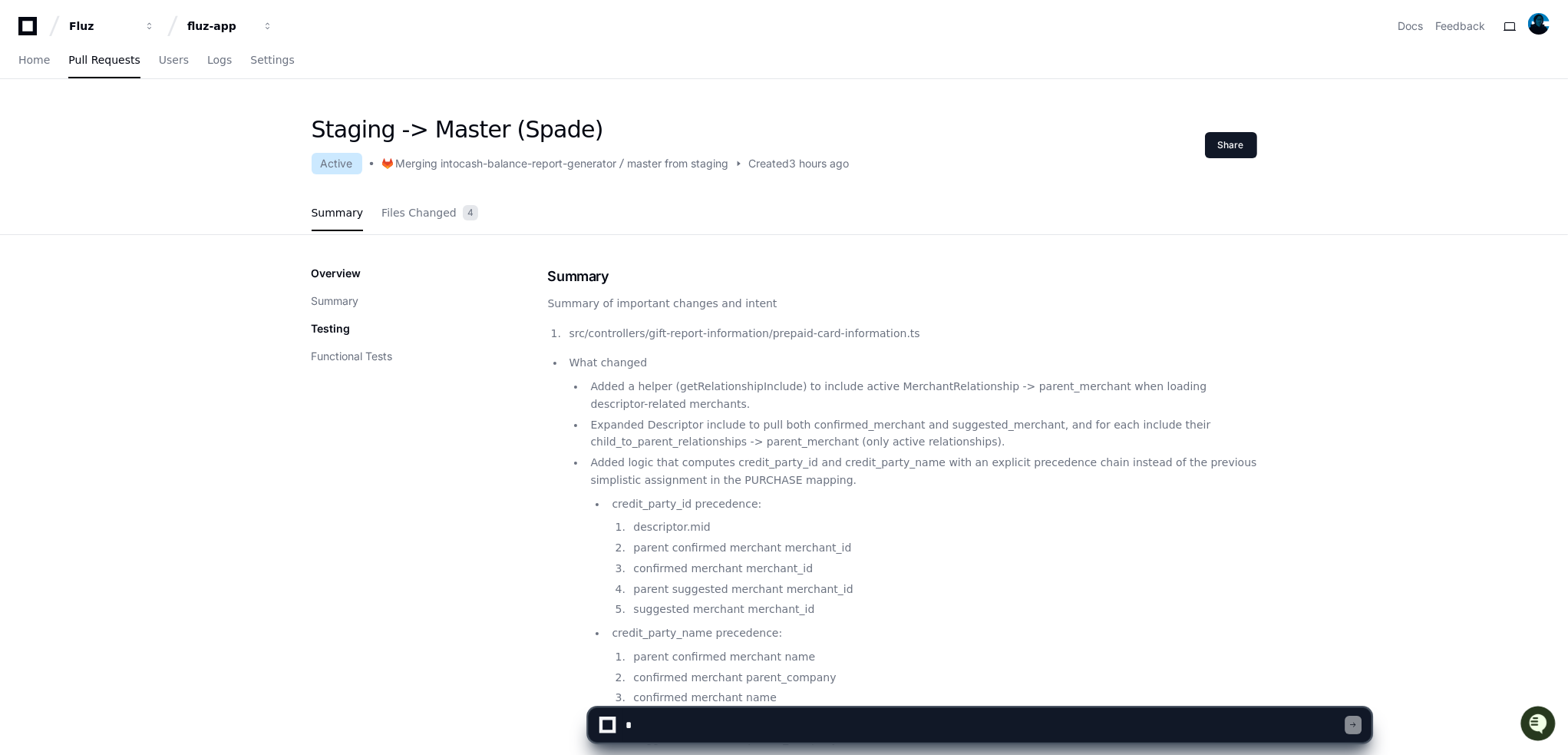
click at [443, 165] on div "Merging into" at bounding box center [428, 164] width 64 height 15
click at [344, 164] on div "Active" at bounding box center [337, 164] width 51 height 22
drag, startPoint x: 381, startPoint y: 122, endPoint x: 625, endPoint y: 122, distance: 244.0
click at [625, 122] on h1 "Staging -> Master (Spade)" at bounding box center [580, 130] width 538 height 28
click at [869, 225] on div "Summary Files Changed 4" at bounding box center [784, 213] width 946 height 42
